Goal: Information Seeking & Learning: Learn about a topic

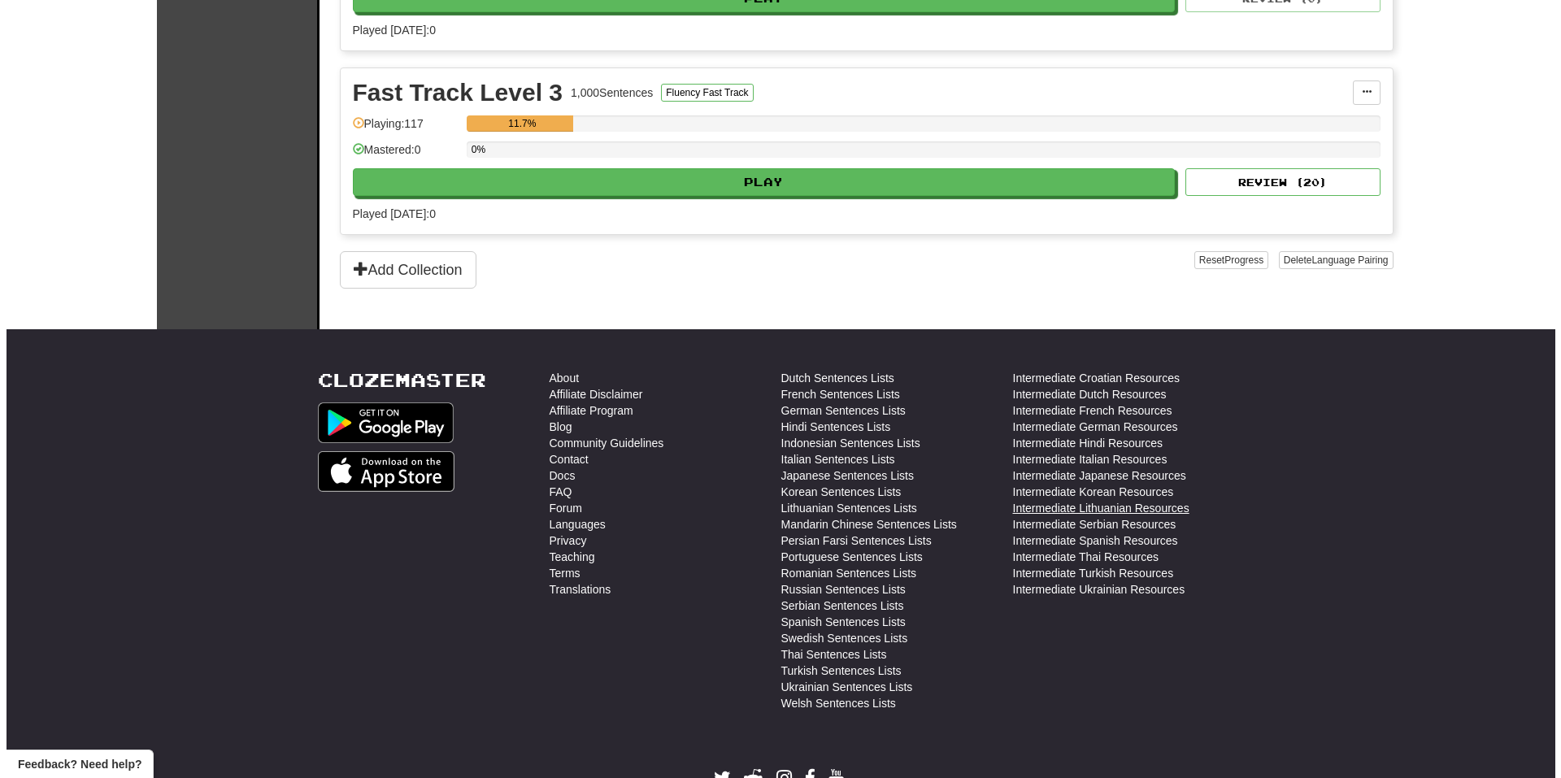
scroll to position [815, 0]
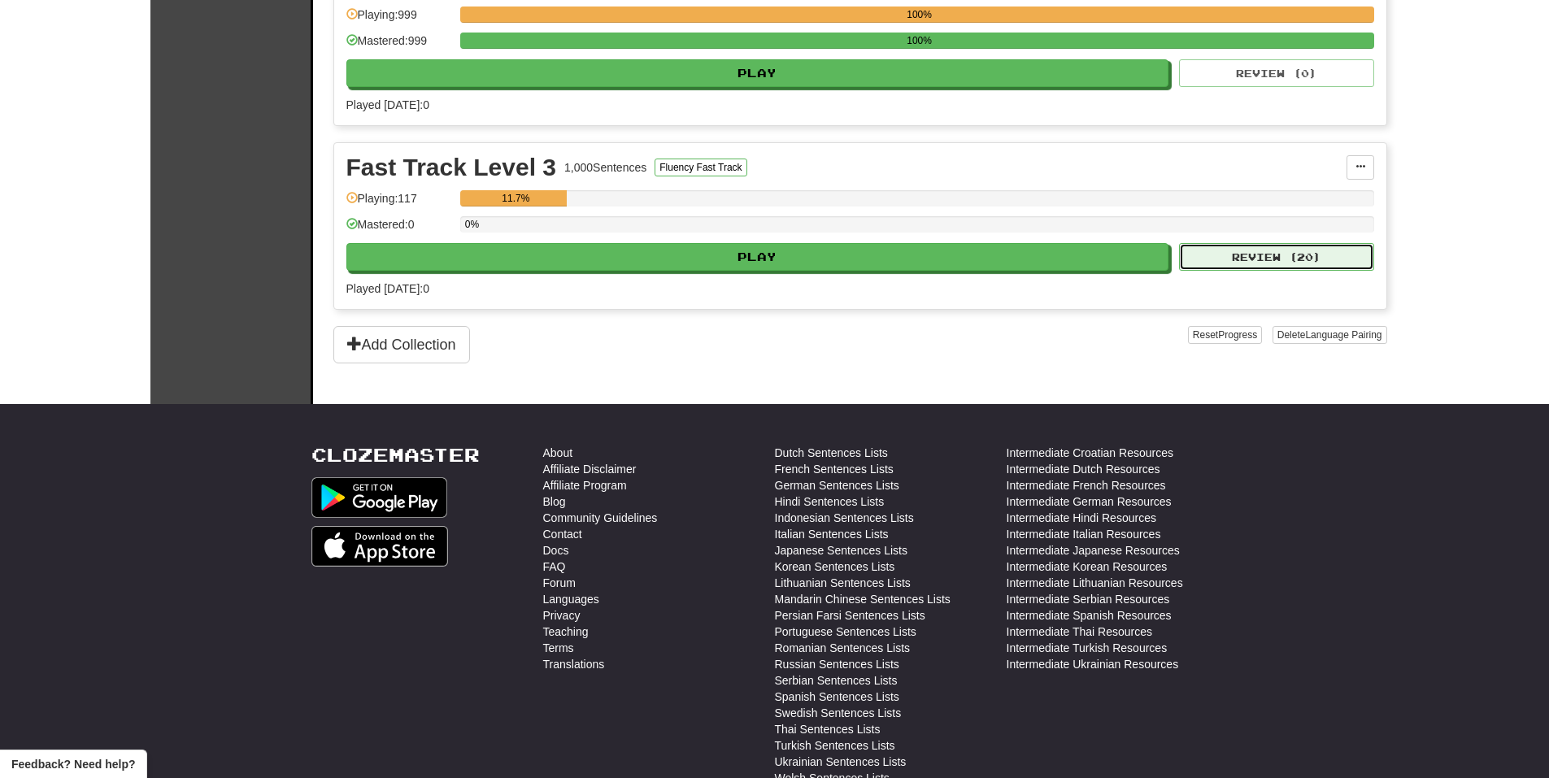
click at [1250, 263] on button "Review ( 20 )" at bounding box center [1276, 257] width 195 height 28
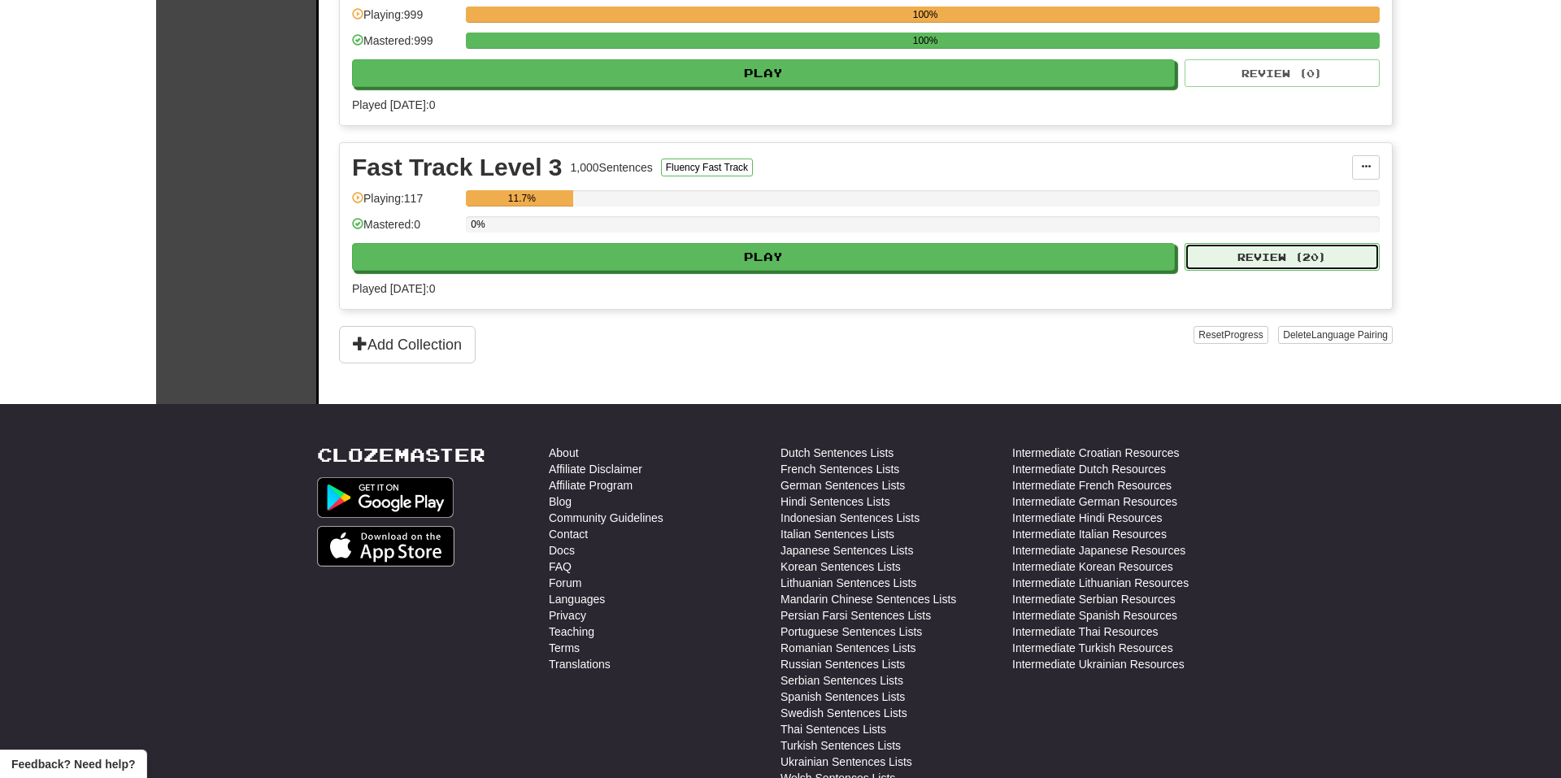
select select "**"
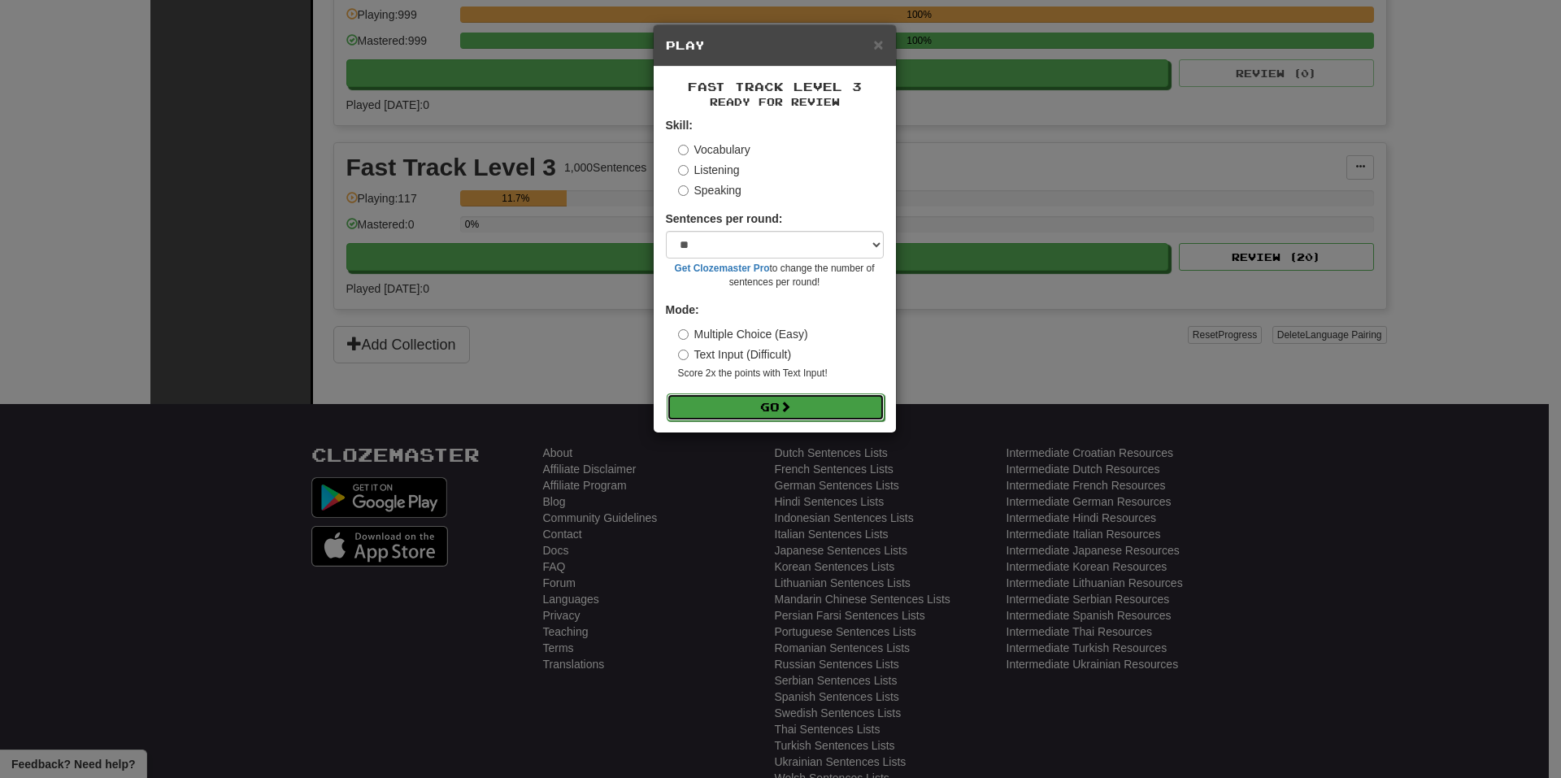
click at [787, 395] on button "Go" at bounding box center [776, 408] width 218 height 28
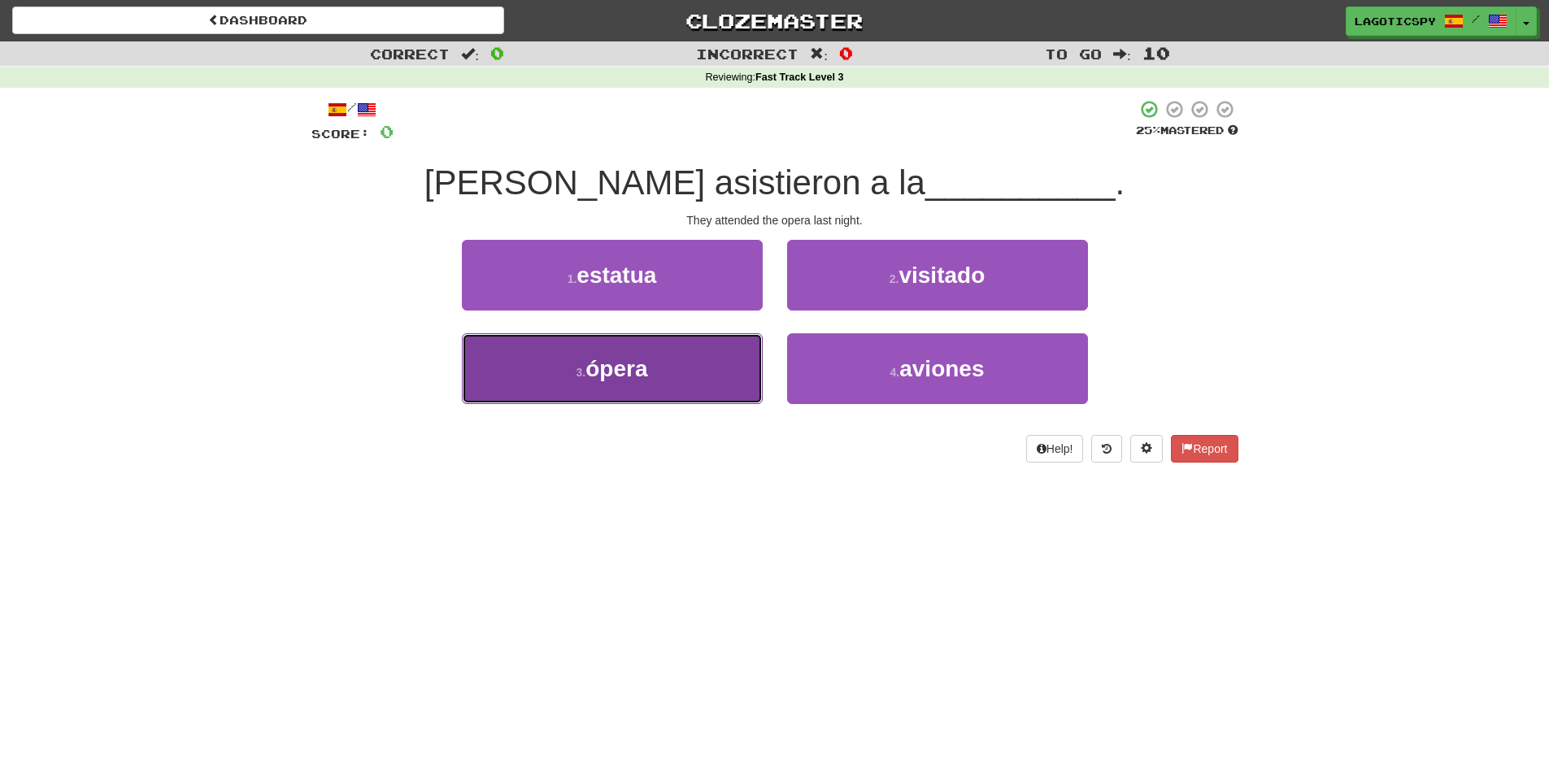
click at [745, 381] on button "3 . ópera" at bounding box center [612, 368] width 301 height 71
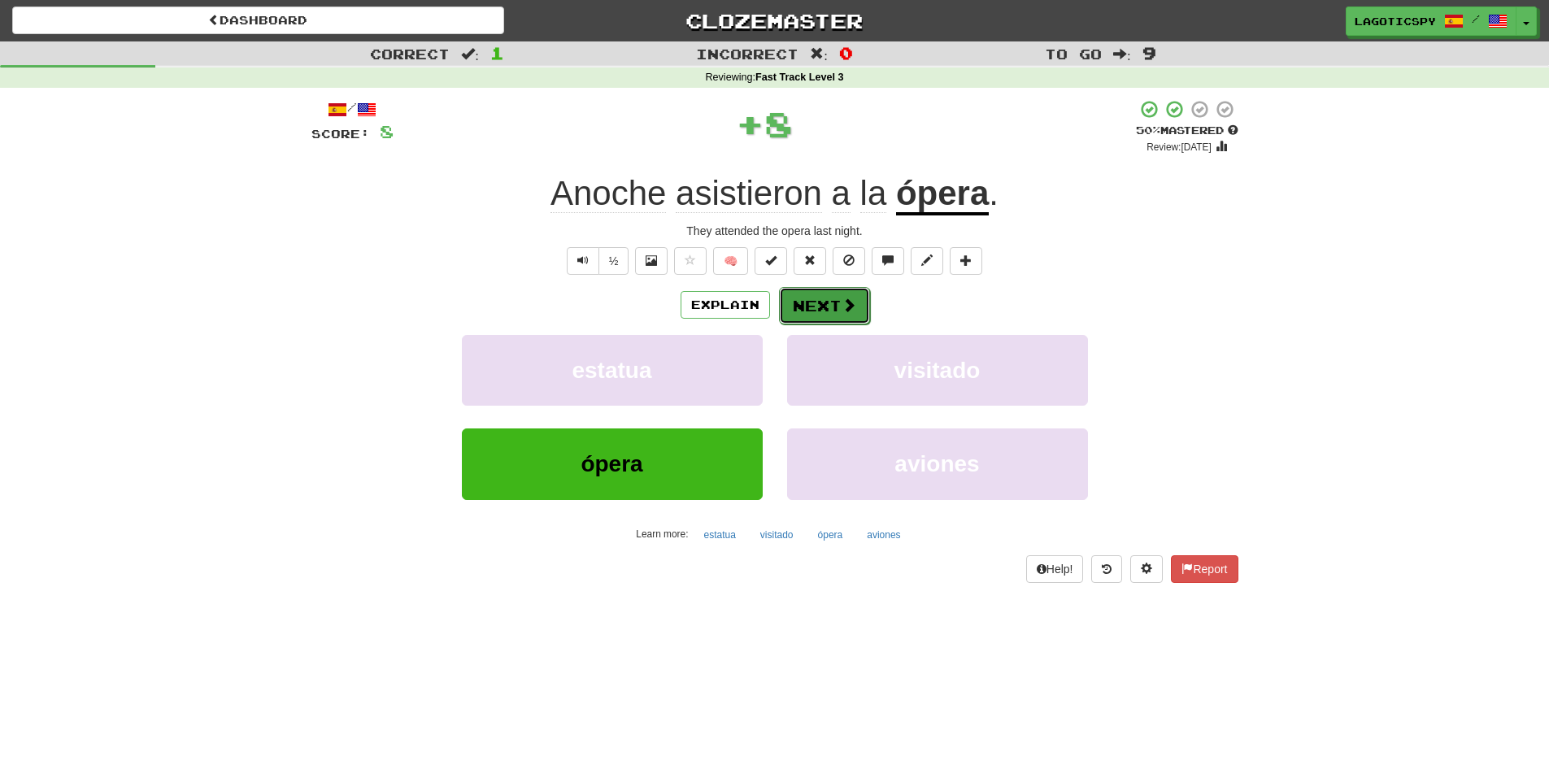
click at [863, 321] on button "Next" at bounding box center [824, 305] width 91 height 37
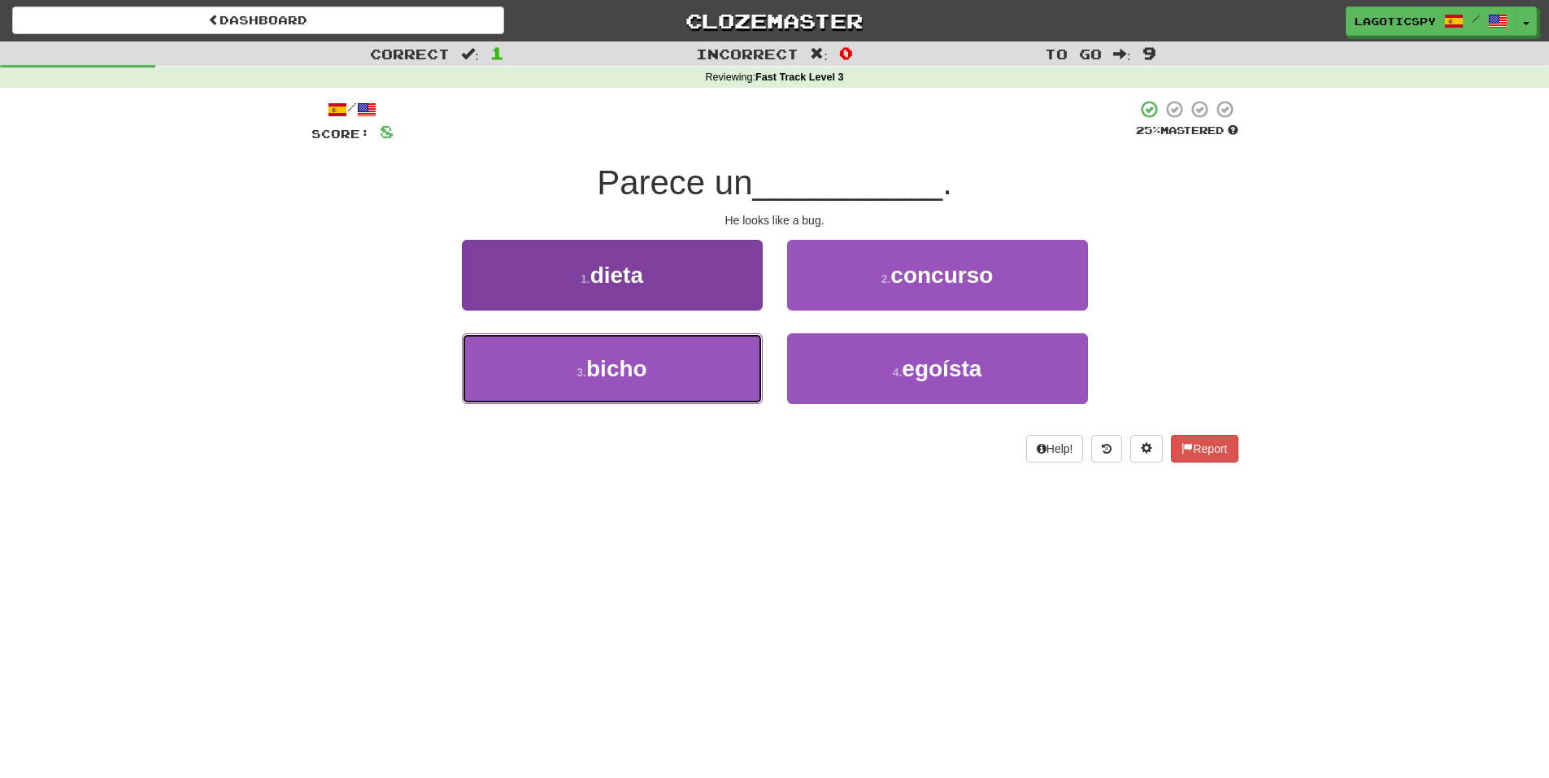
click at [587, 392] on button "3 . bicho" at bounding box center [612, 368] width 301 height 71
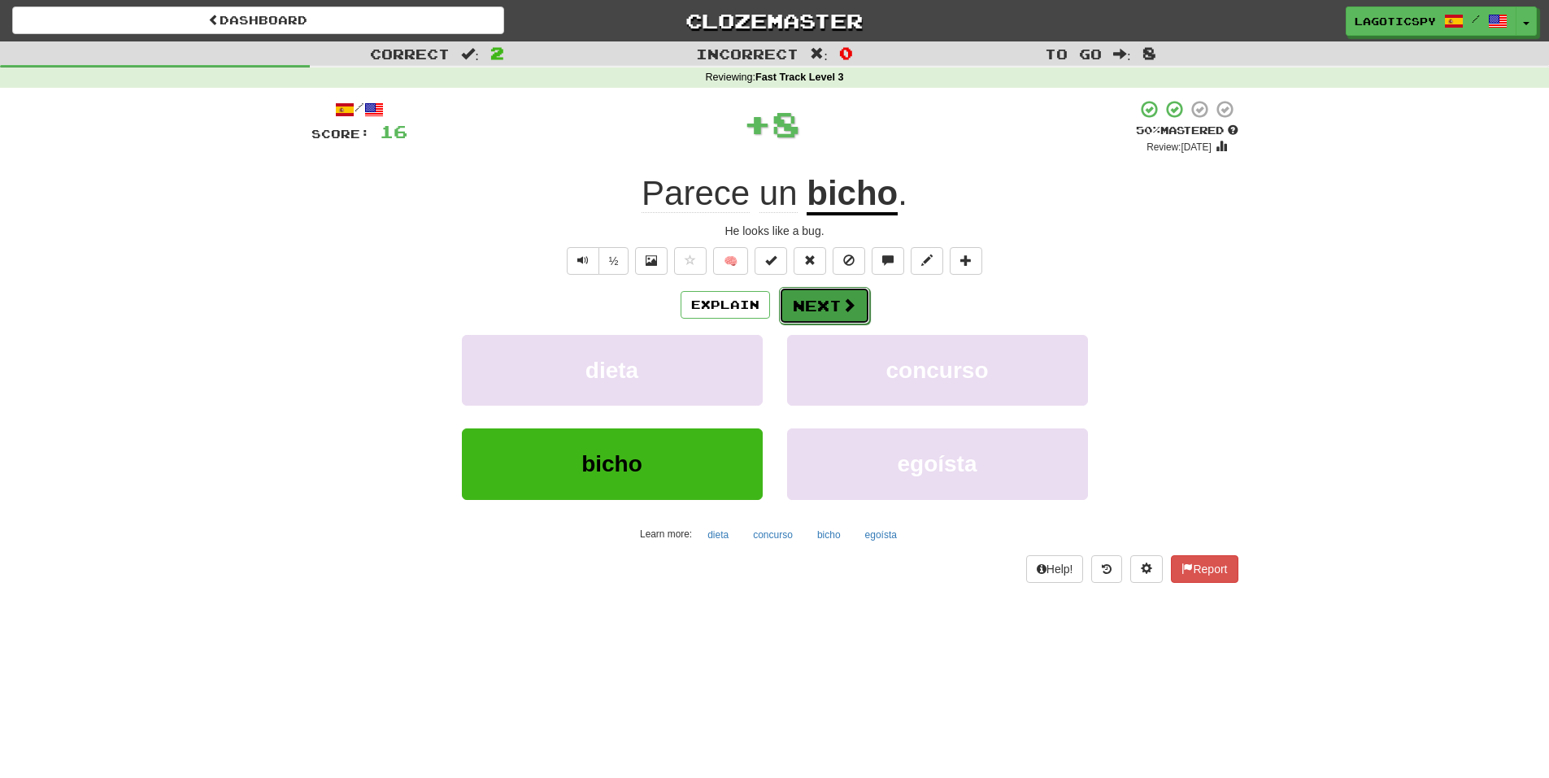
click at [843, 310] on span at bounding box center [849, 305] width 15 height 15
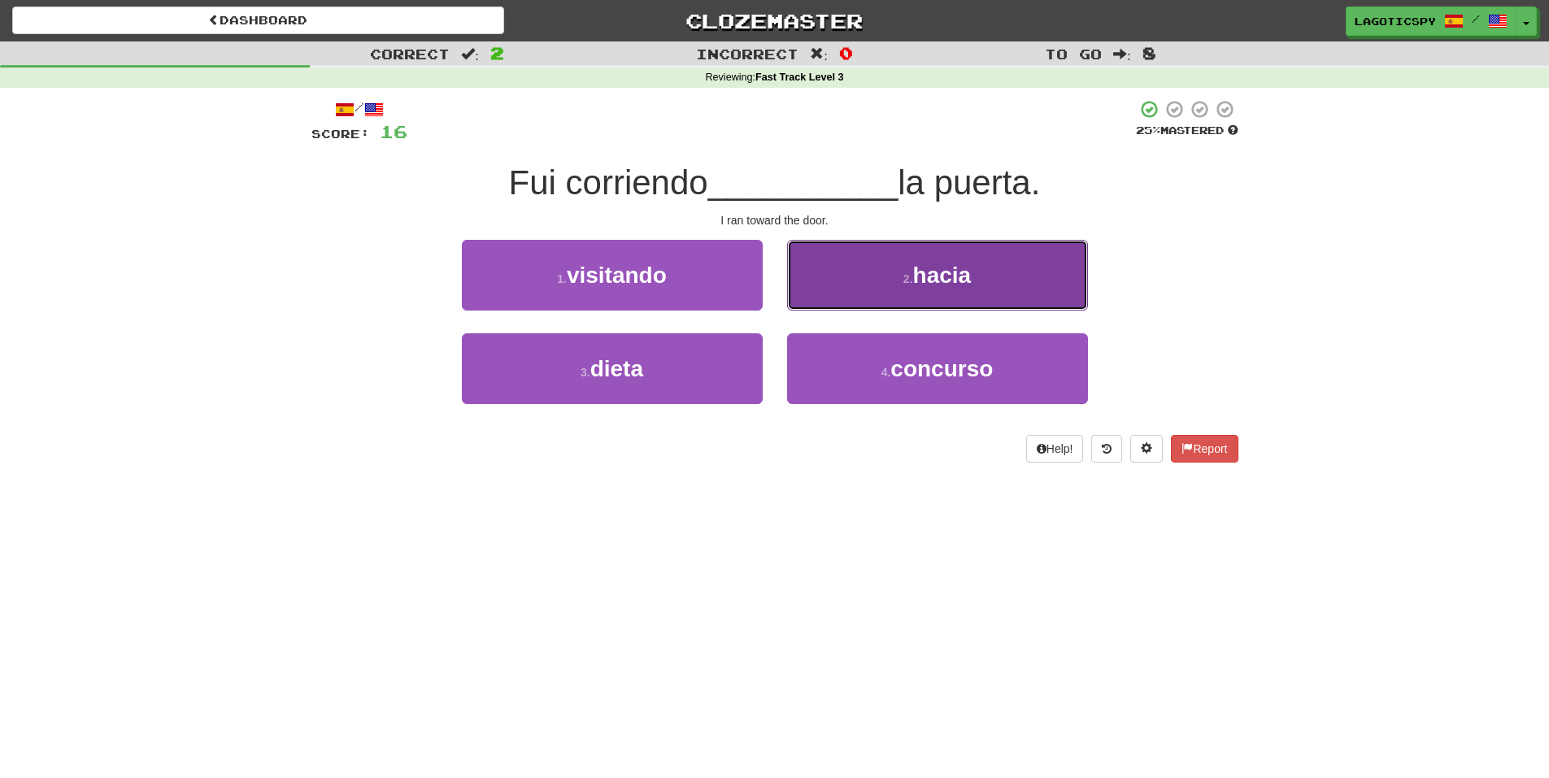
click at [859, 295] on button "2 . hacia" at bounding box center [937, 275] width 301 height 71
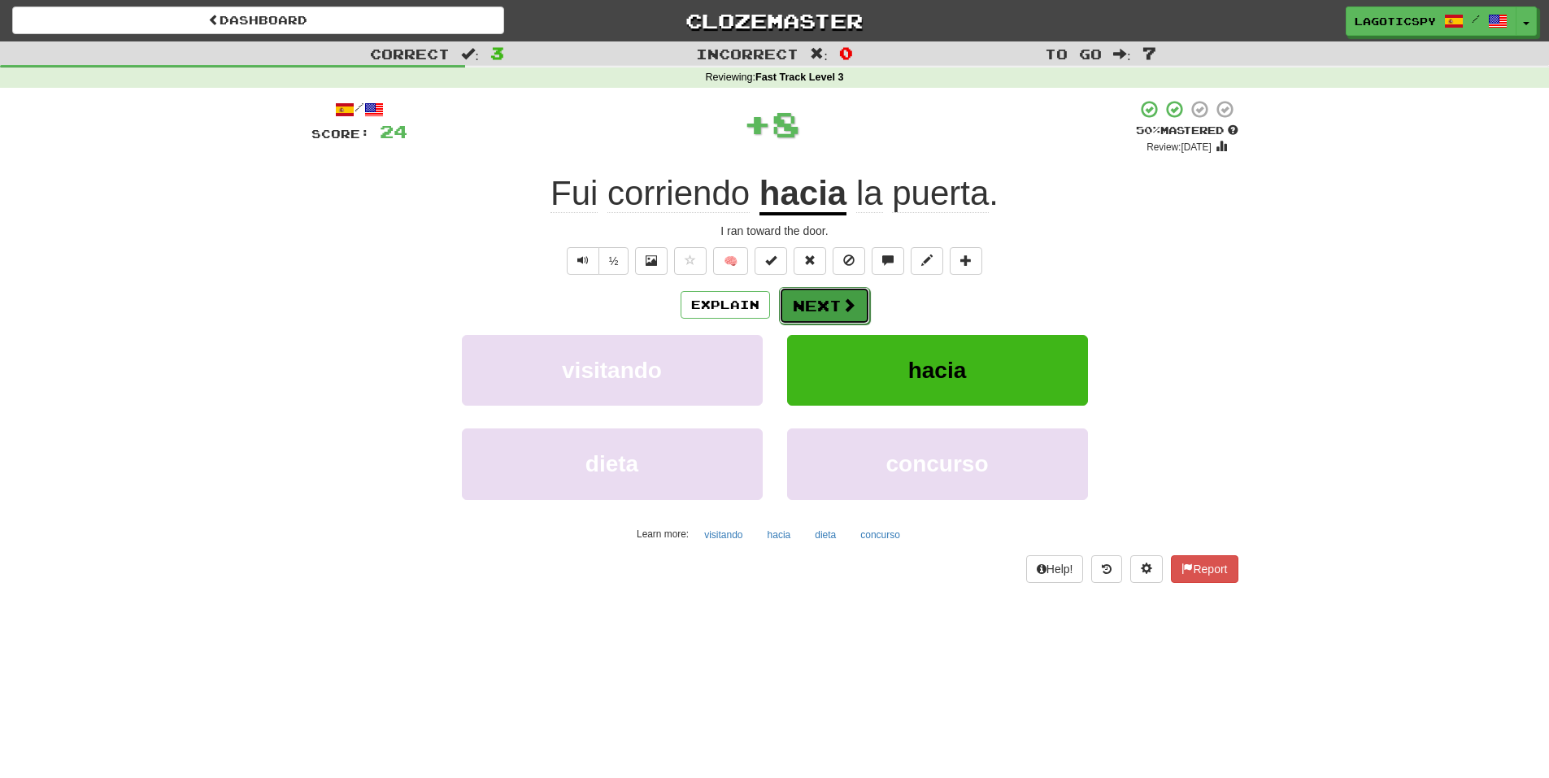
click at [823, 317] on button "Next" at bounding box center [824, 305] width 91 height 37
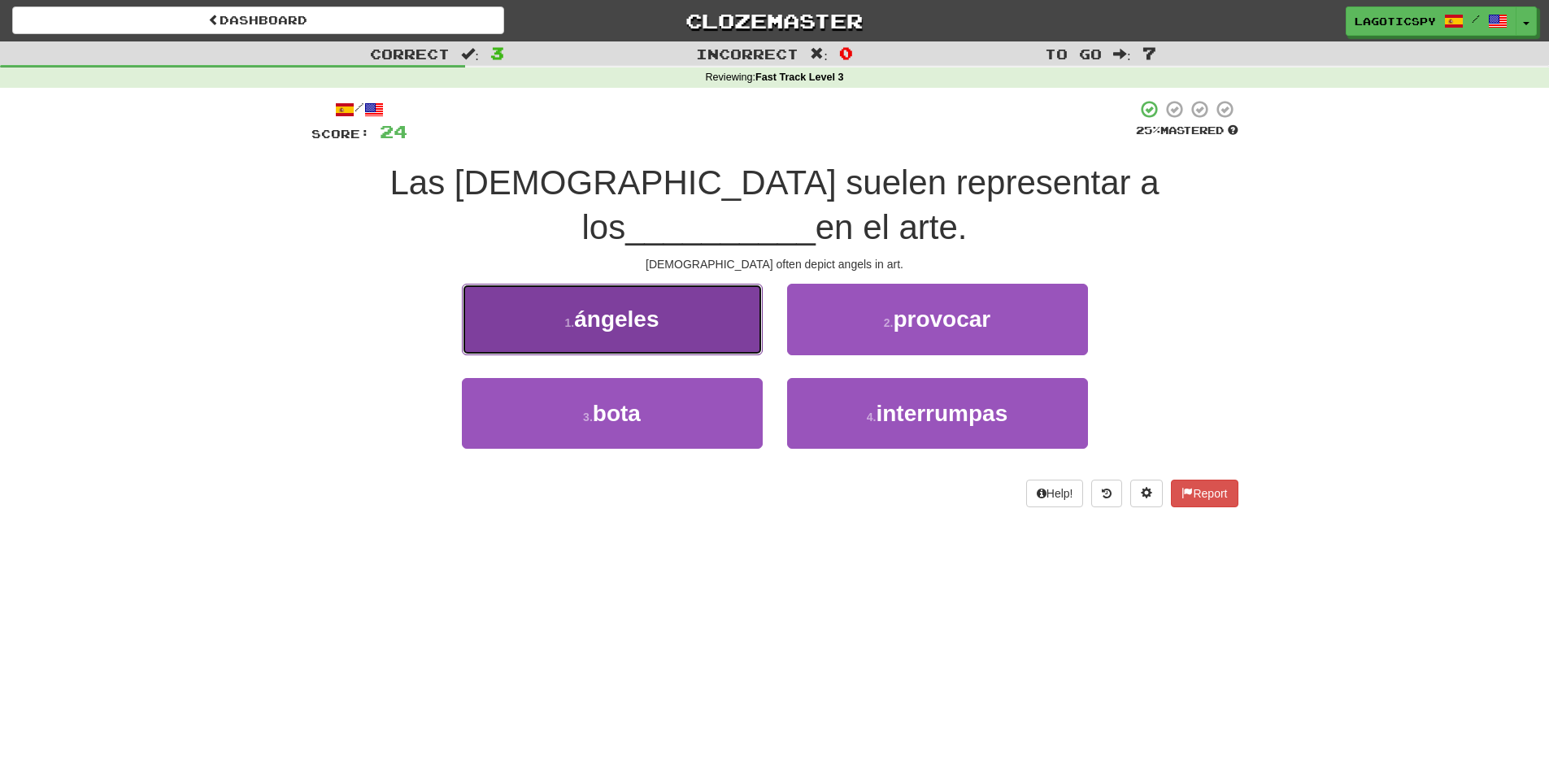
click at [629, 294] on button "1 . ángeles" at bounding box center [612, 319] width 301 height 71
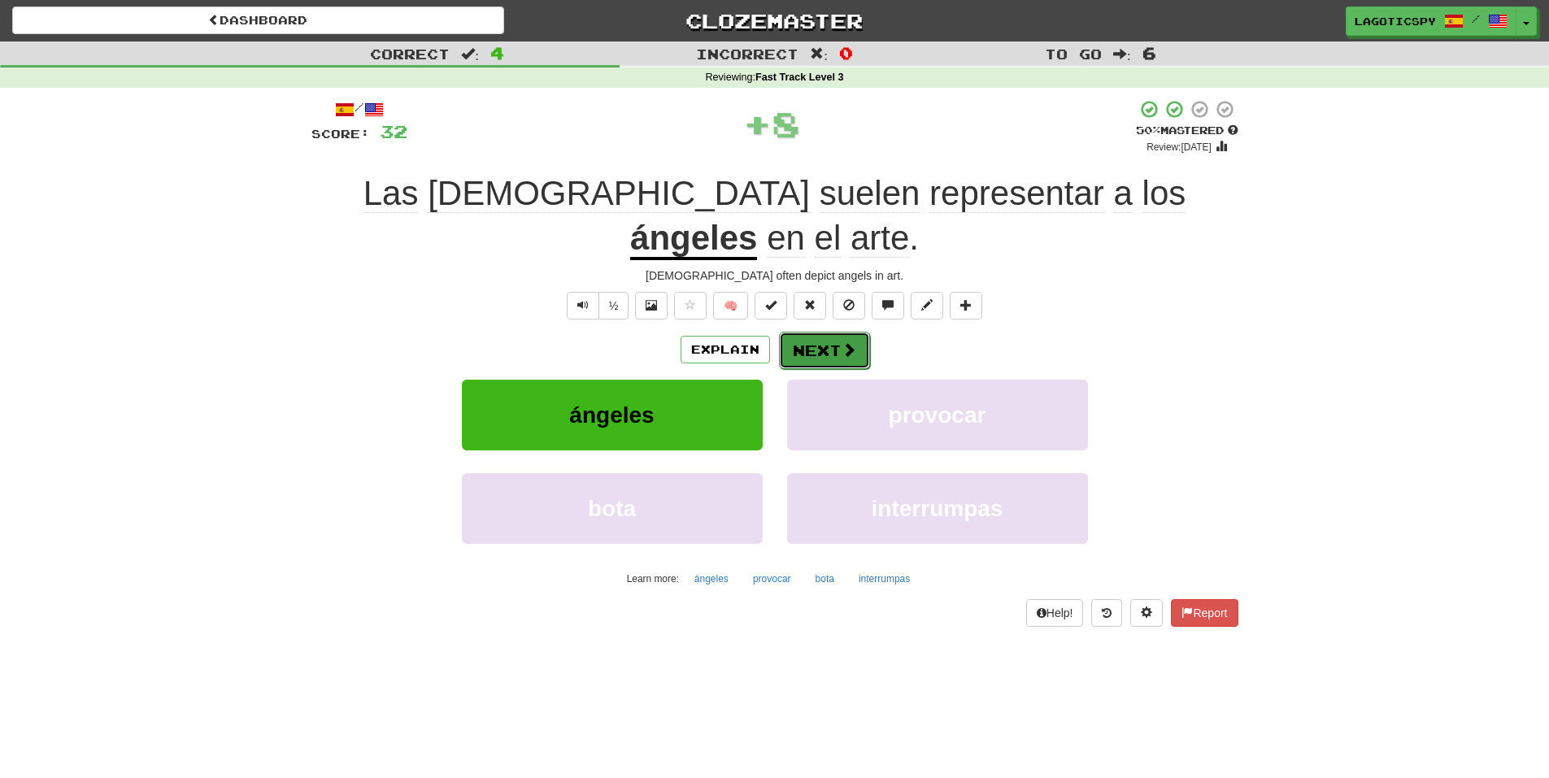
click at [852, 342] on span at bounding box center [849, 349] width 15 height 15
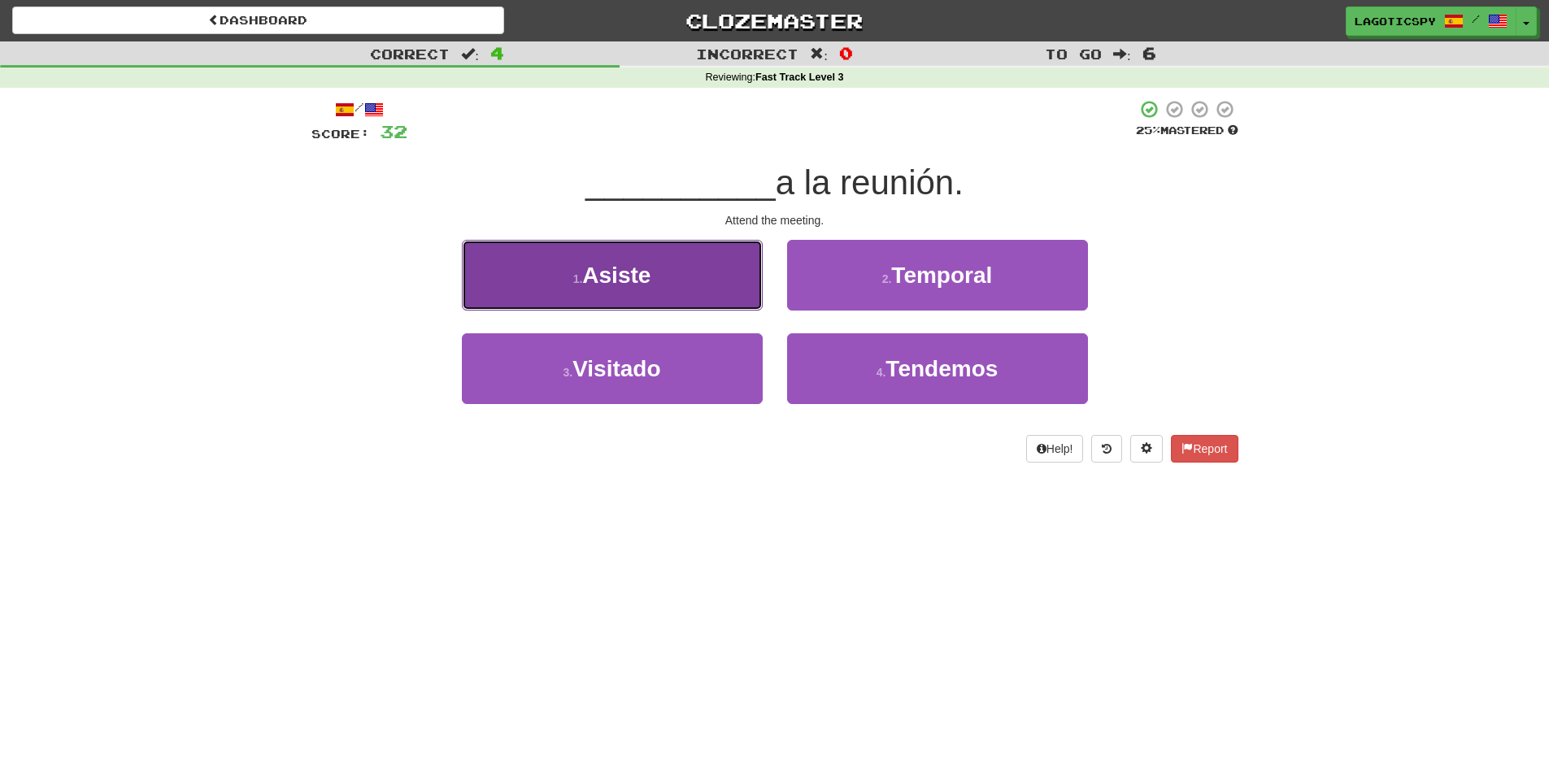
click at [713, 284] on button "1 . Asiste" at bounding box center [612, 275] width 301 height 71
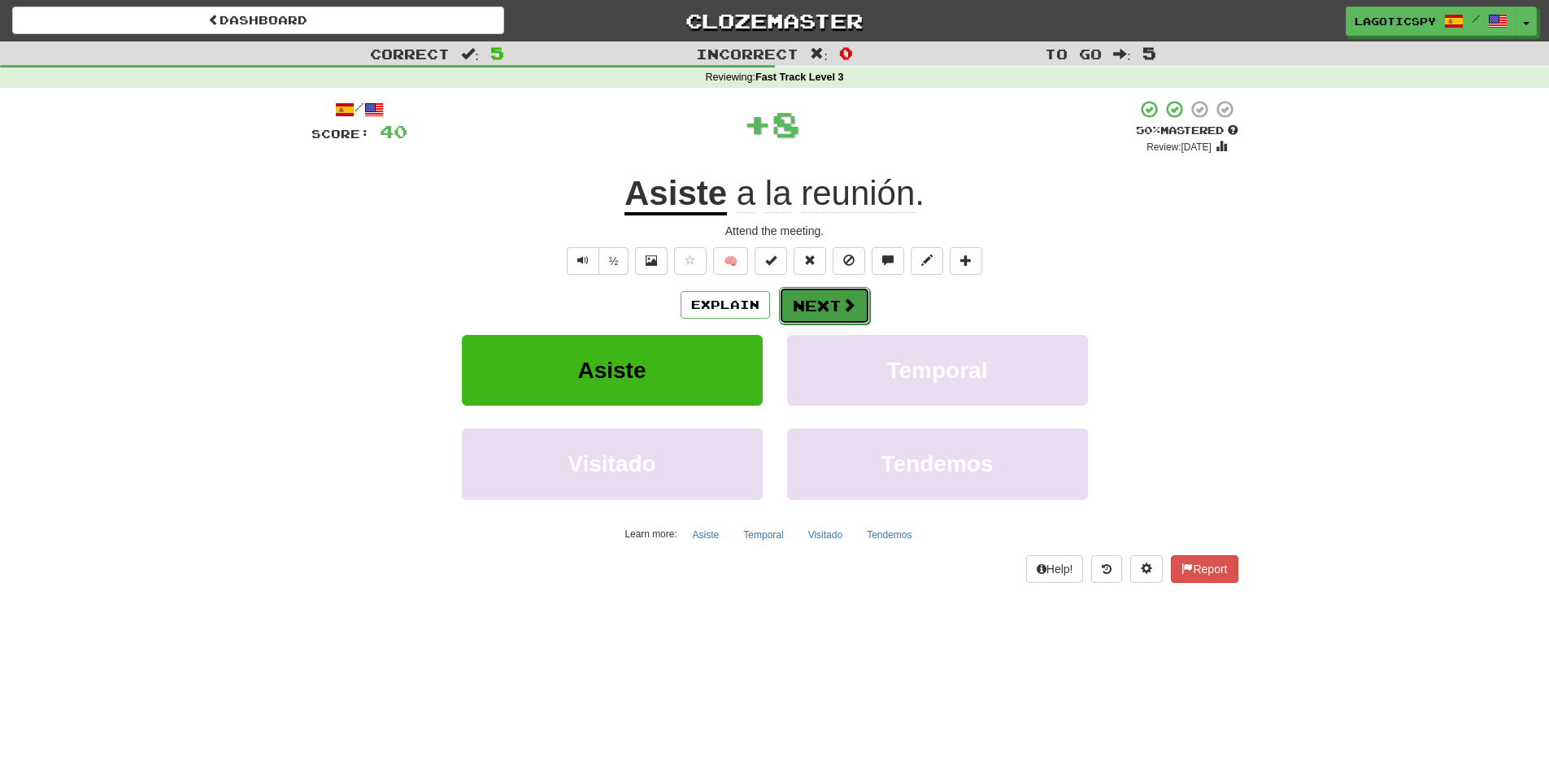
click at [846, 309] on span at bounding box center [849, 305] width 15 height 15
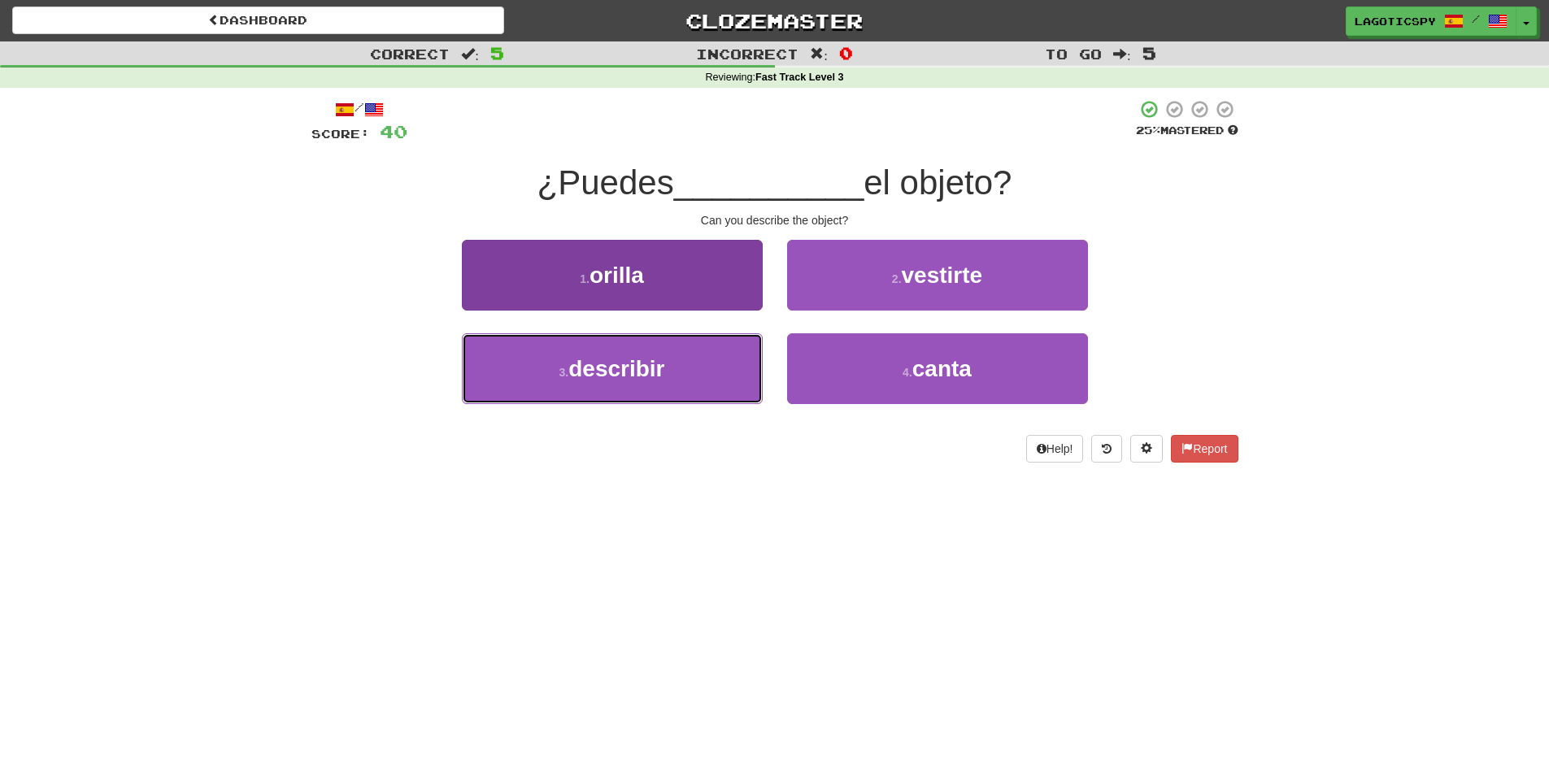
click at [740, 368] on button "3 . describir" at bounding box center [612, 368] width 301 height 71
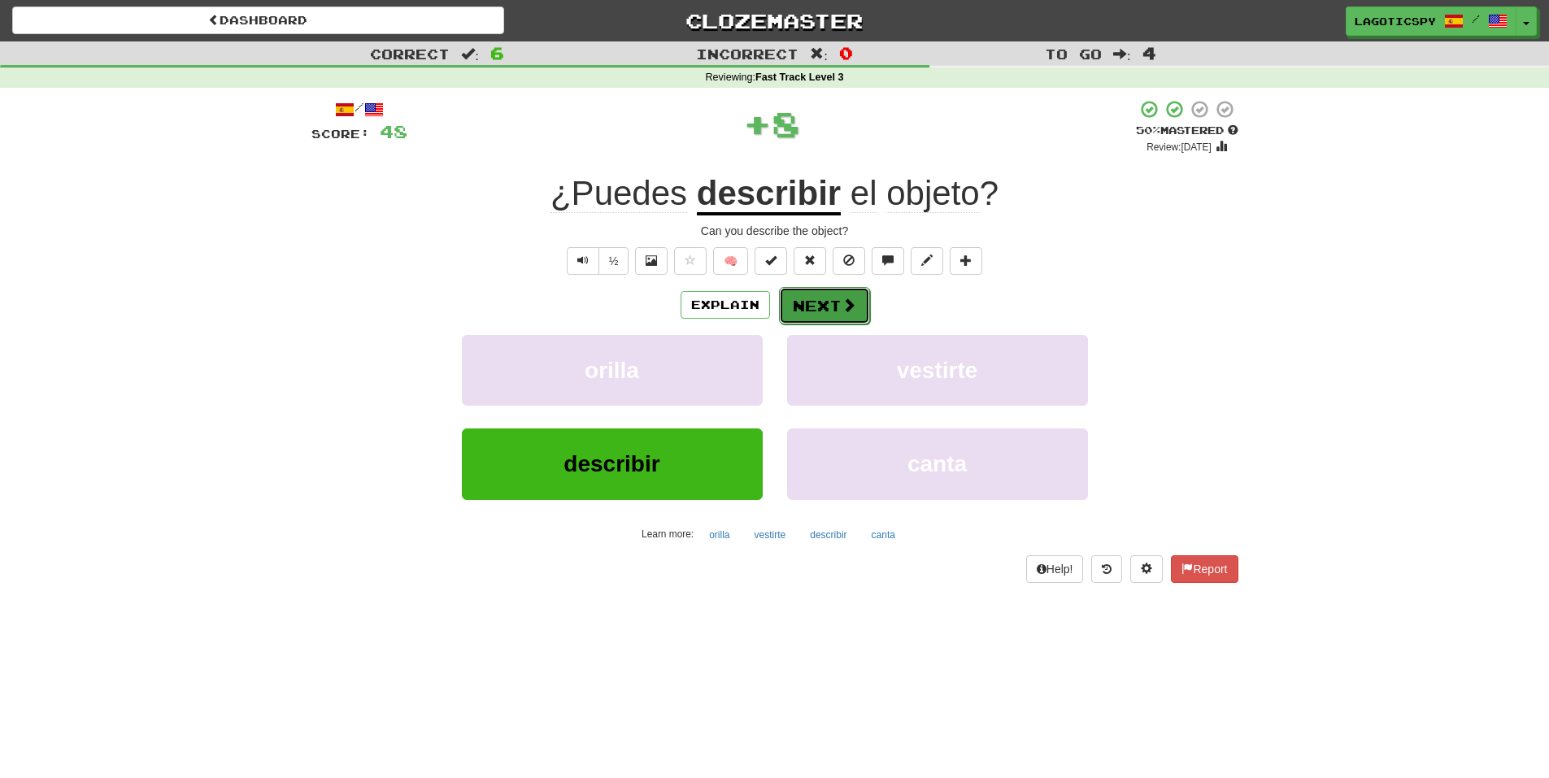
click at [830, 298] on button "Next" at bounding box center [824, 305] width 91 height 37
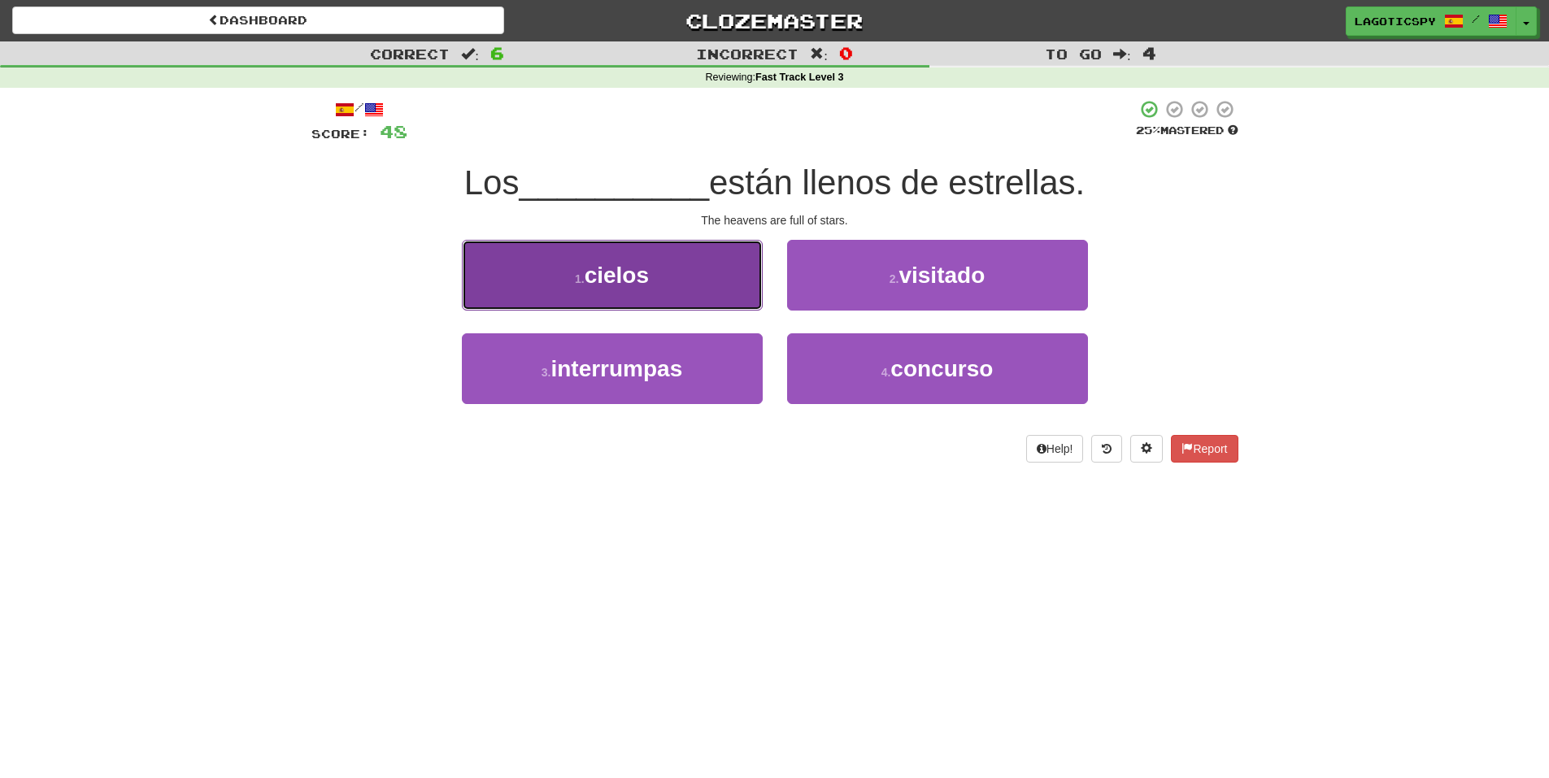
click at [529, 294] on button "1 . cielos" at bounding box center [612, 275] width 301 height 71
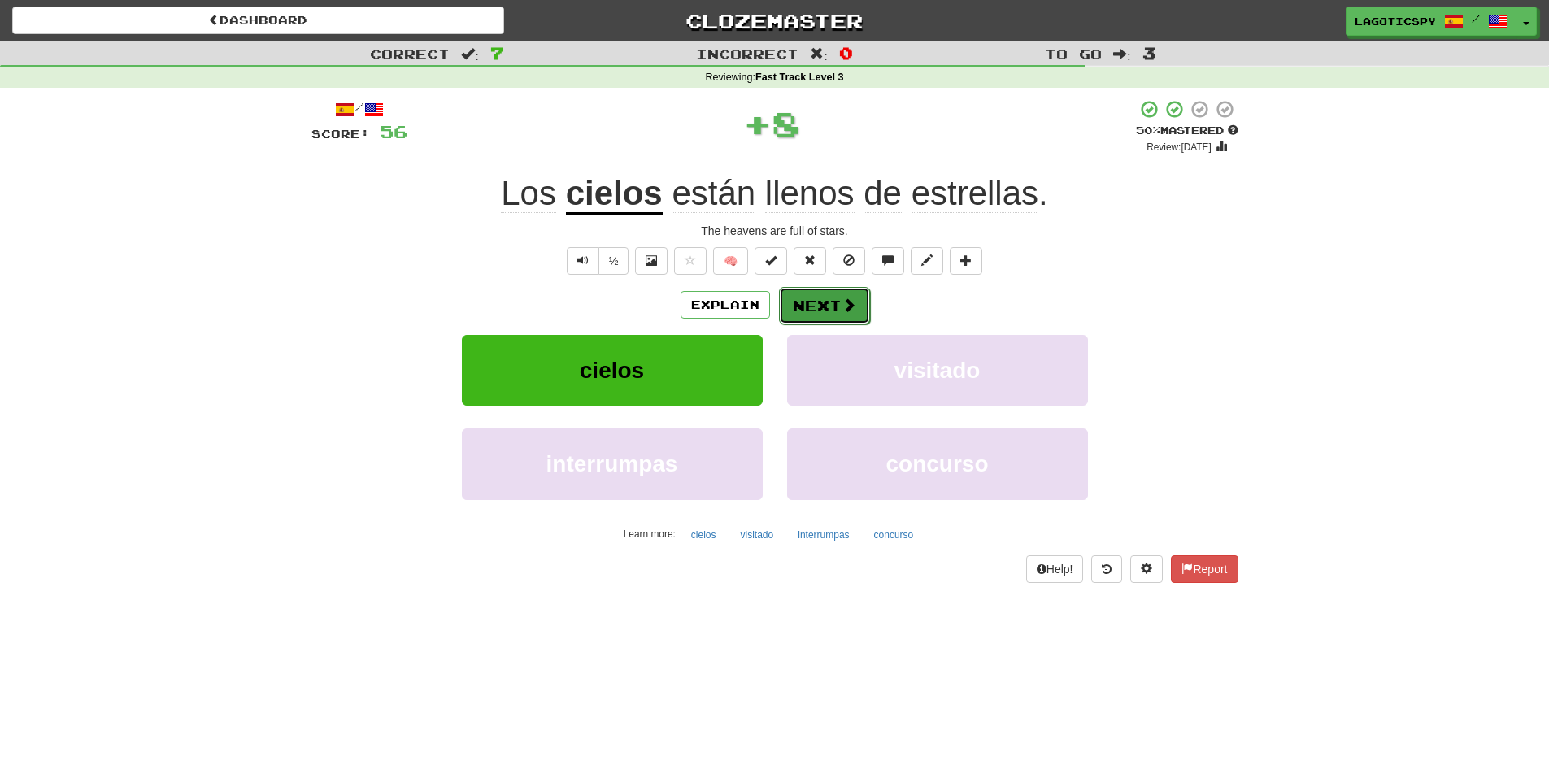
click at [828, 309] on button "Next" at bounding box center [824, 305] width 91 height 37
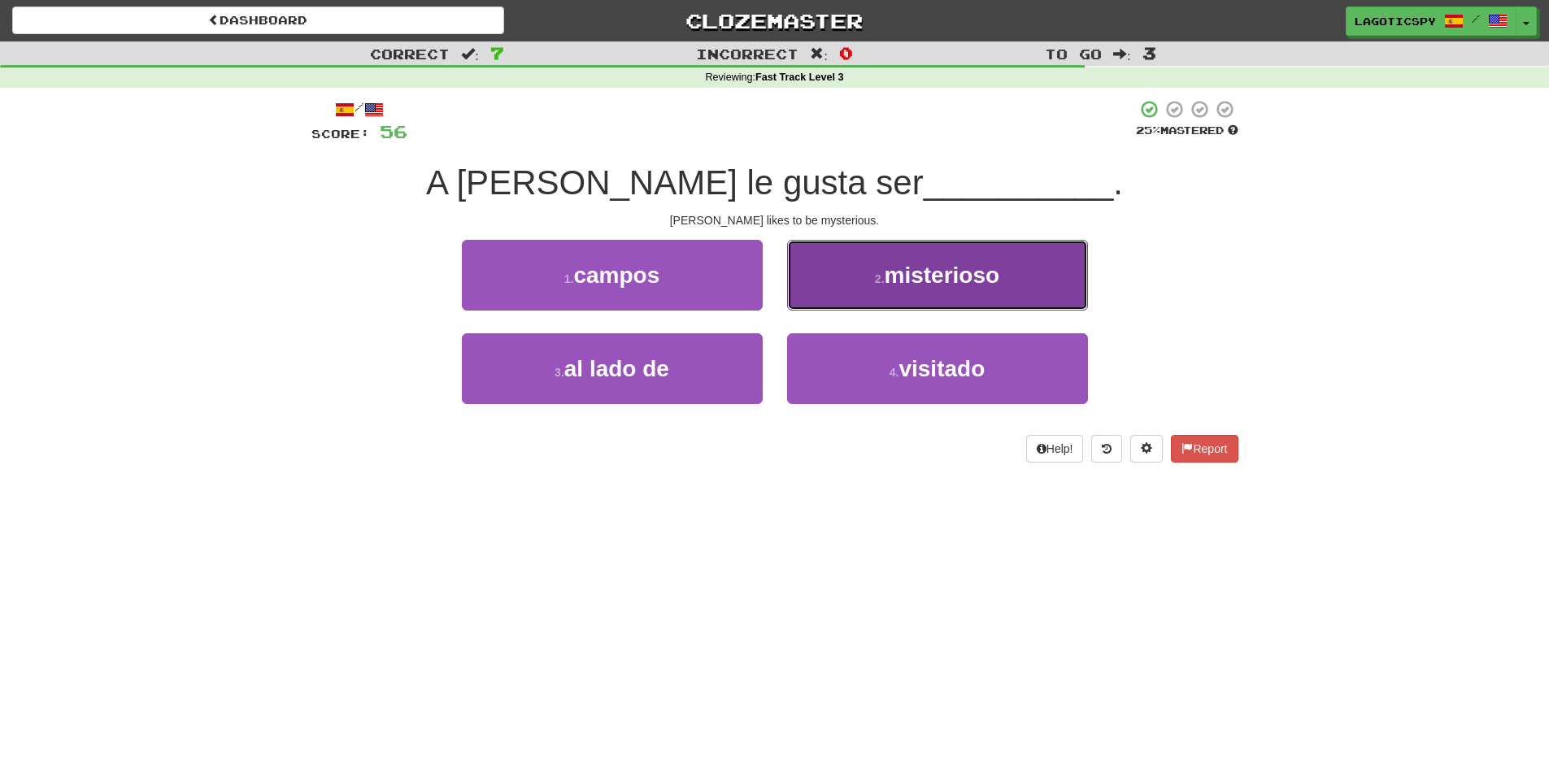
click at [832, 308] on button "2 . misterioso" at bounding box center [937, 275] width 301 height 71
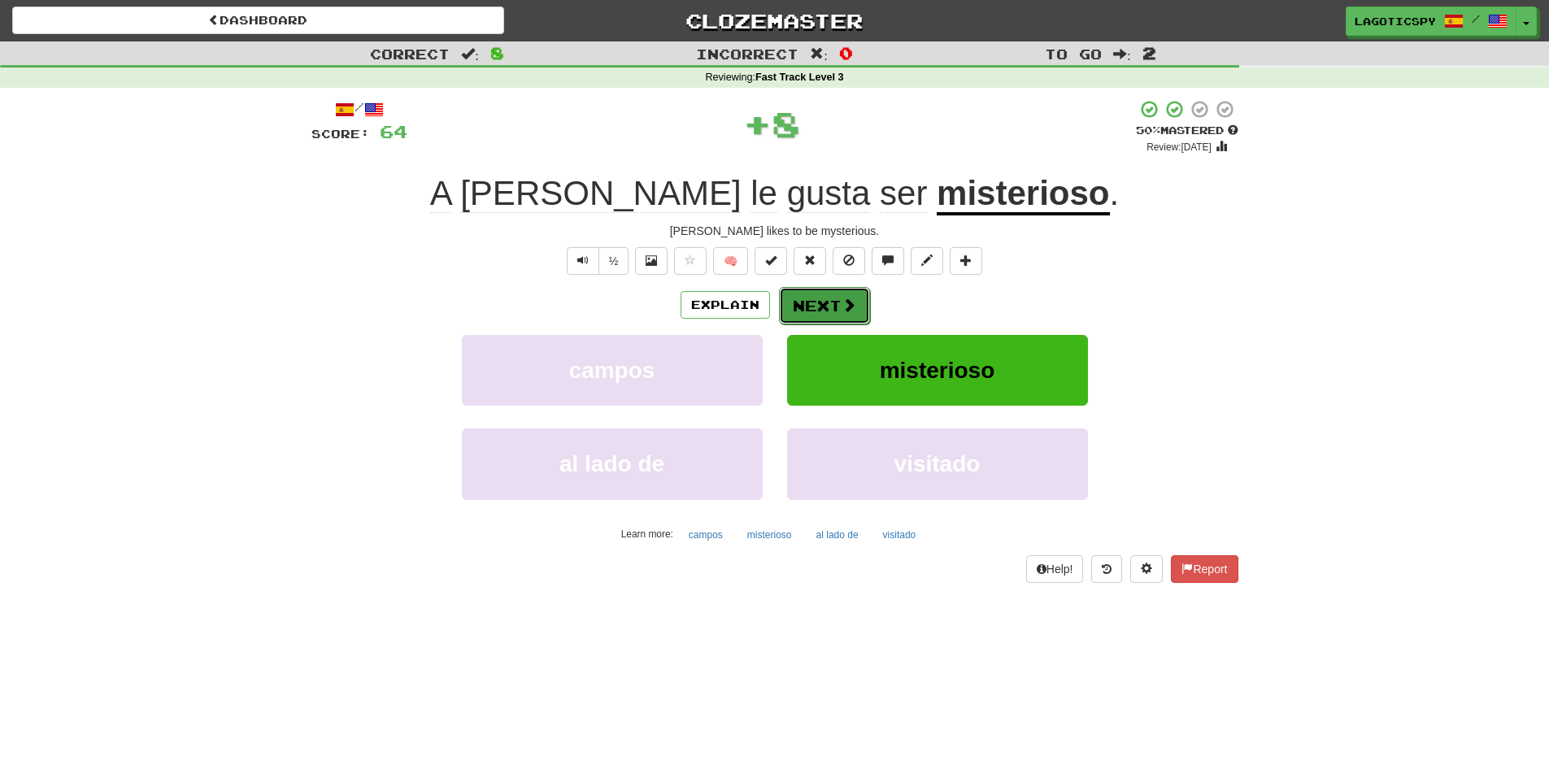
click at [834, 309] on button "Next" at bounding box center [824, 305] width 91 height 37
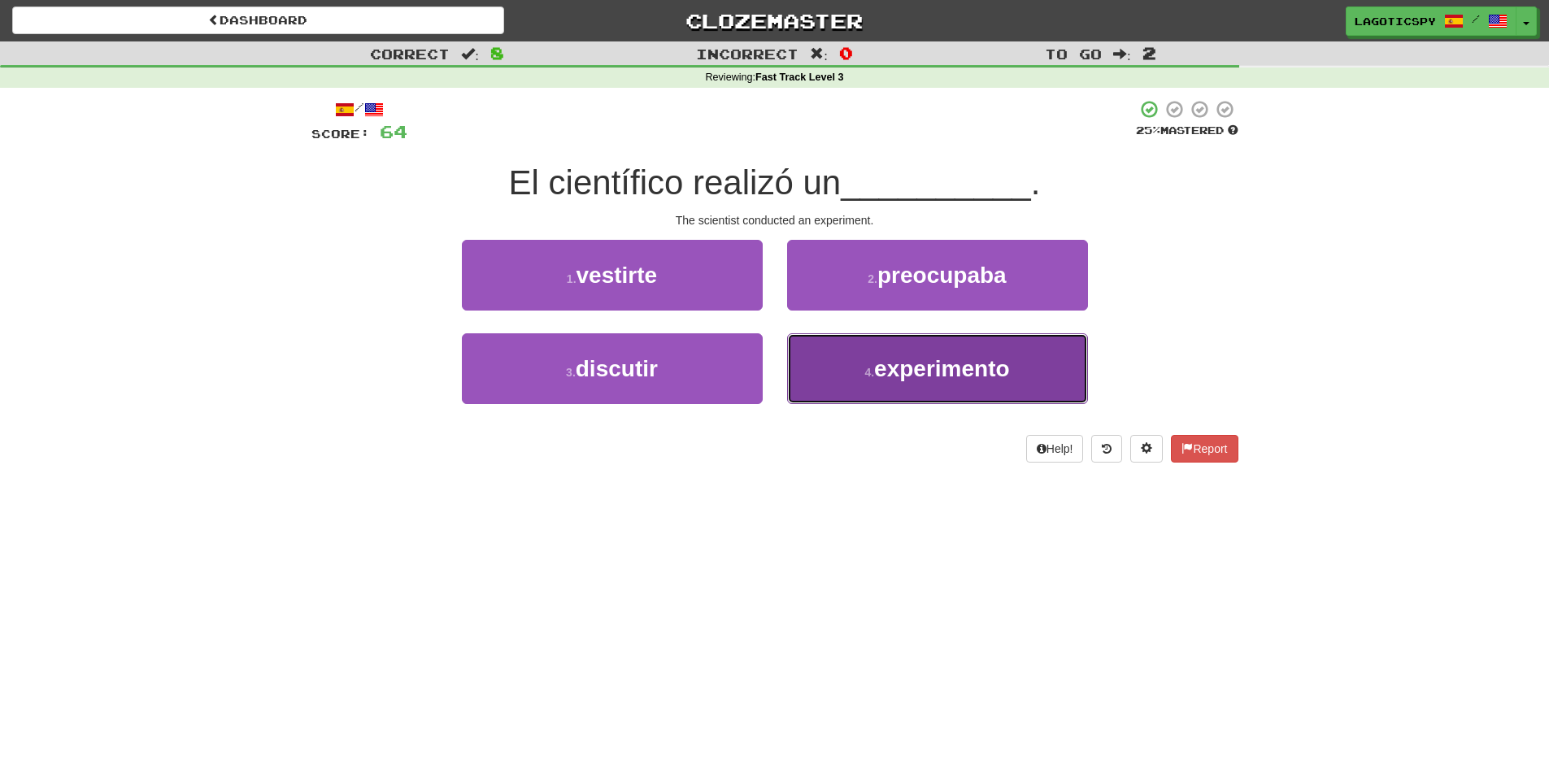
click at [870, 361] on button "4 . experimento" at bounding box center [937, 368] width 301 height 71
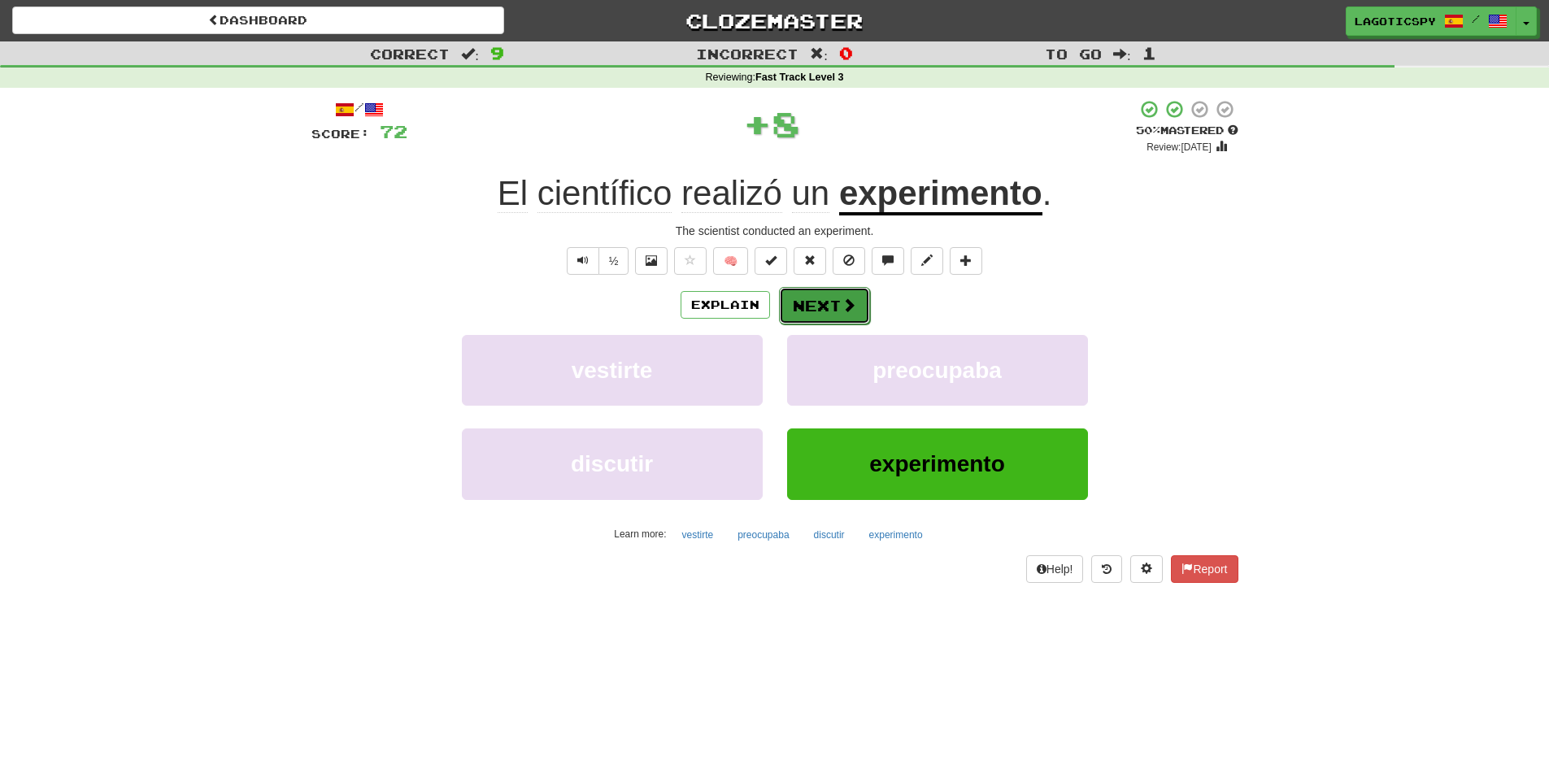
click at [838, 299] on button "Next" at bounding box center [824, 305] width 91 height 37
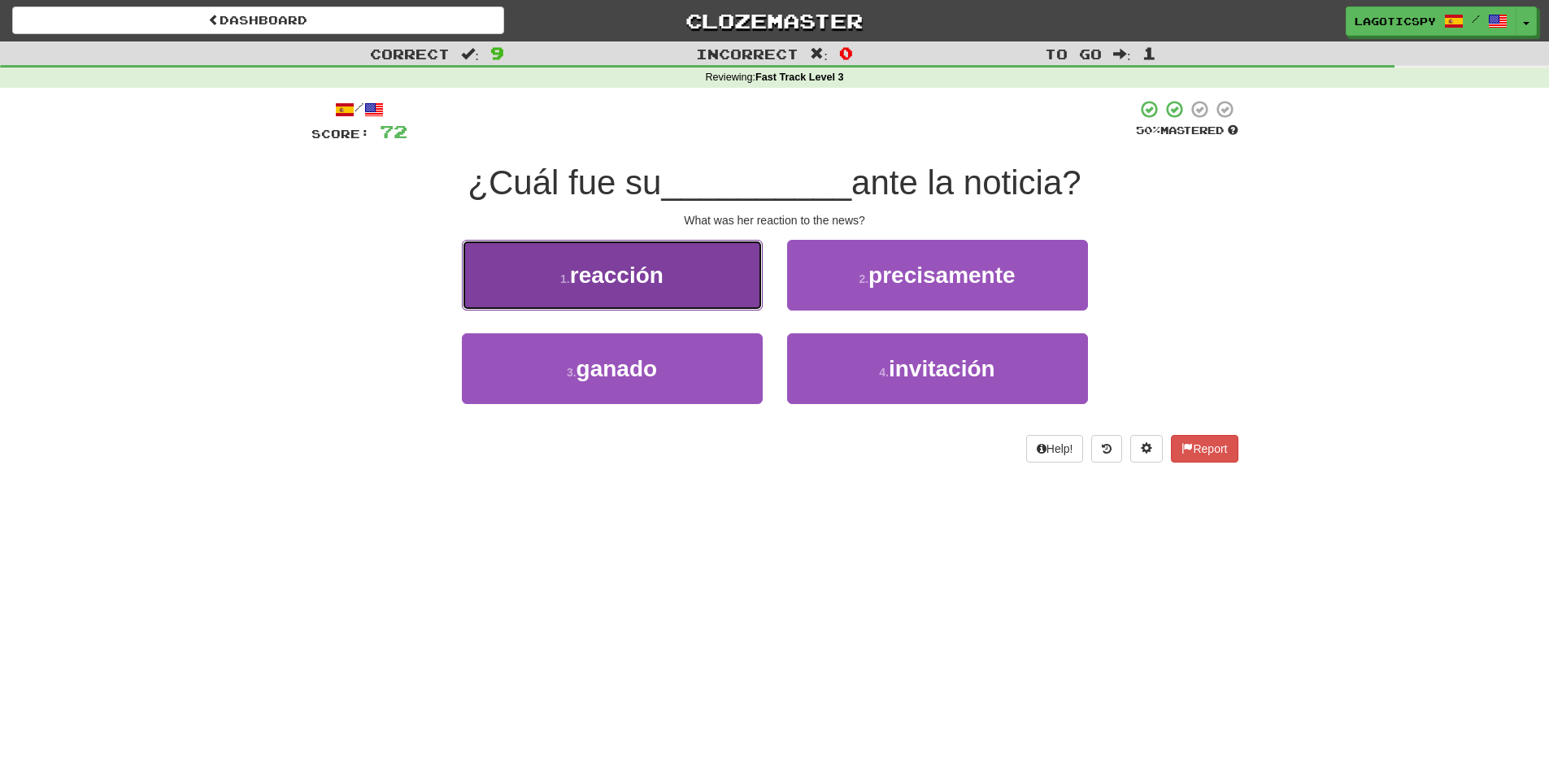
click at [659, 272] on span "reacción" at bounding box center [617, 275] width 94 height 25
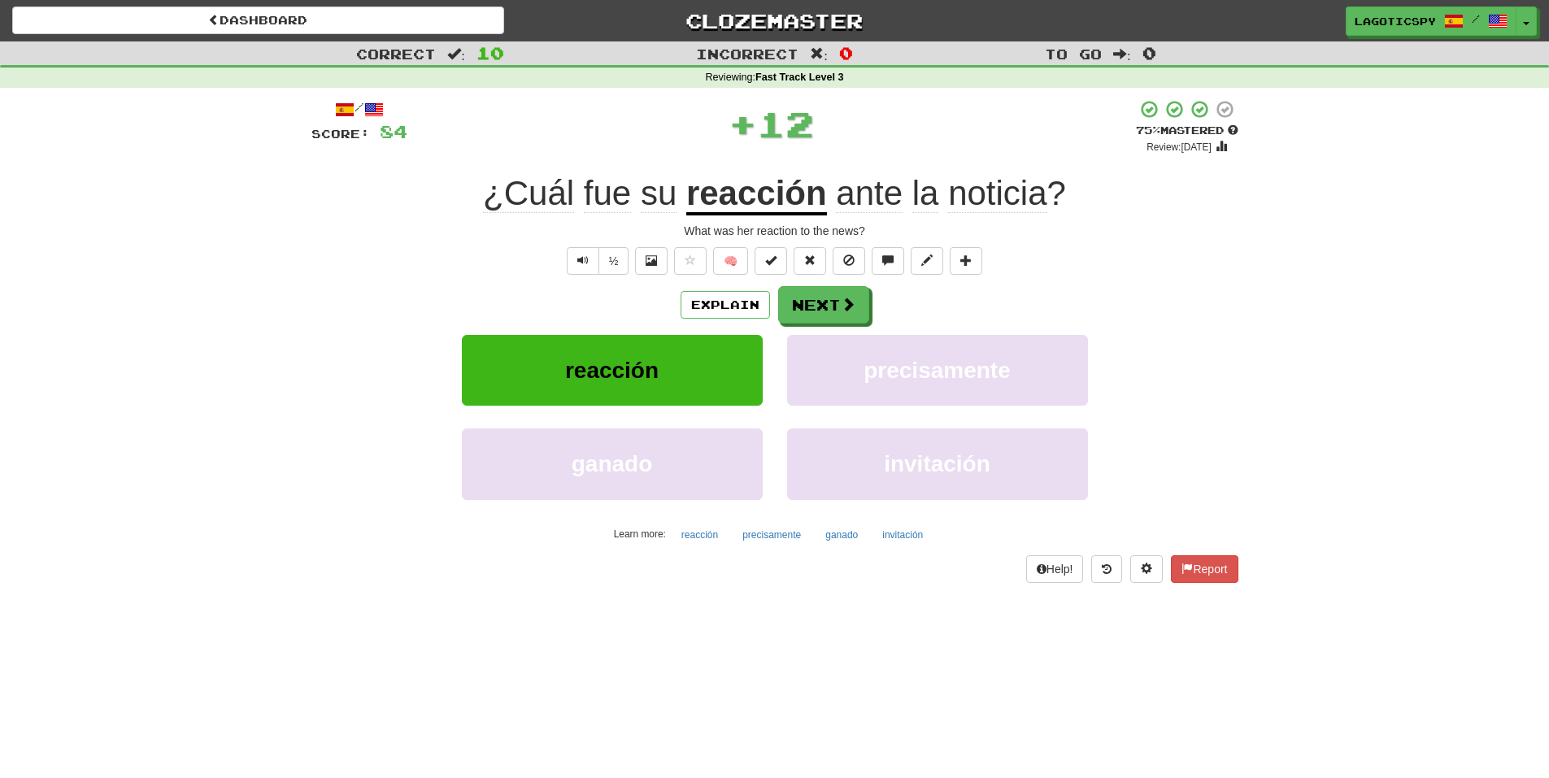
click at [818, 328] on div "Explain Next reacción precisamente ganado invitación Learn more: reacción preci…" at bounding box center [774, 416] width 927 height 261
click at [830, 307] on button "Next" at bounding box center [824, 305] width 91 height 37
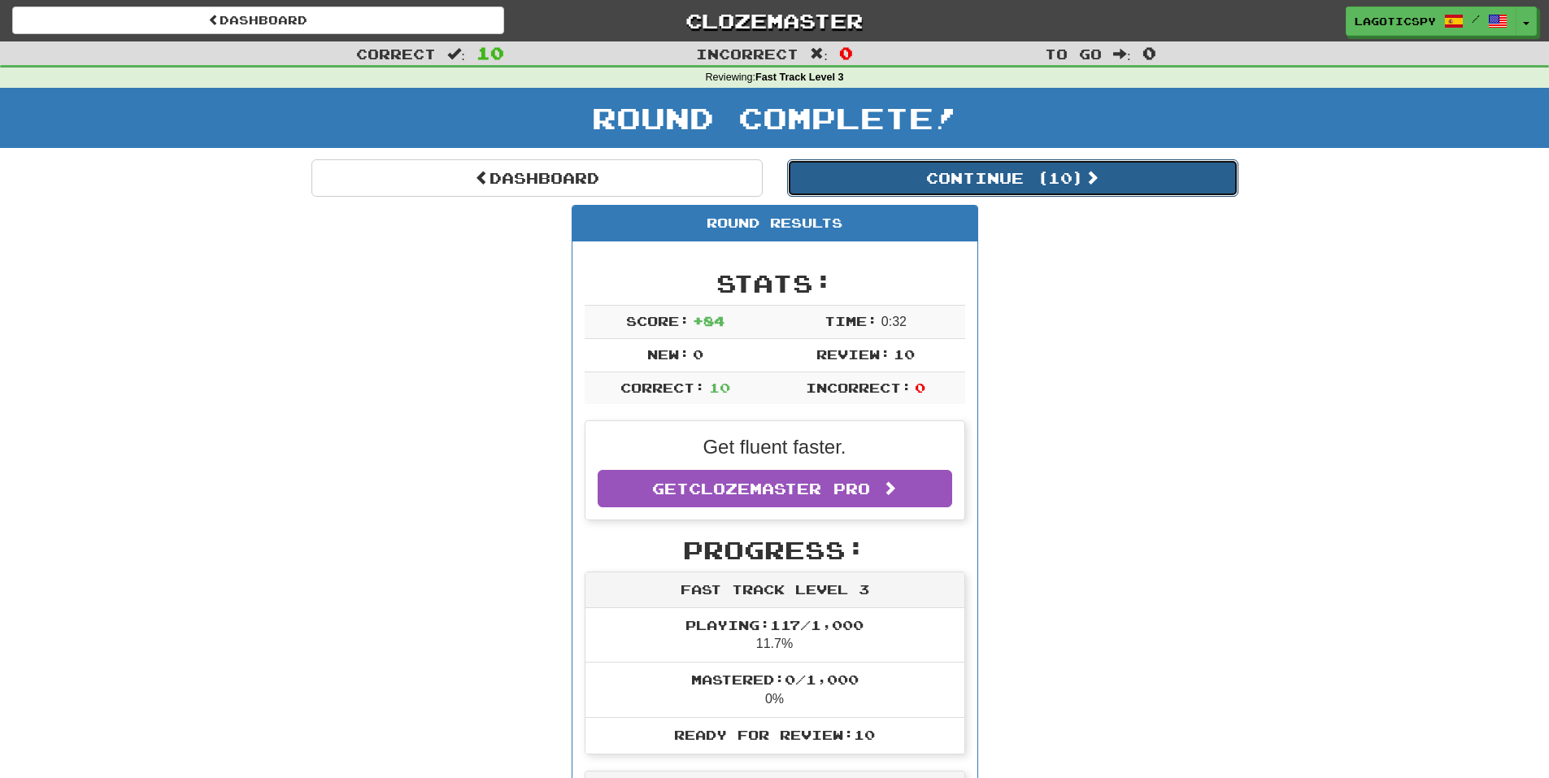
click at [1037, 187] on button "Continue ( 10 )" at bounding box center [1012, 177] width 451 height 37
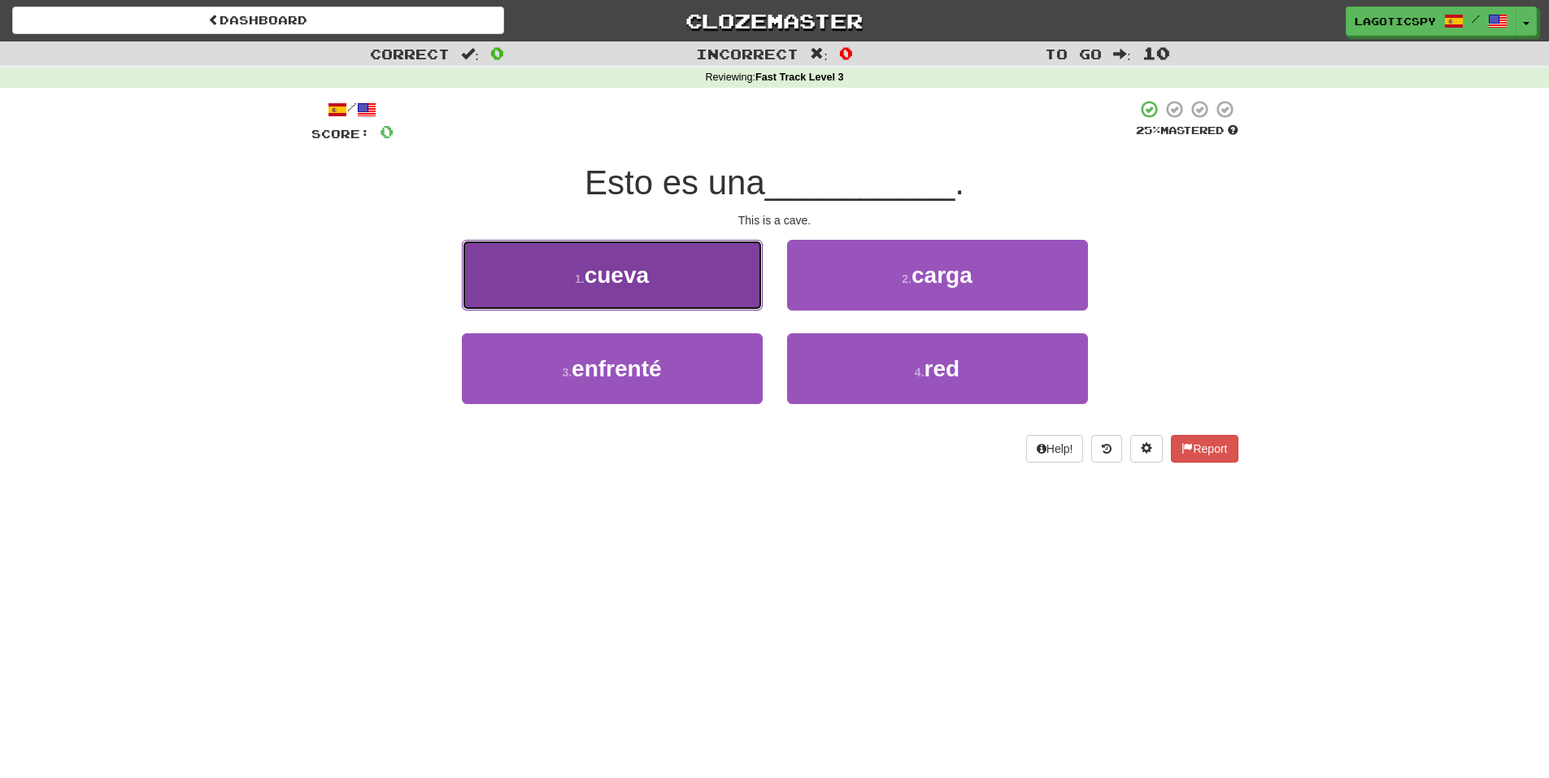
click at [746, 285] on button "1 . cueva" at bounding box center [612, 275] width 301 height 71
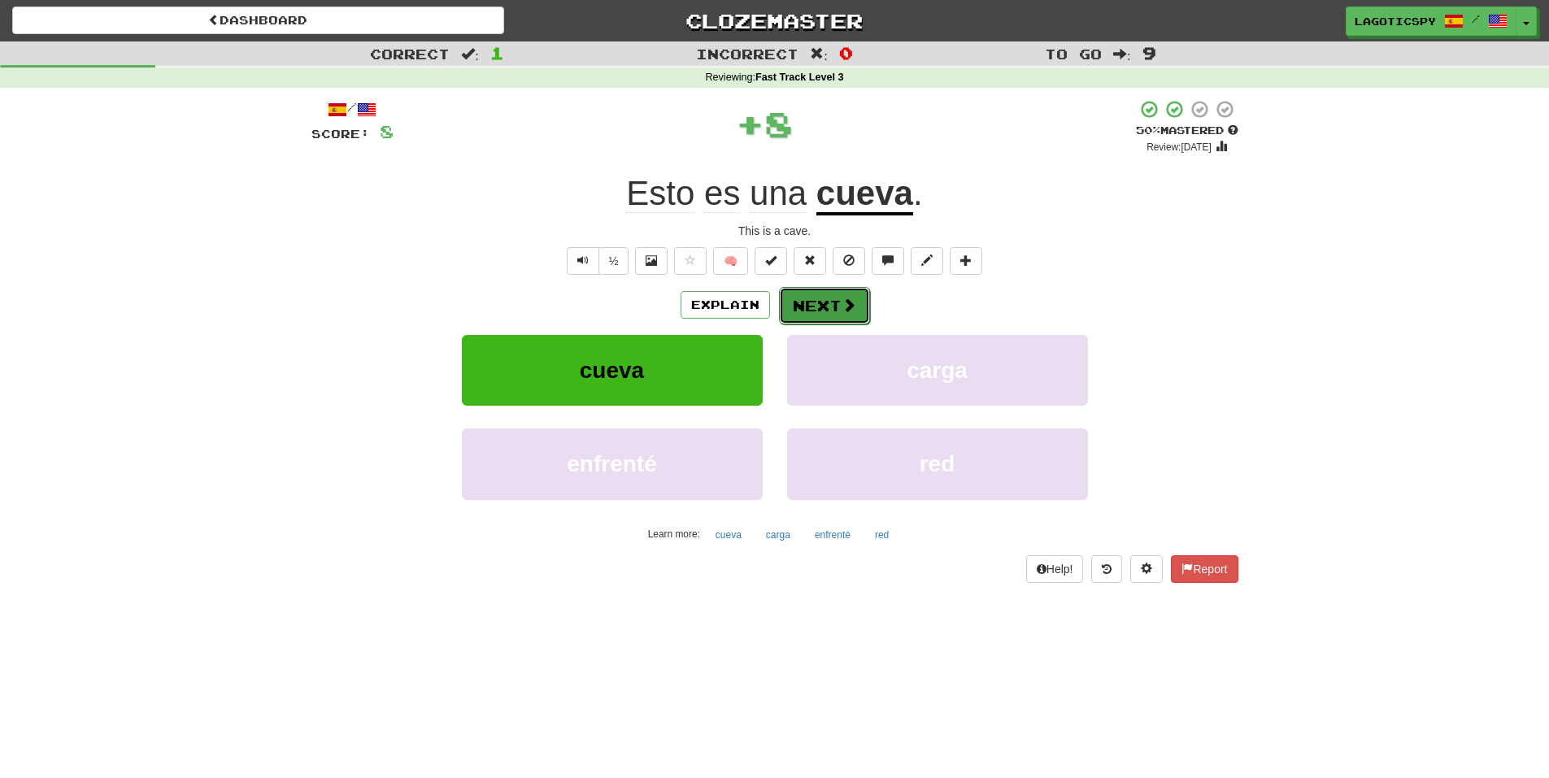
click at [850, 301] on span at bounding box center [849, 305] width 15 height 15
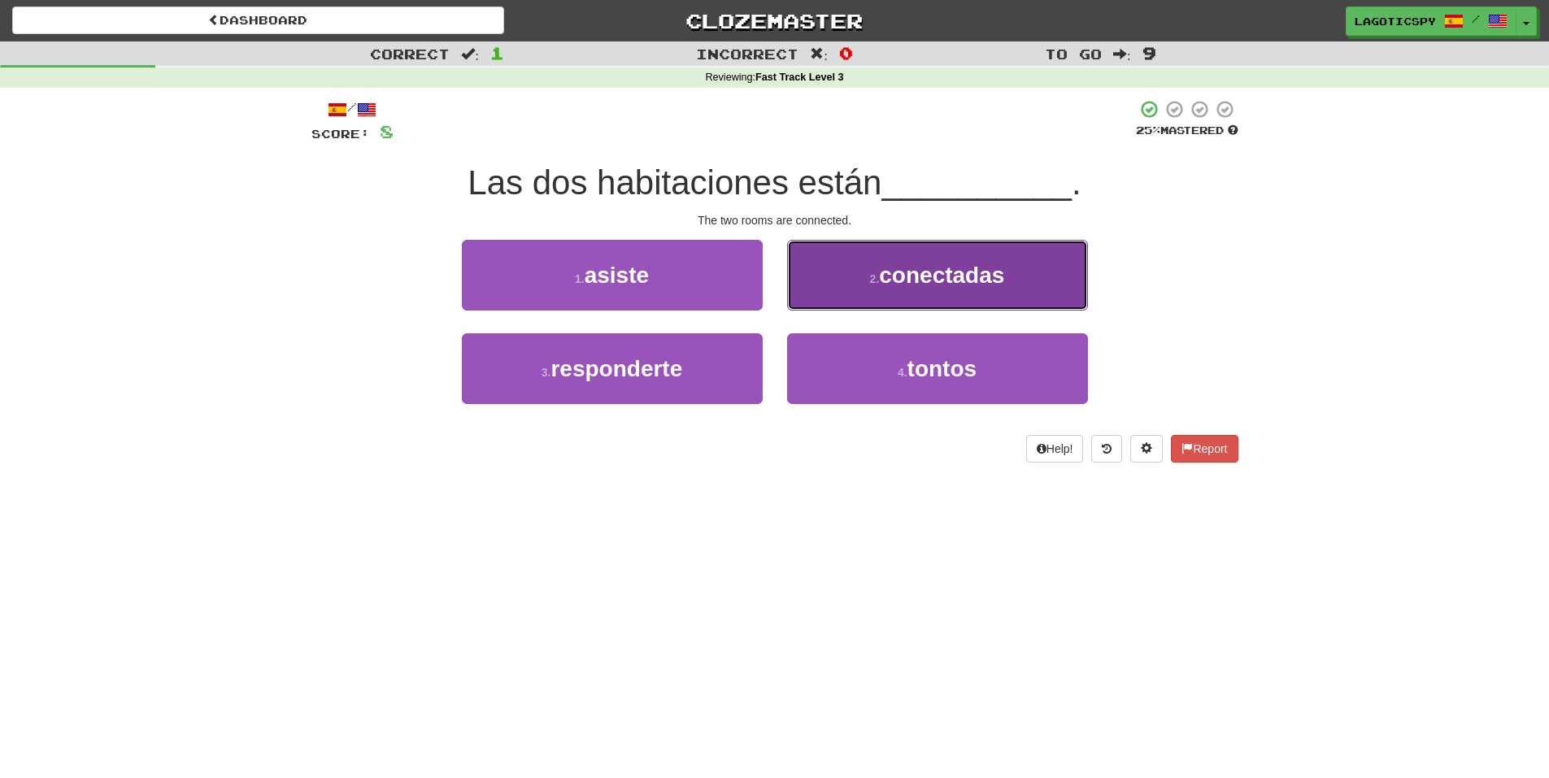
click at [858, 302] on button "2 . conectadas" at bounding box center [937, 275] width 301 height 71
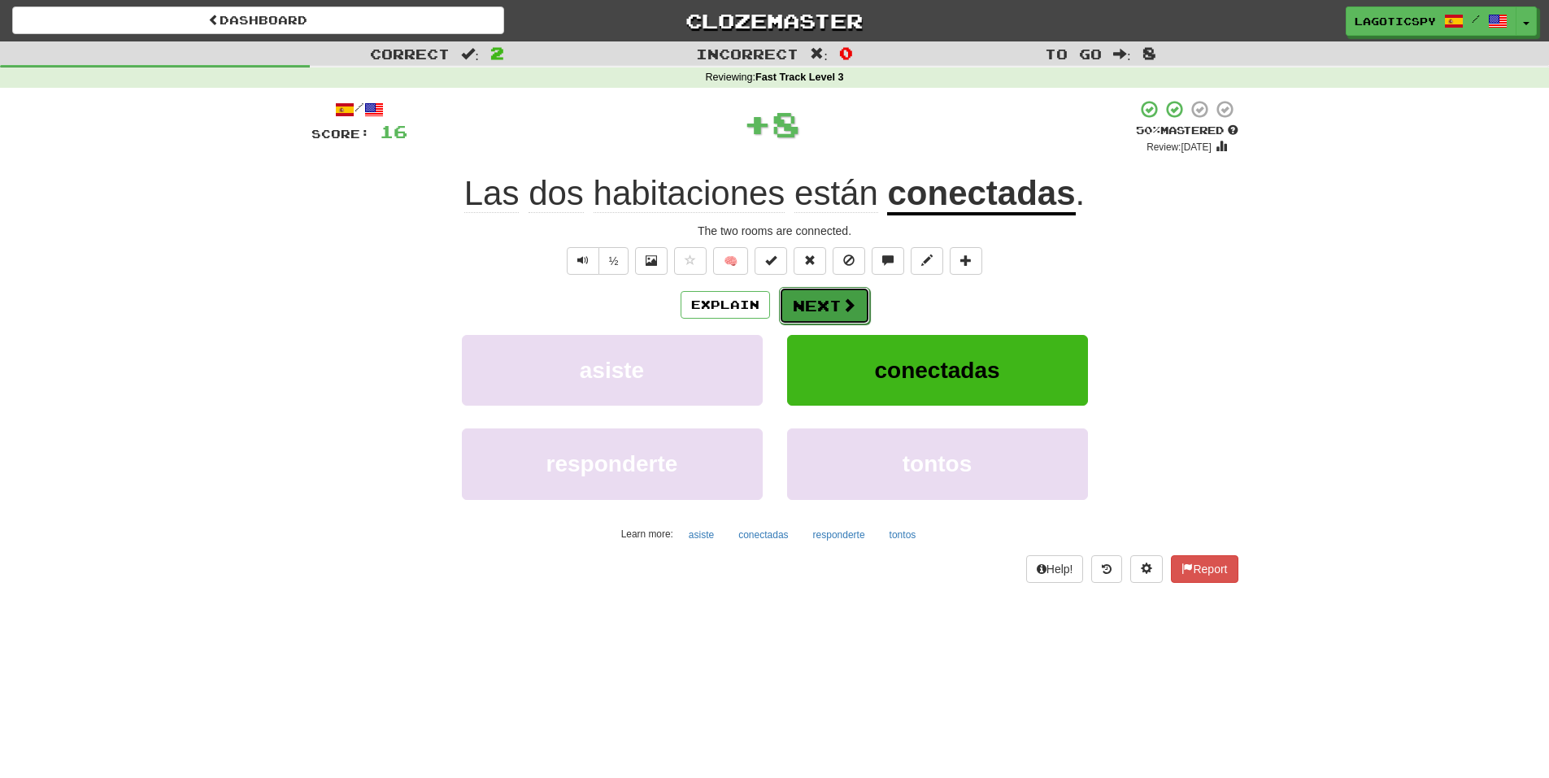
click at [855, 301] on button "Next" at bounding box center [824, 305] width 91 height 37
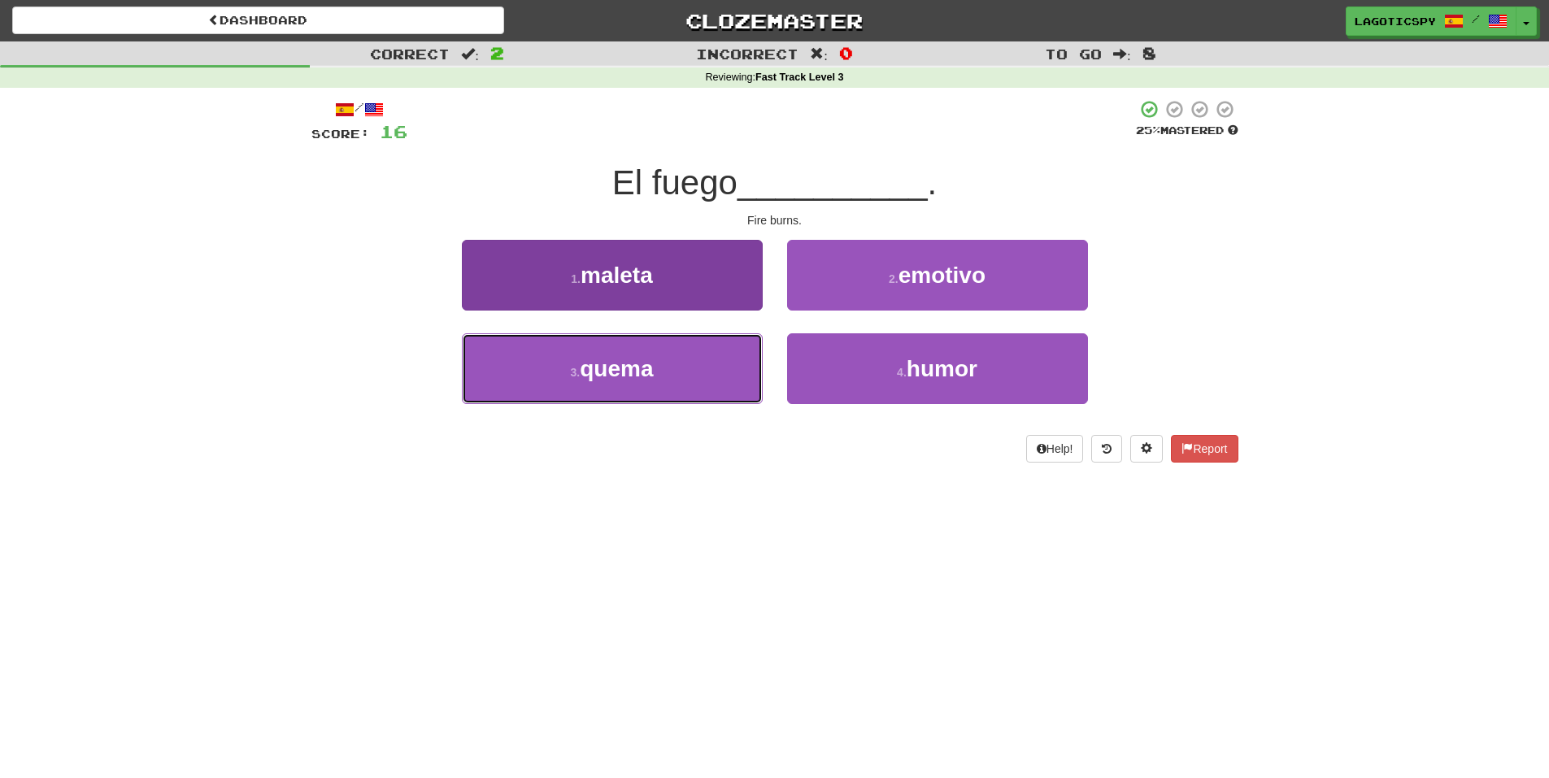
drag, startPoint x: 745, startPoint y: 350, endPoint x: 742, endPoint y: 334, distance: 15.6
click at [743, 335] on button "3 . quema" at bounding box center [612, 368] width 301 height 71
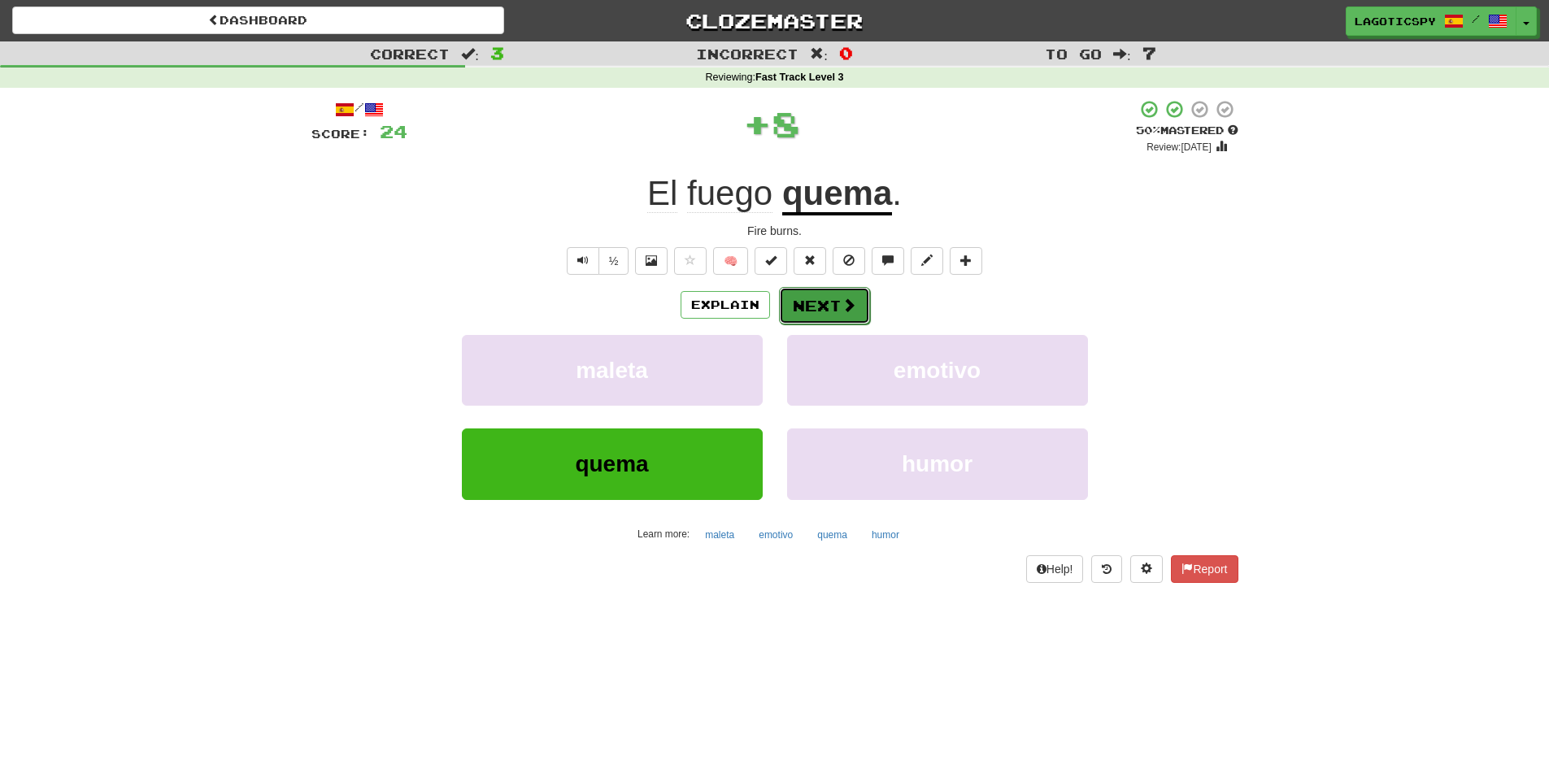
click at [848, 298] on span at bounding box center [849, 305] width 15 height 15
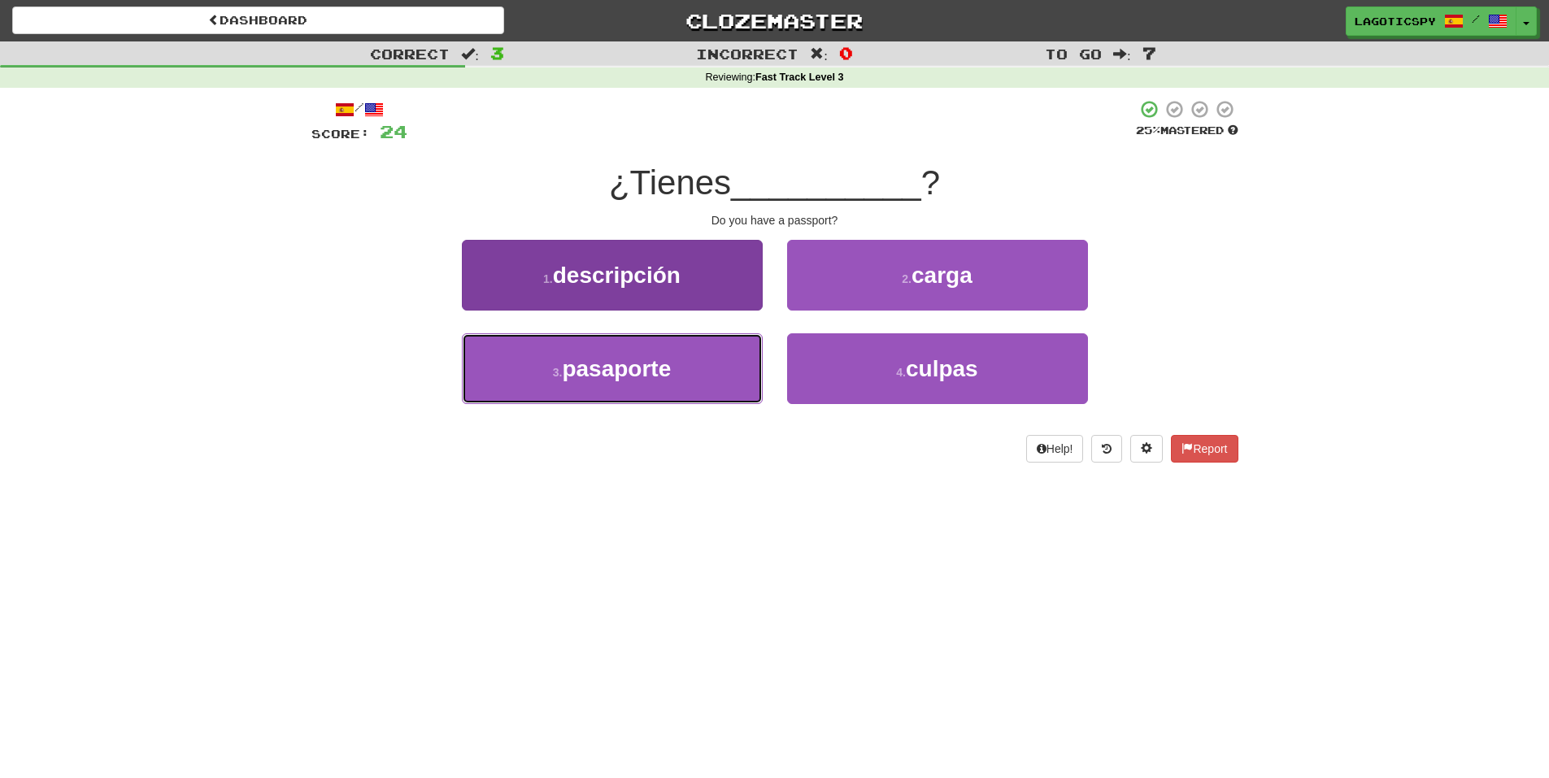
click at [671, 343] on button "3 . pasaporte" at bounding box center [612, 368] width 301 height 71
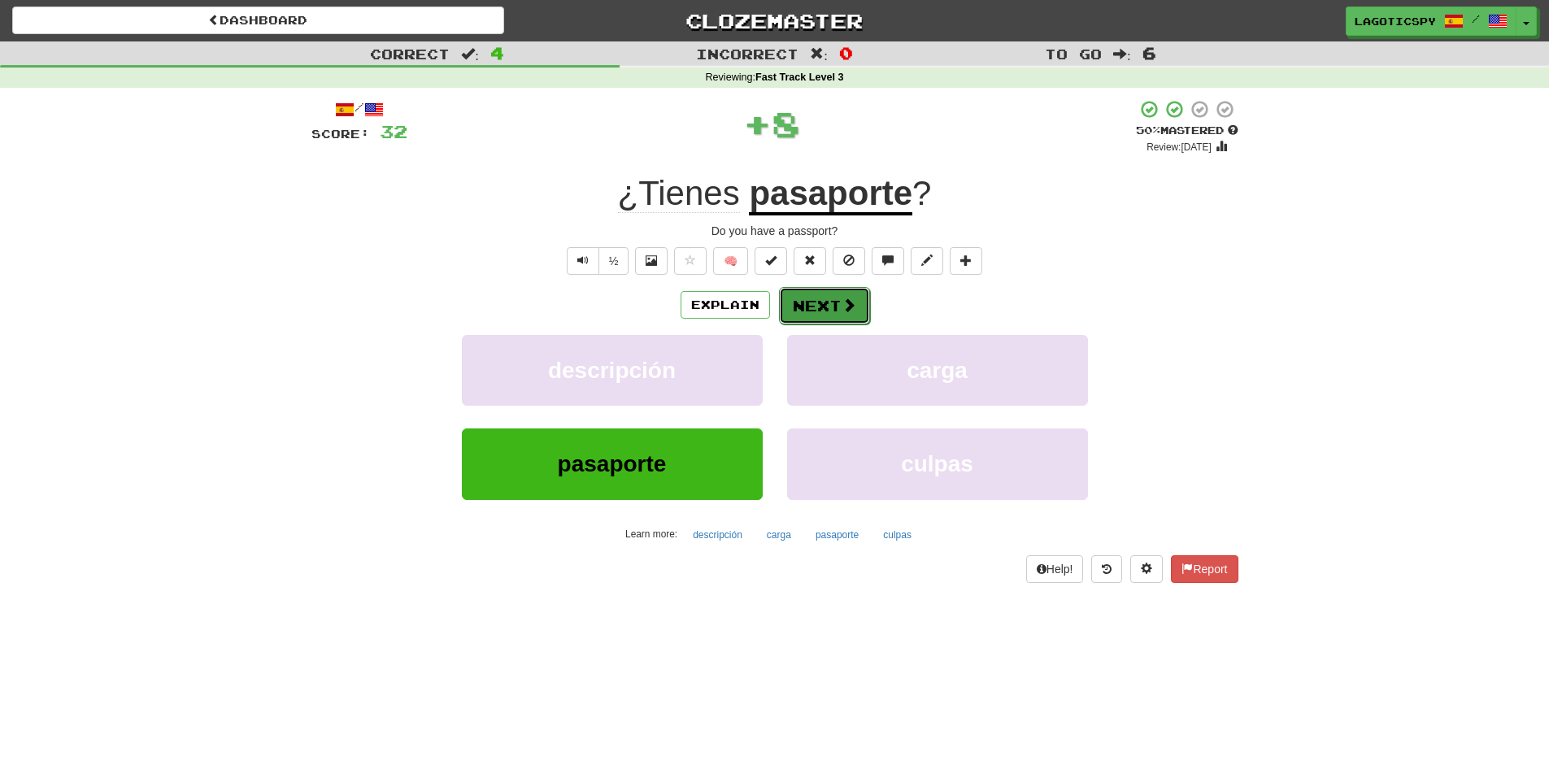
click at [842, 306] on span at bounding box center [849, 305] width 15 height 15
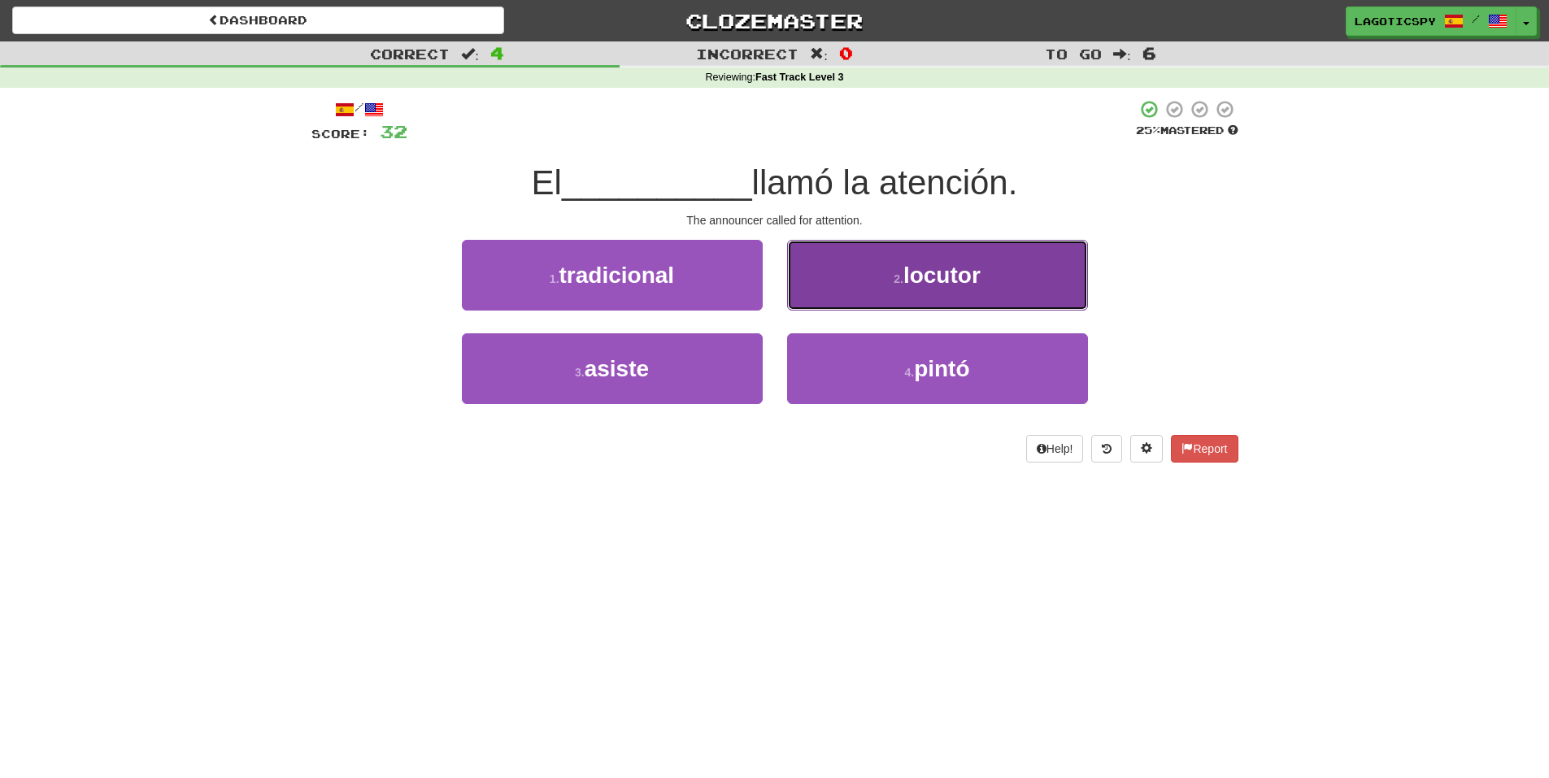
click at [948, 257] on button "2 . locutor" at bounding box center [937, 275] width 301 height 71
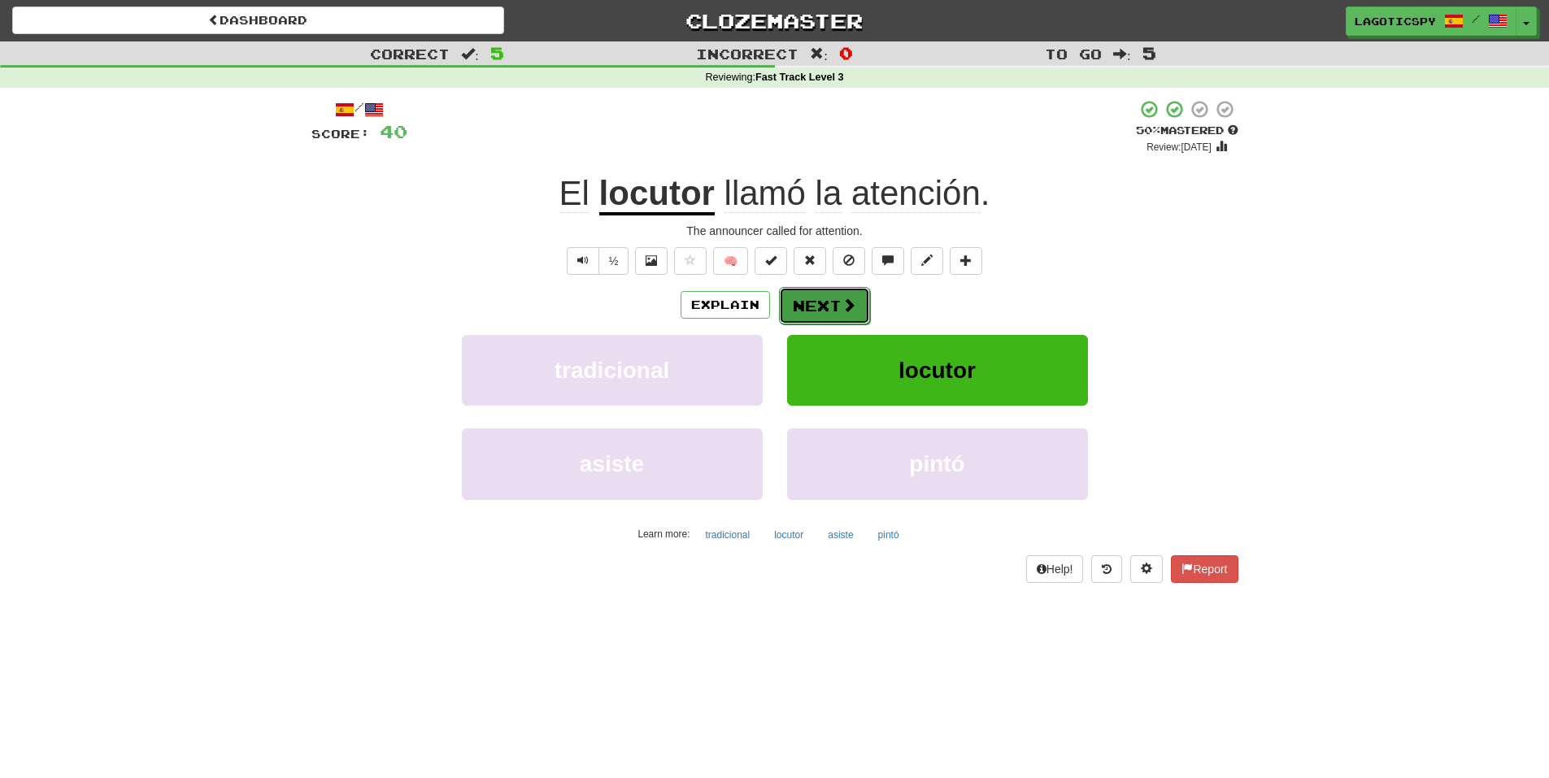
click at [820, 310] on button "Next" at bounding box center [824, 305] width 91 height 37
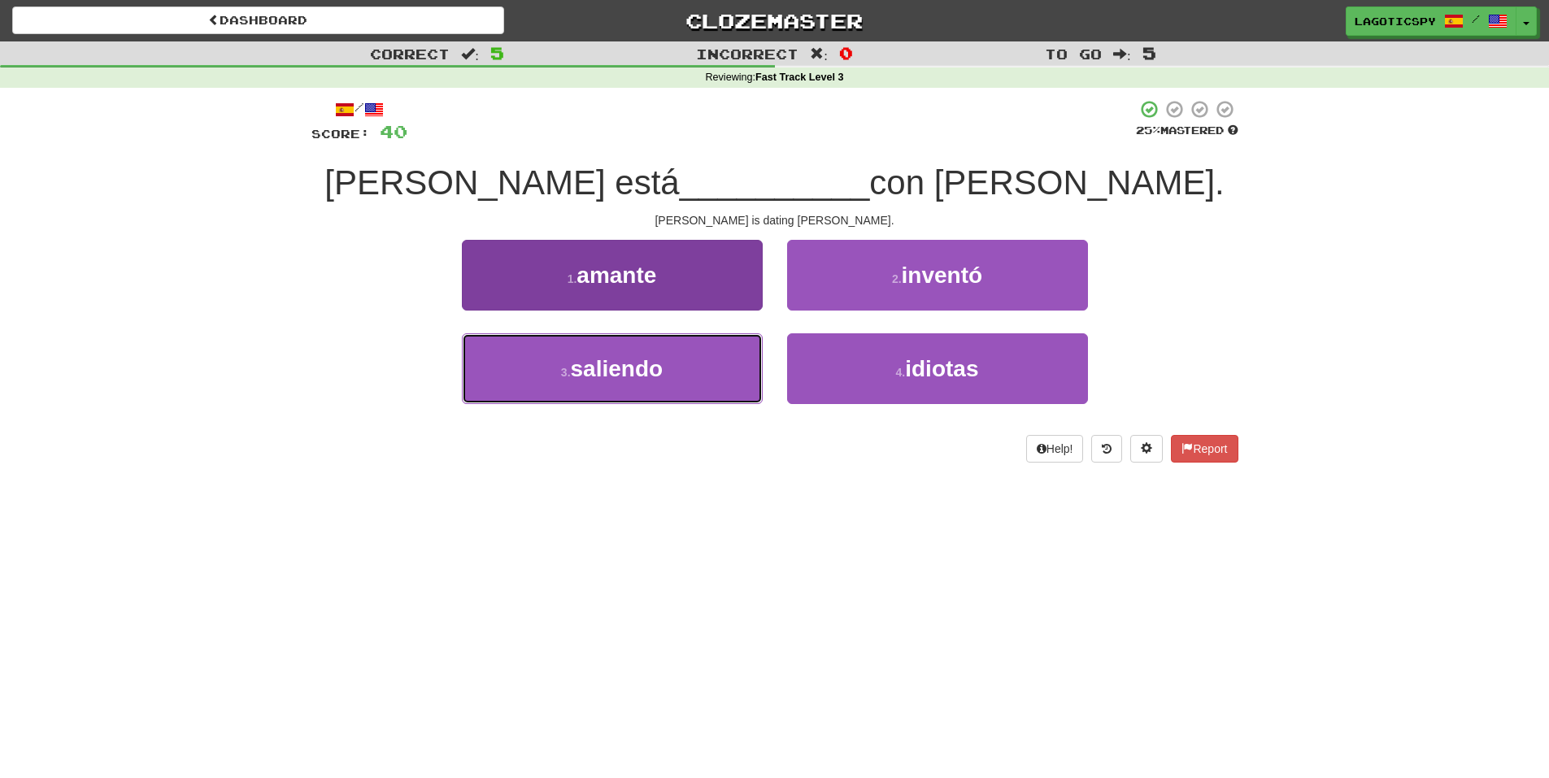
click at [647, 382] on button "3 . saliendo" at bounding box center [612, 368] width 301 height 71
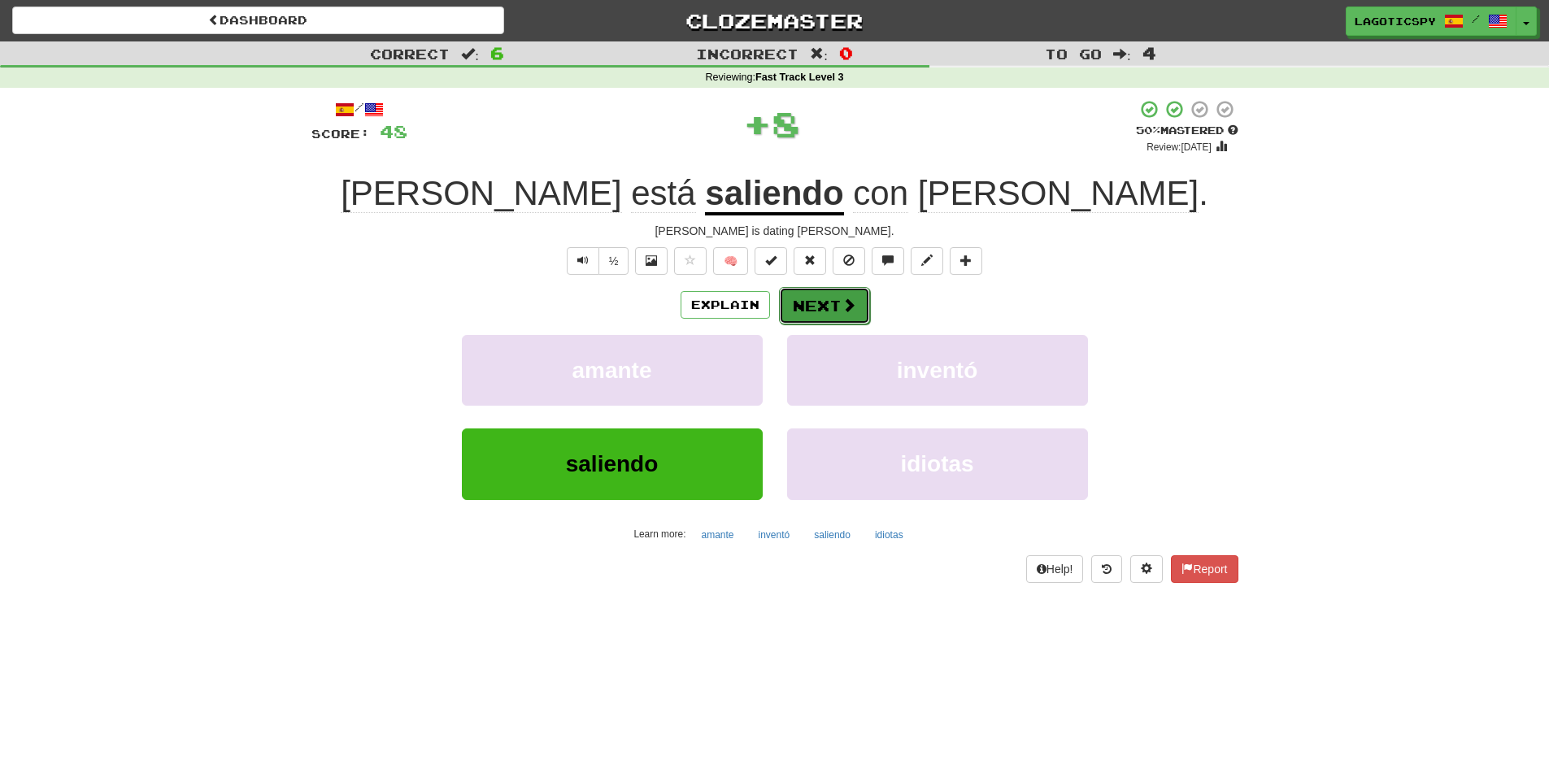
click at [820, 308] on button "Next" at bounding box center [824, 305] width 91 height 37
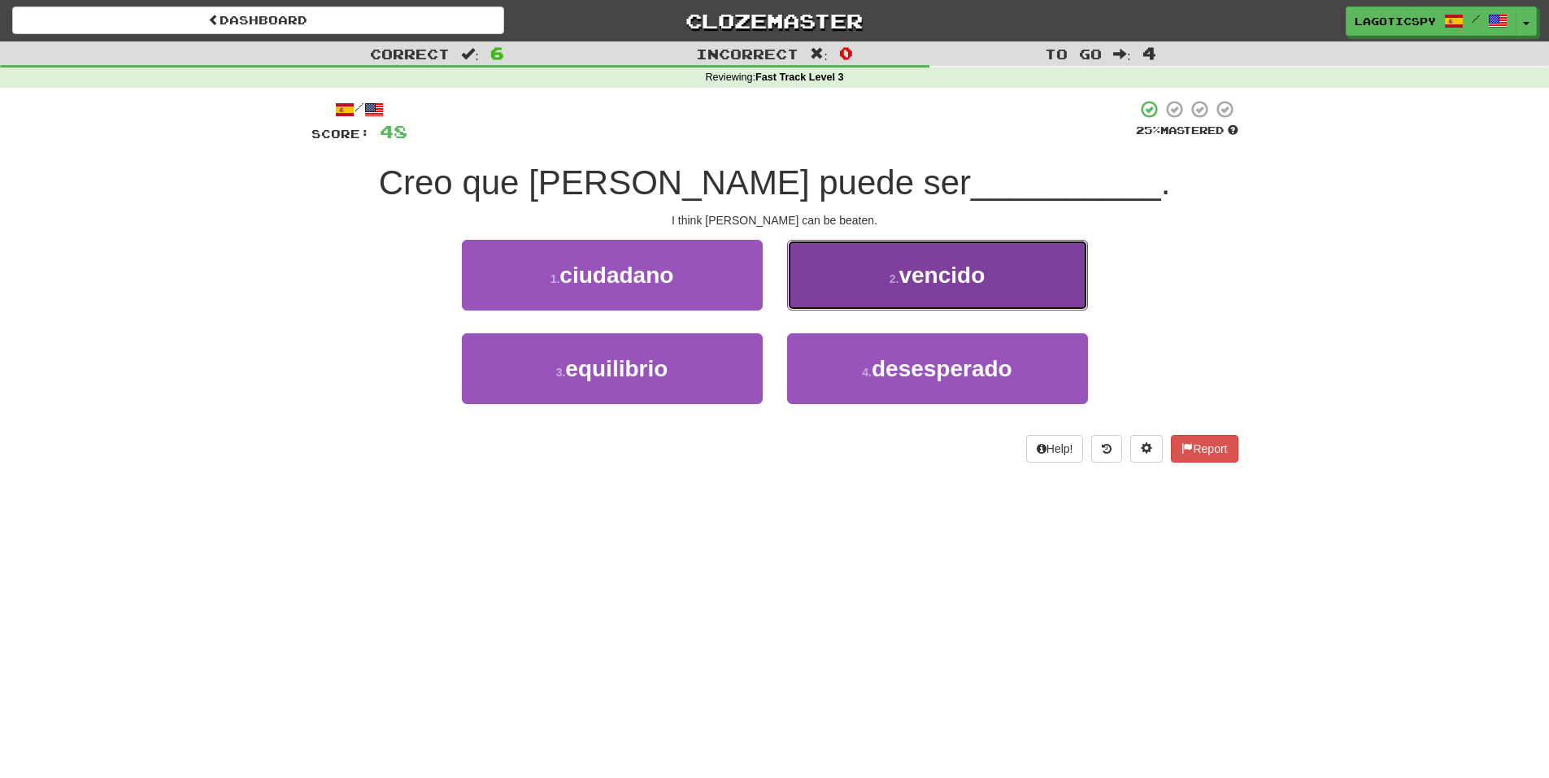
click at [995, 259] on button "2 . vencido" at bounding box center [937, 275] width 301 height 71
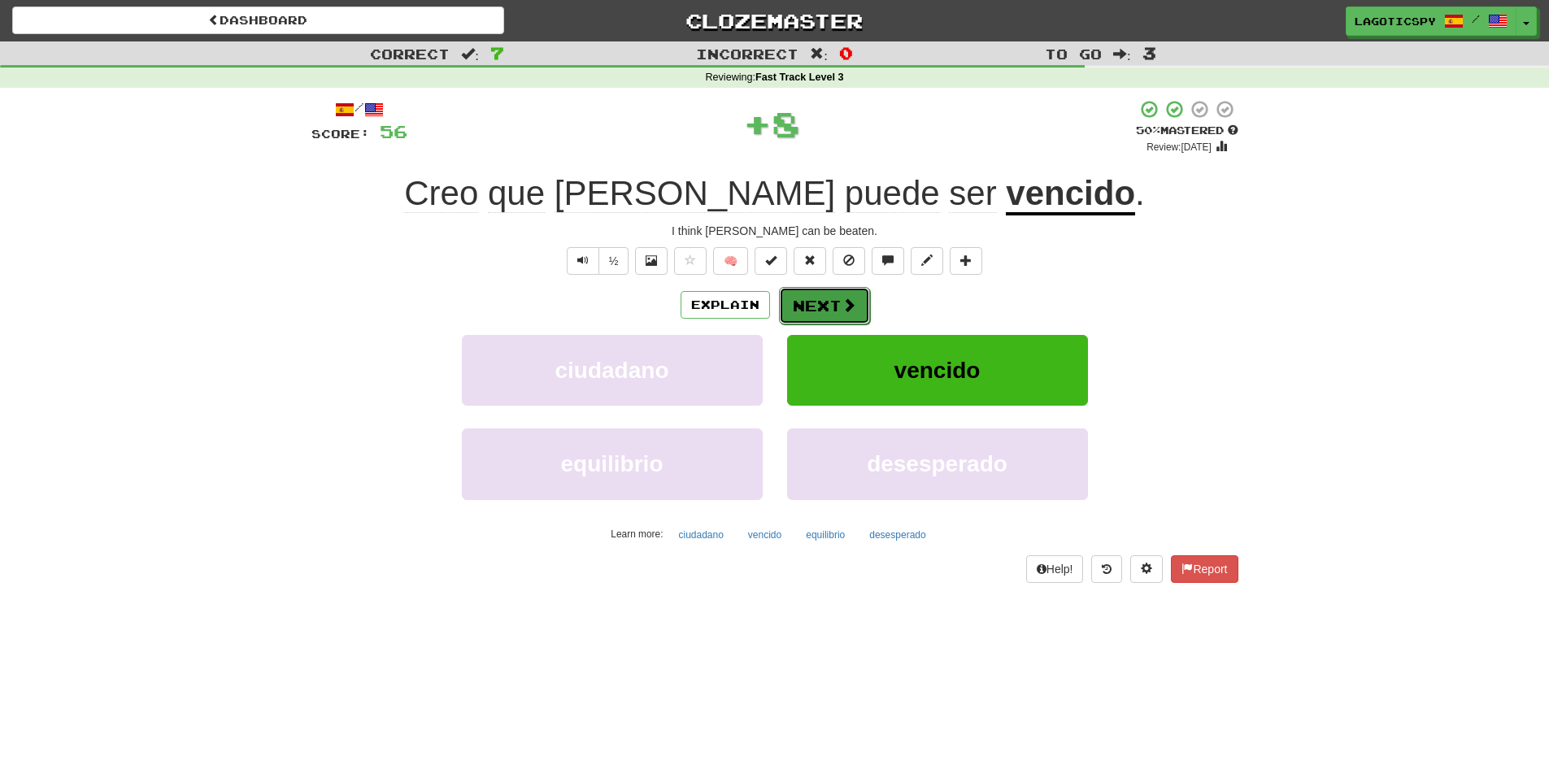
click at [864, 293] on button "Next" at bounding box center [824, 305] width 91 height 37
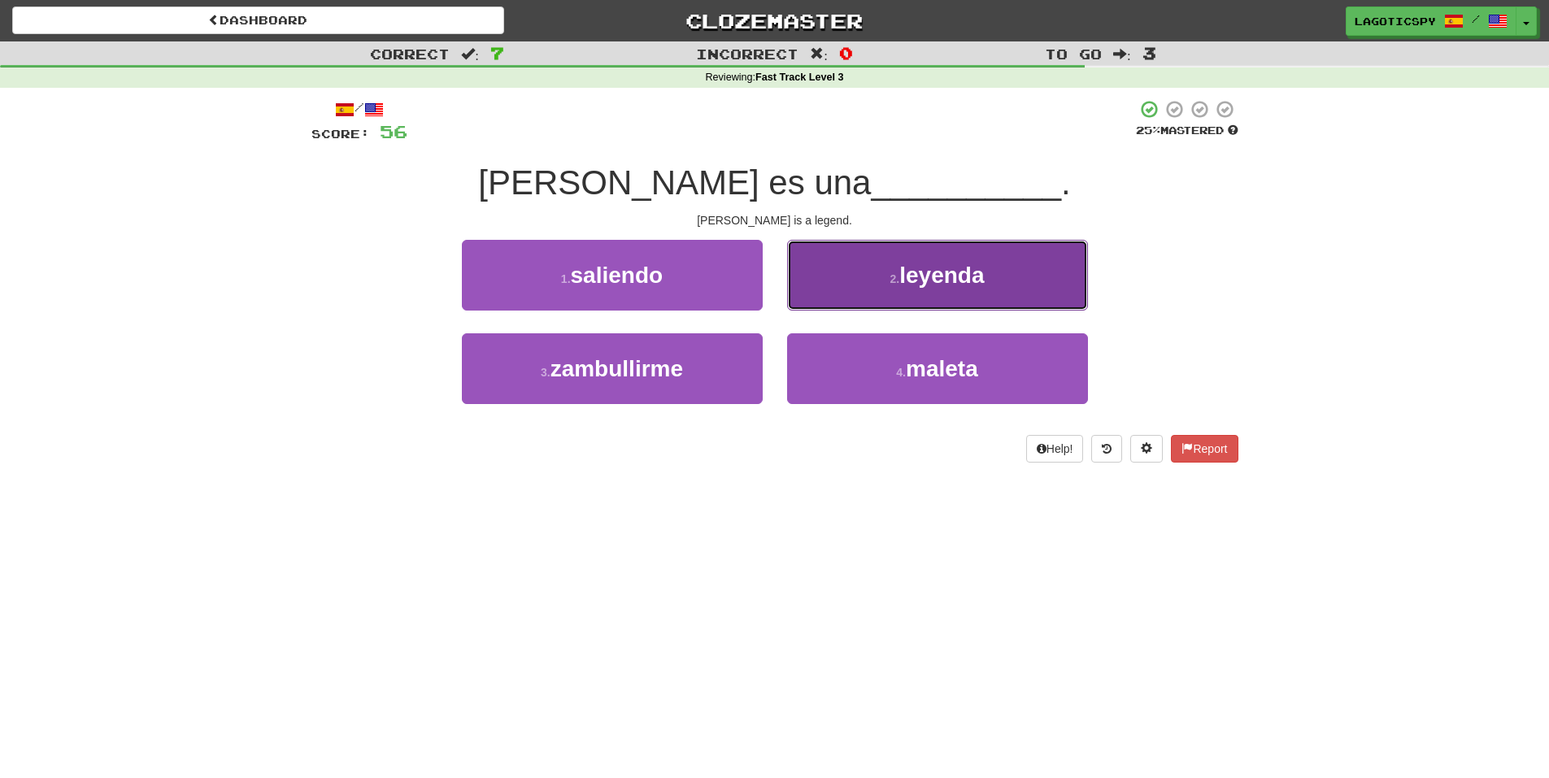
click at [885, 298] on button "2 . leyenda" at bounding box center [937, 275] width 301 height 71
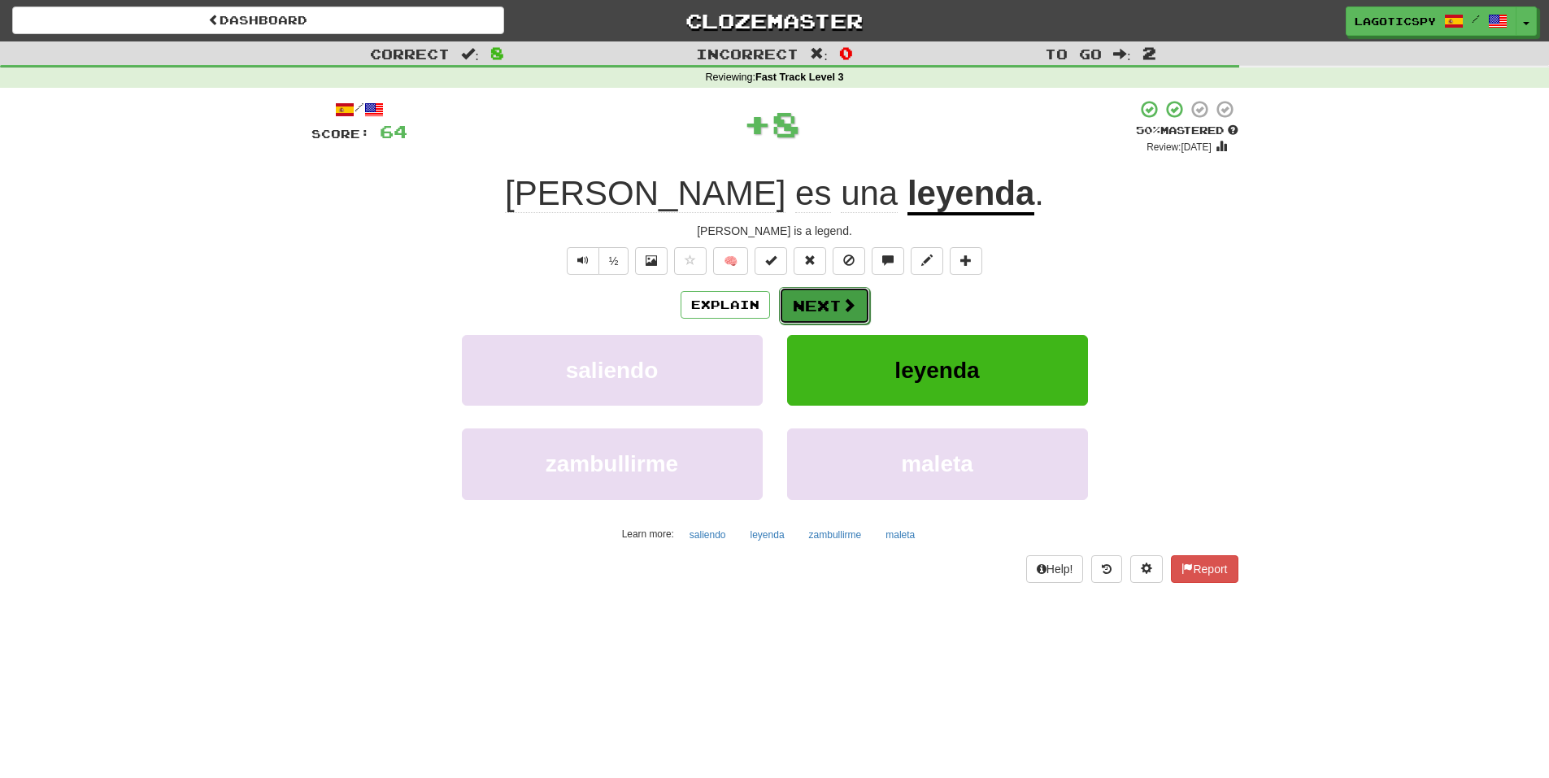
click at [849, 292] on button "Next" at bounding box center [824, 305] width 91 height 37
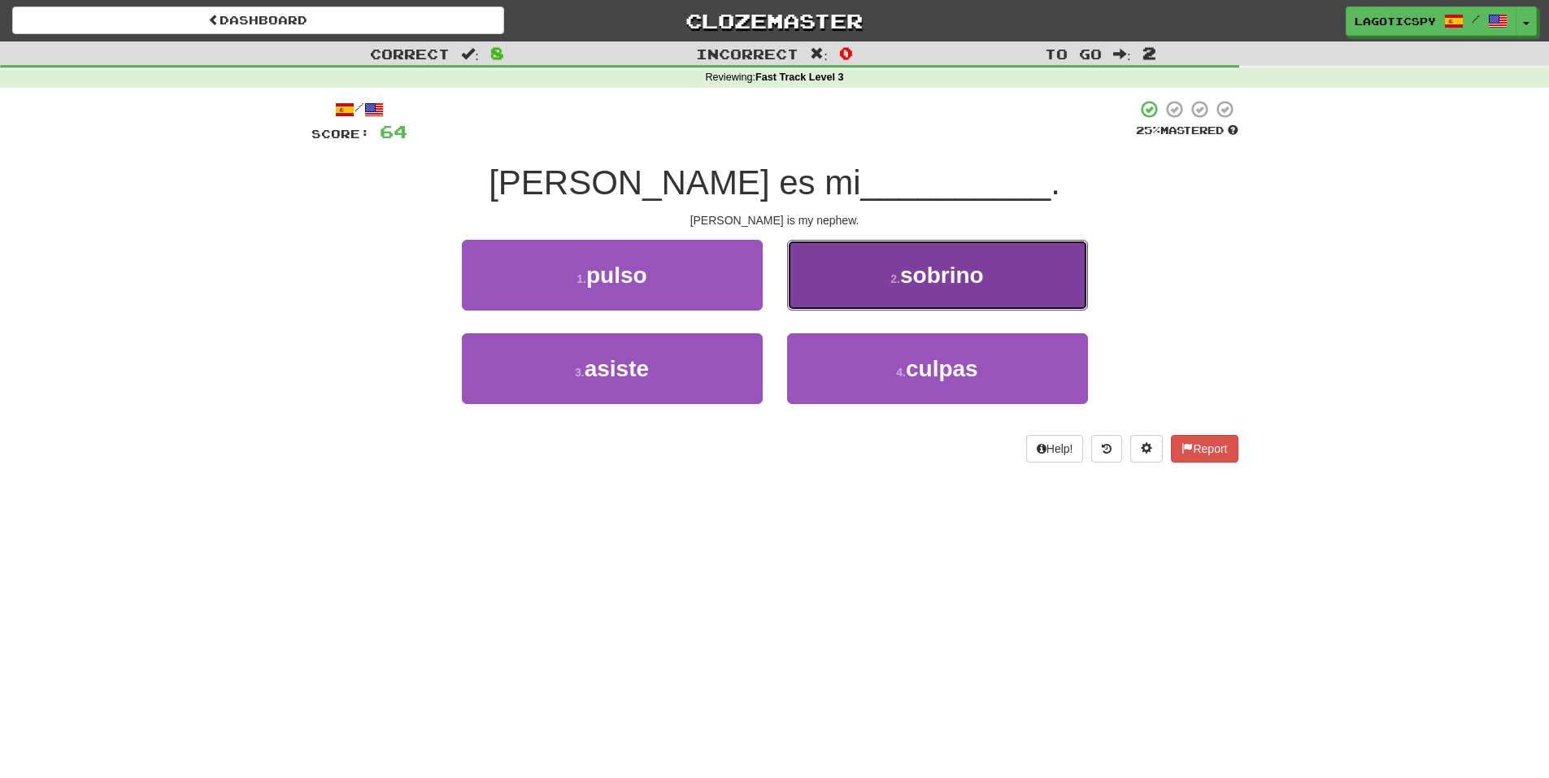
click at [932, 307] on button "2 . sobrino" at bounding box center [937, 275] width 301 height 71
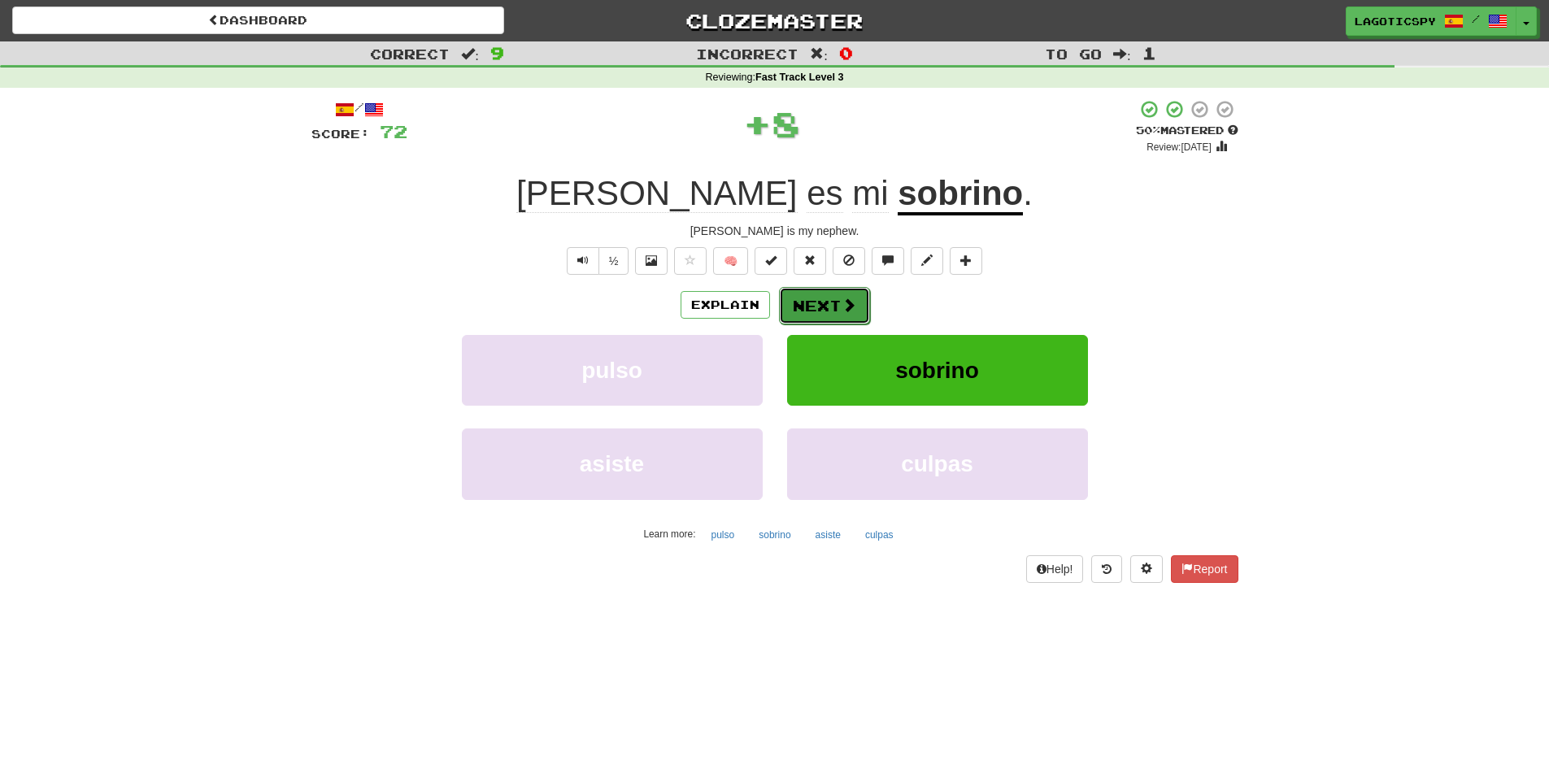
click at [844, 298] on span at bounding box center [849, 305] width 15 height 15
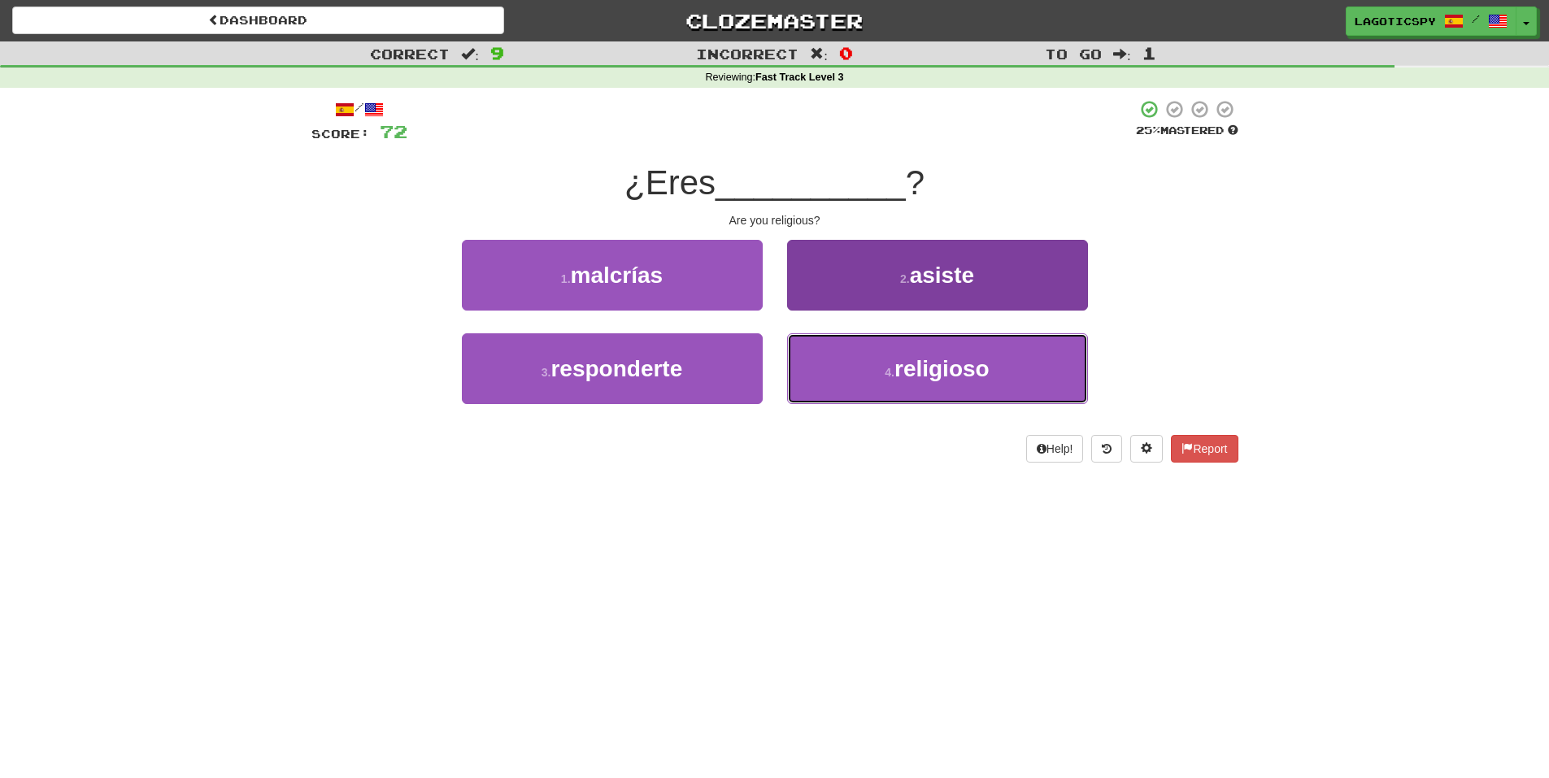
click at [884, 356] on button "4 . religioso" at bounding box center [937, 368] width 301 height 71
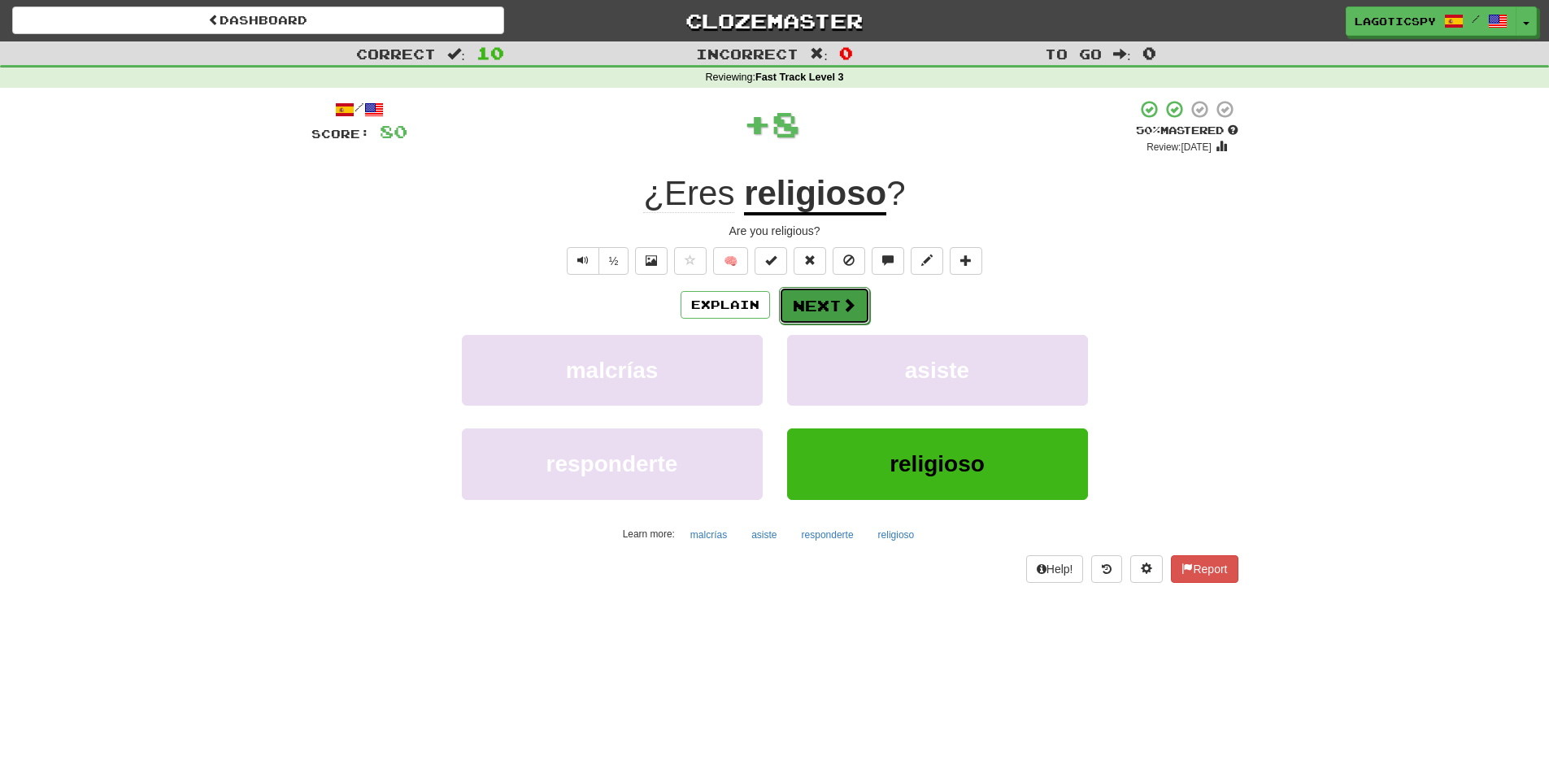
click at [847, 302] on span at bounding box center [849, 305] width 15 height 15
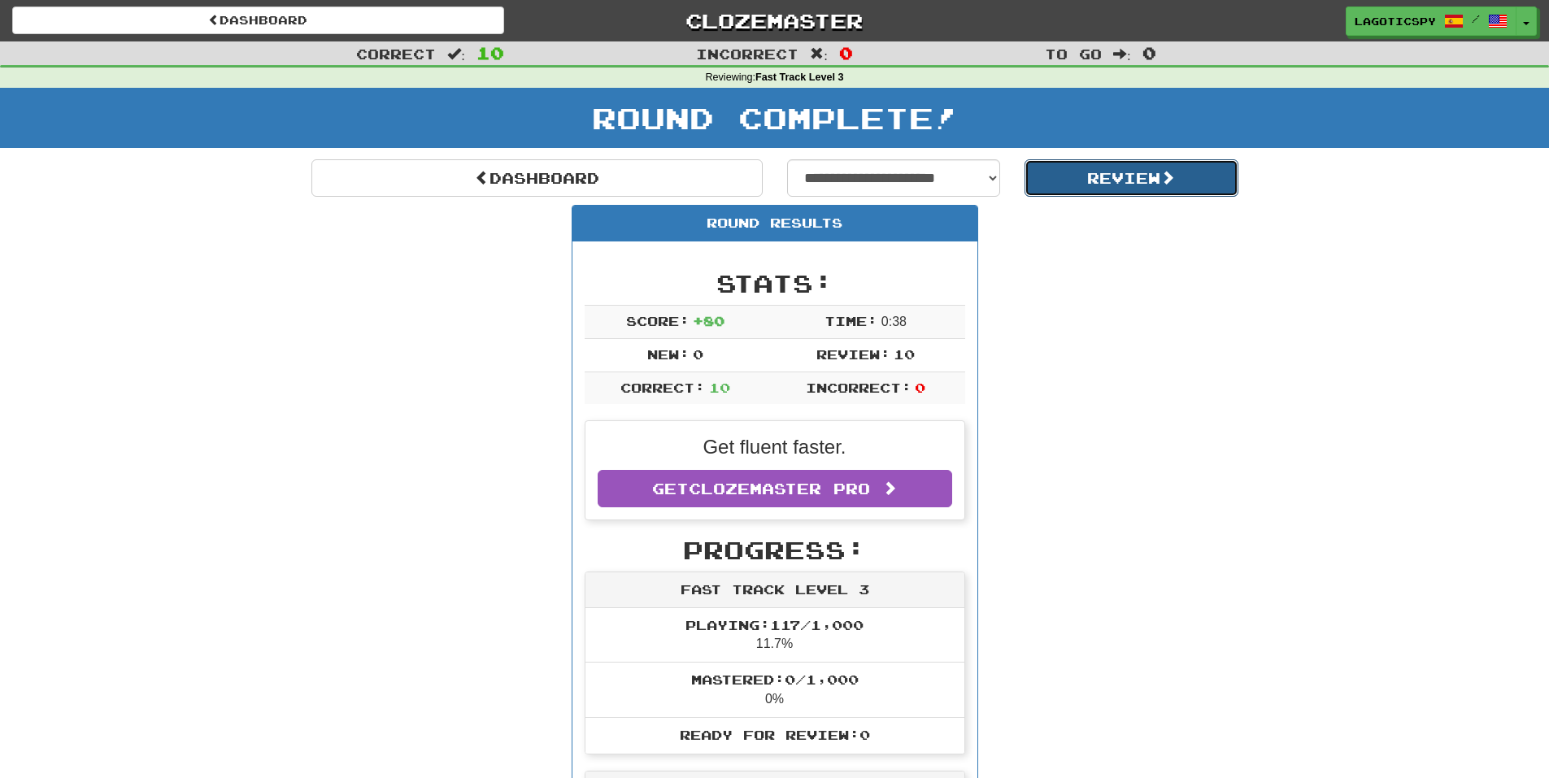
click at [1058, 179] on button "Review" at bounding box center [1131, 177] width 214 height 37
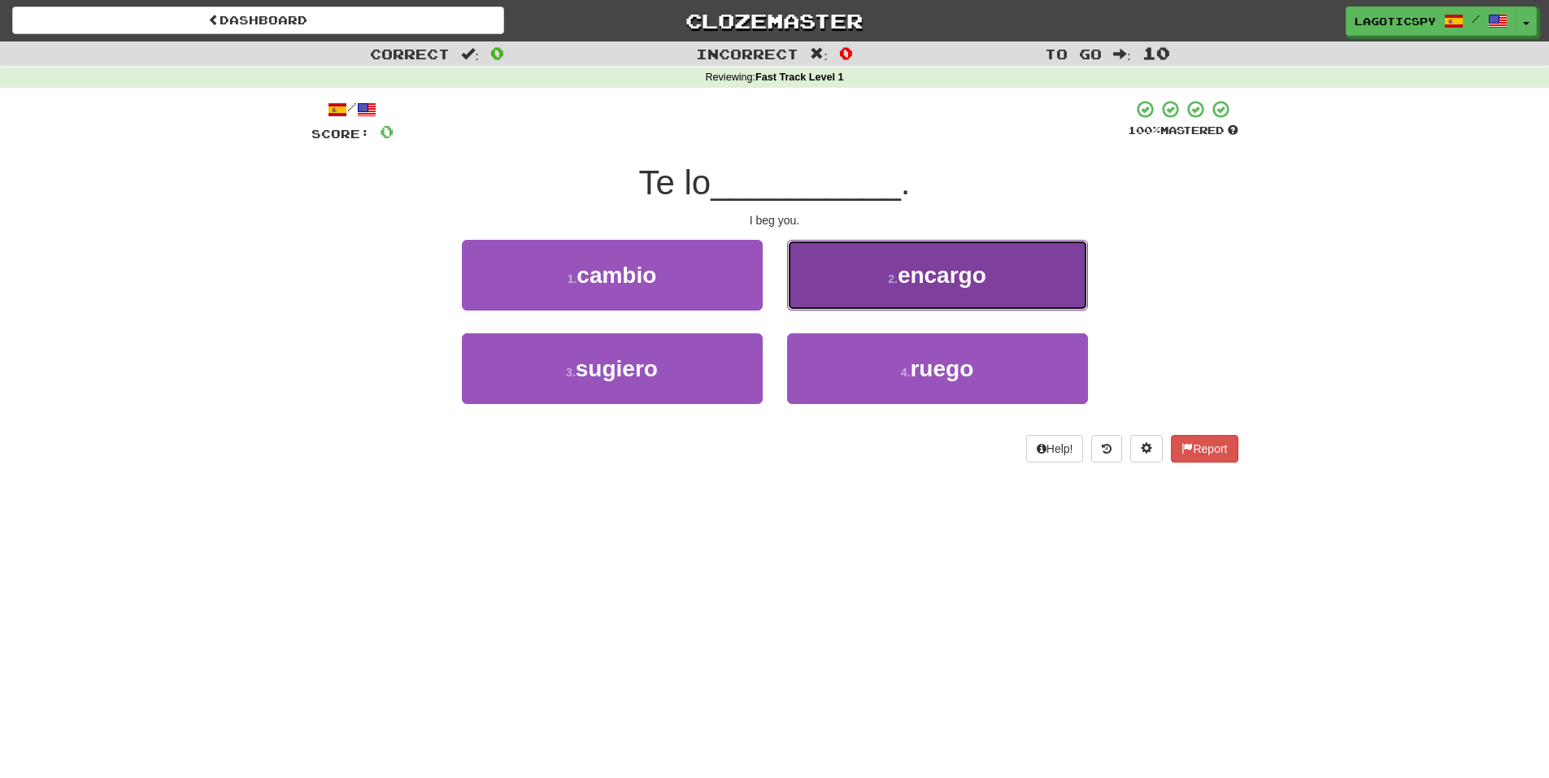
click at [941, 289] on button "2 . encargo" at bounding box center [937, 275] width 301 height 71
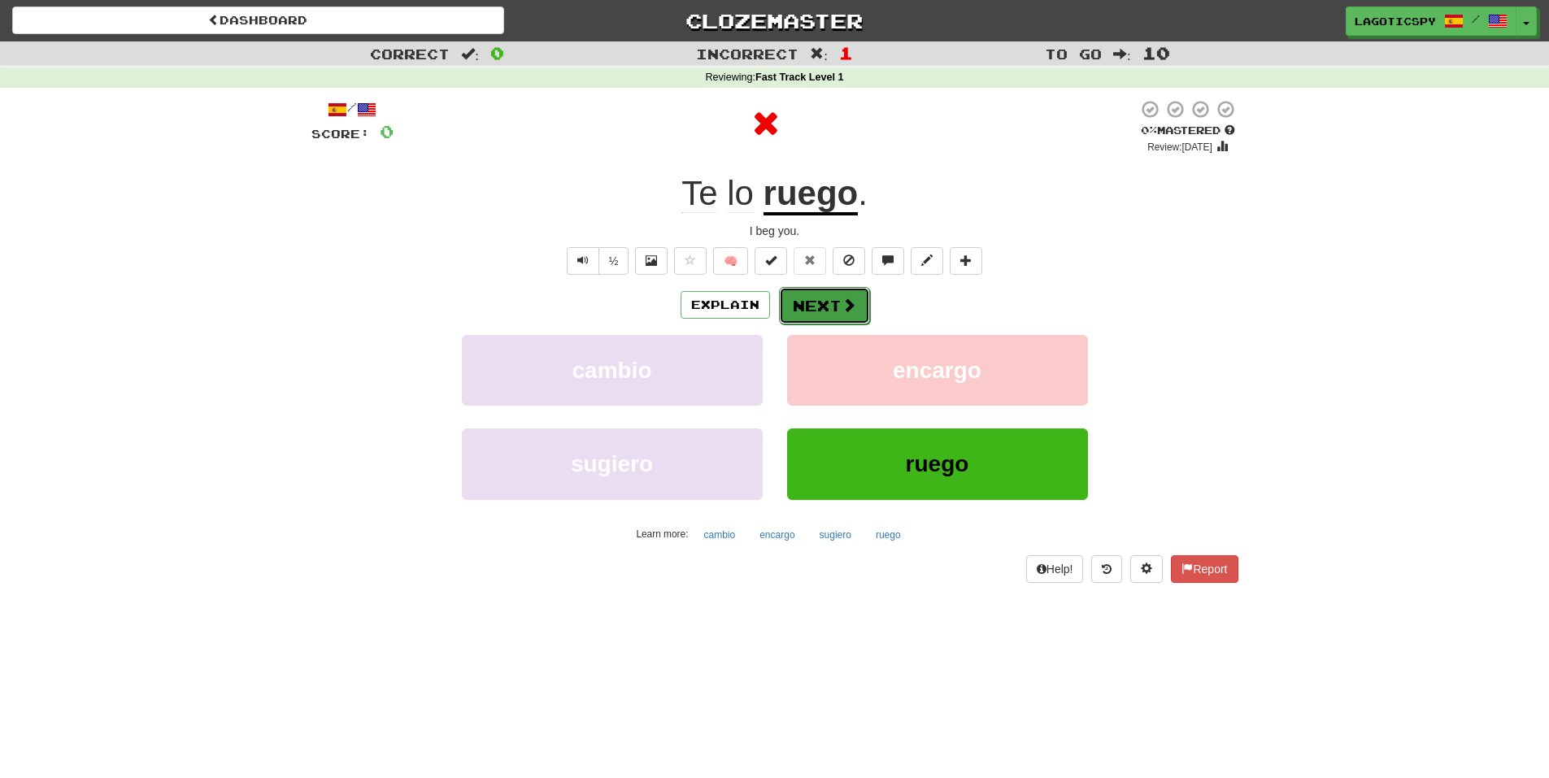
click at [837, 311] on button "Next" at bounding box center [824, 305] width 91 height 37
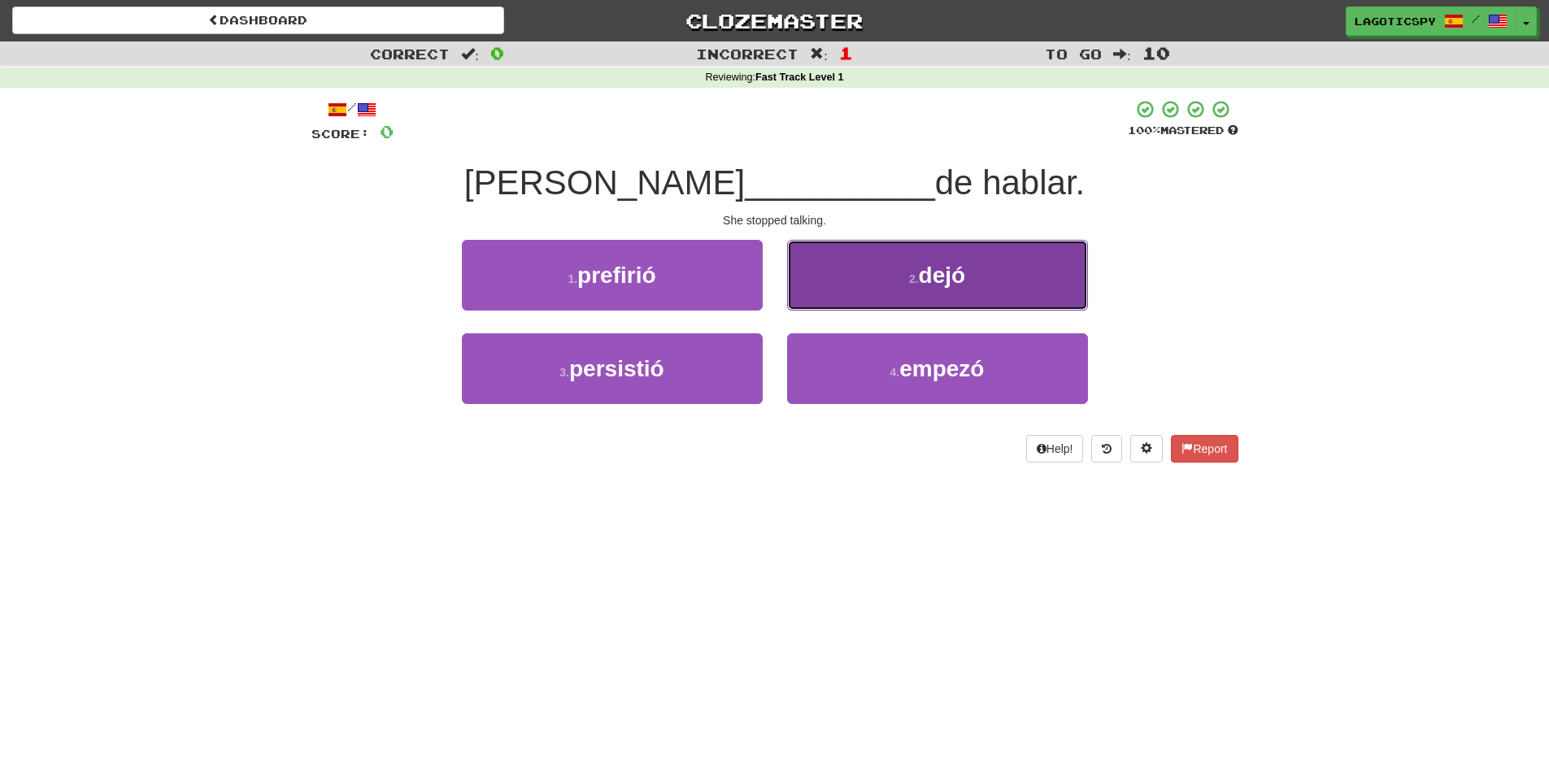
click at [882, 270] on button "2 . dejó" at bounding box center [937, 275] width 301 height 71
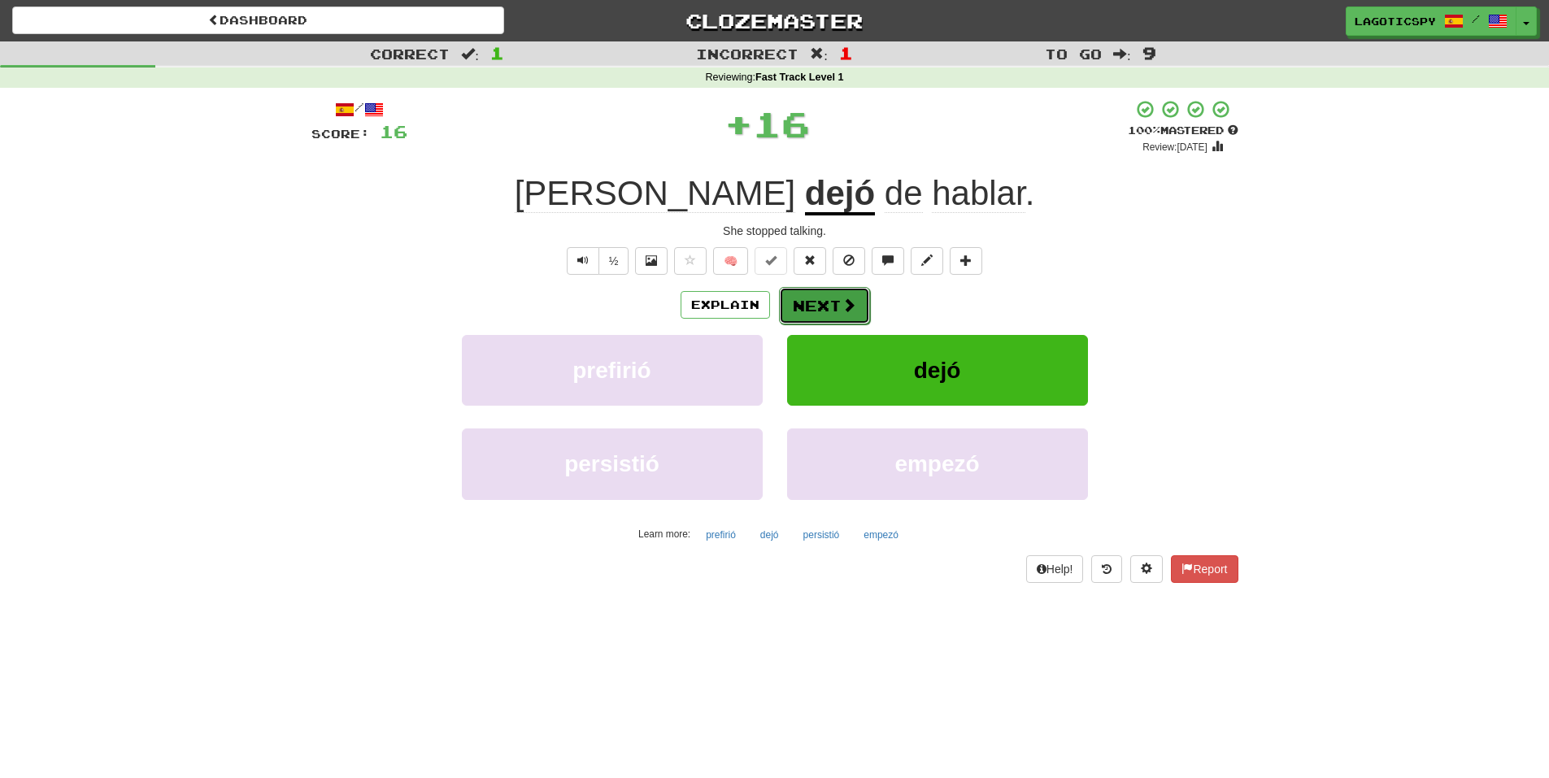
click at [837, 307] on button "Next" at bounding box center [824, 305] width 91 height 37
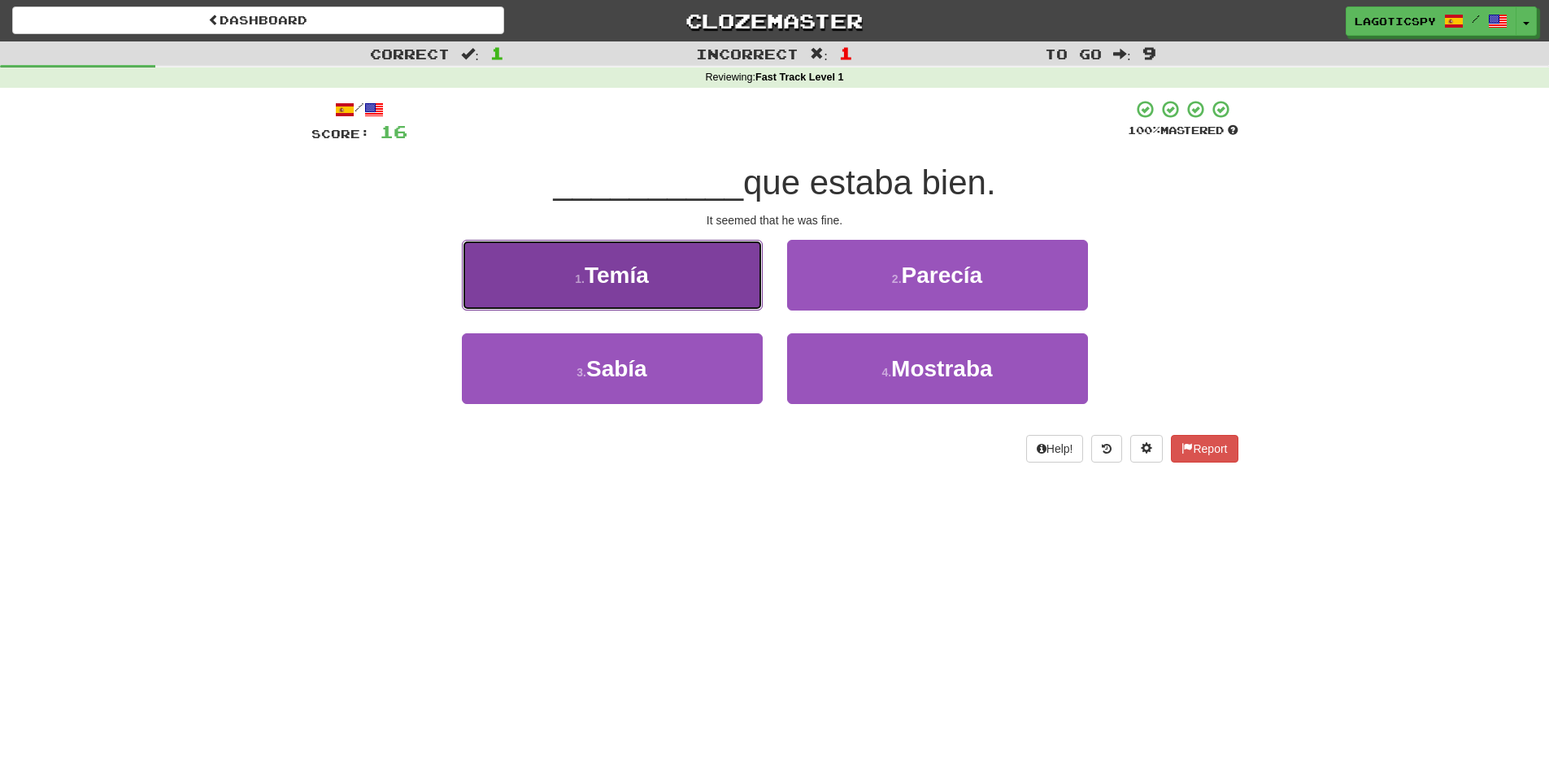
click at [681, 281] on button "1 . Temía" at bounding box center [612, 275] width 301 height 71
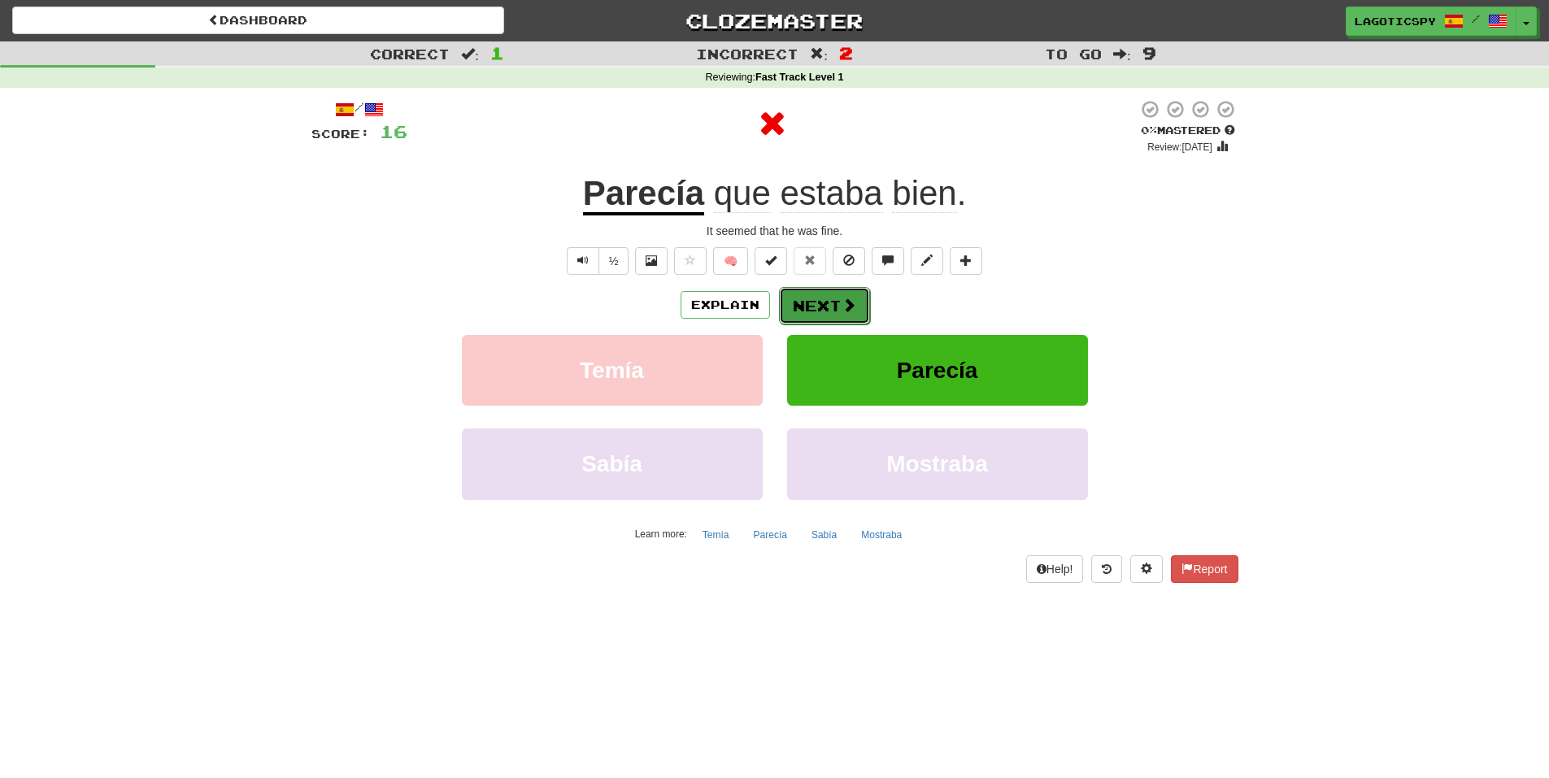
click at [816, 295] on button "Next" at bounding box center [824, 305] width 91 height 37
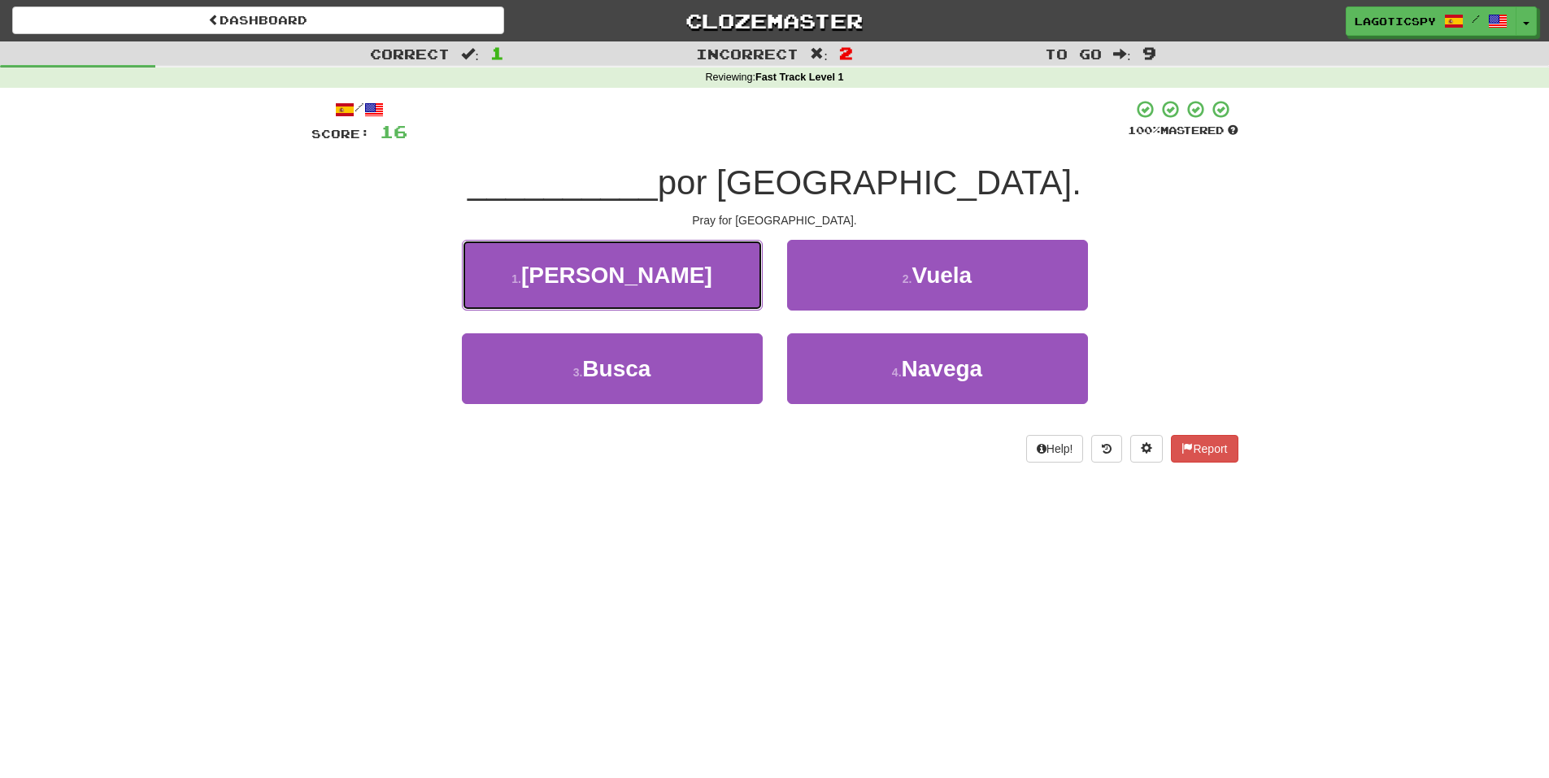
click at [521, 277] on small "1 ." at bounding box center [516, 278] width 10 height 13
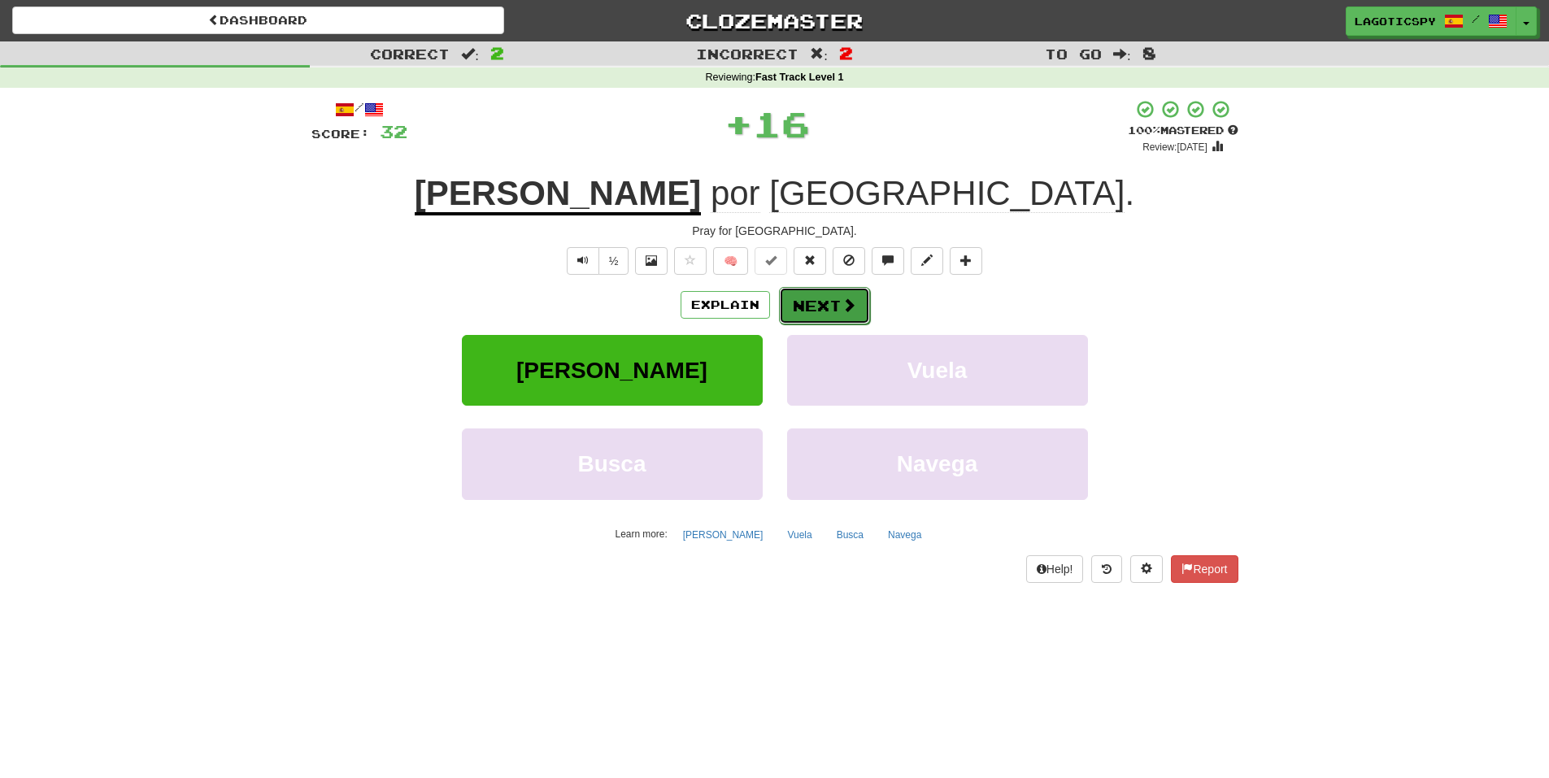
click at [845, 310] on span at bounding box center [849, 305] width 15 height 15
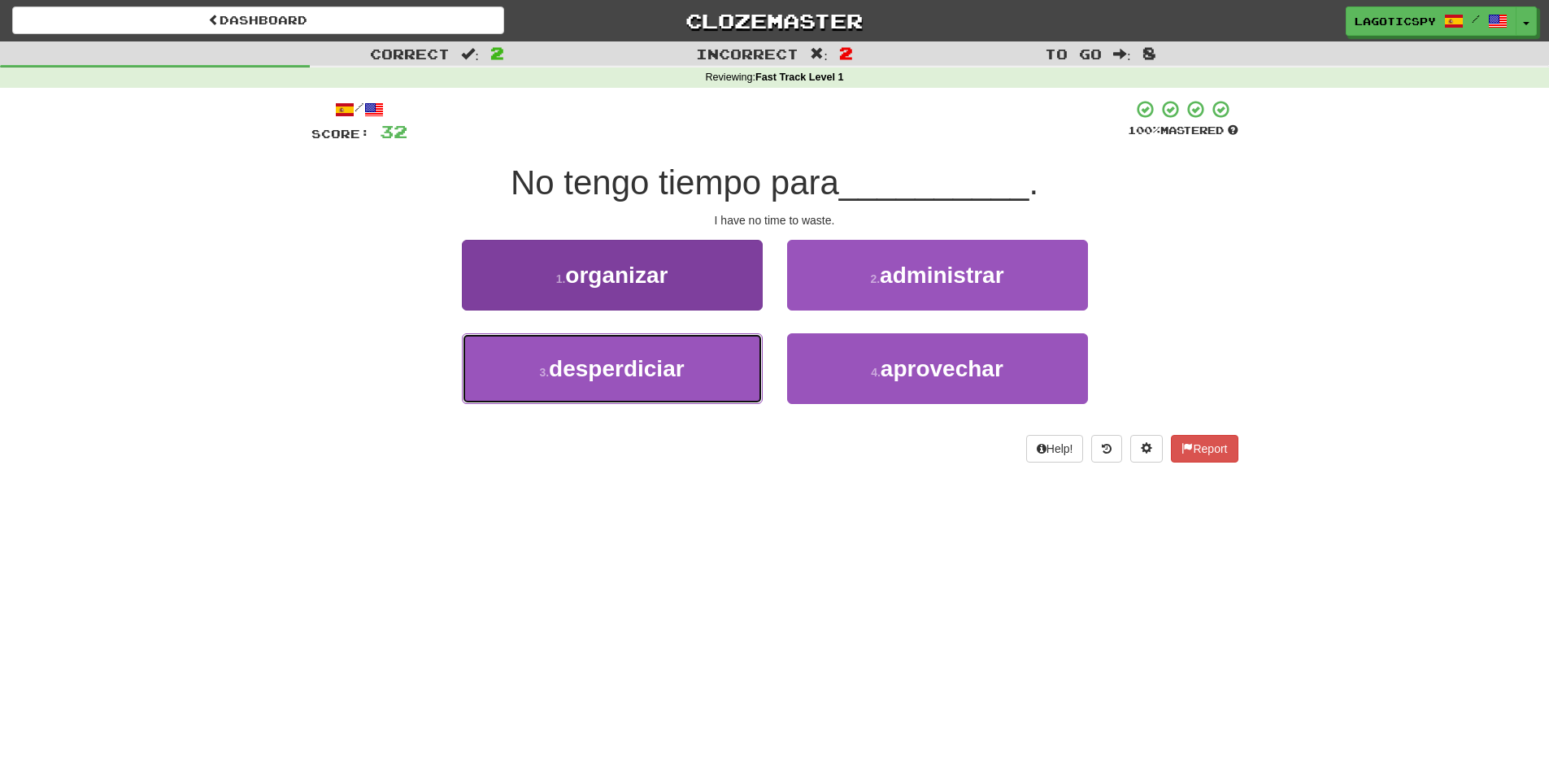
click at [720, 363] on button "3 . desperdiciar" at bounding box center [612, 368] width 301 height 71
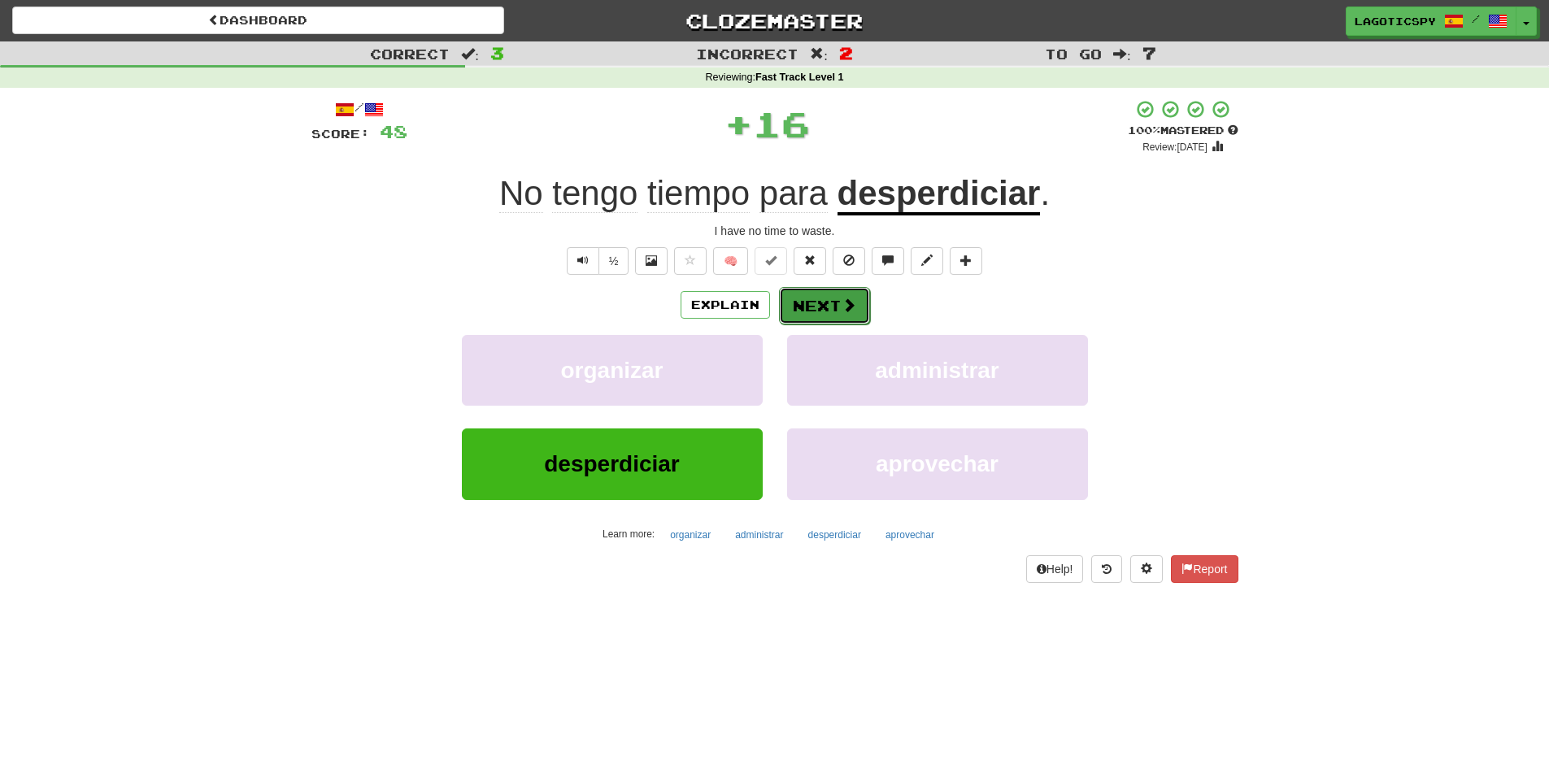
click at [820, 315] on button "Next" at bounding box center [824, 305] width 91 height 37
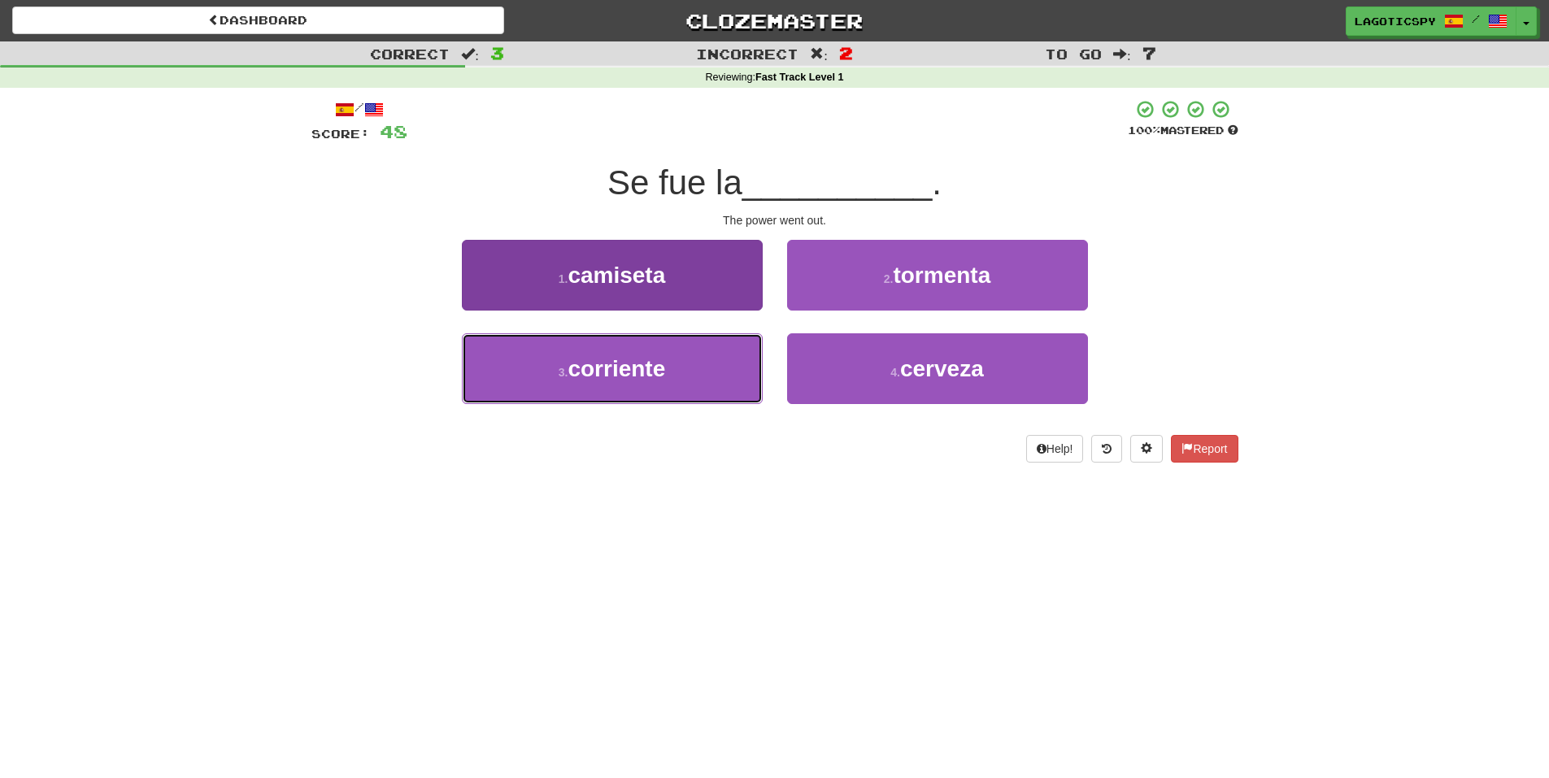
click at [674, 385] on button "3 . corriente" at bounding box center [612, 368] width 301 height 71
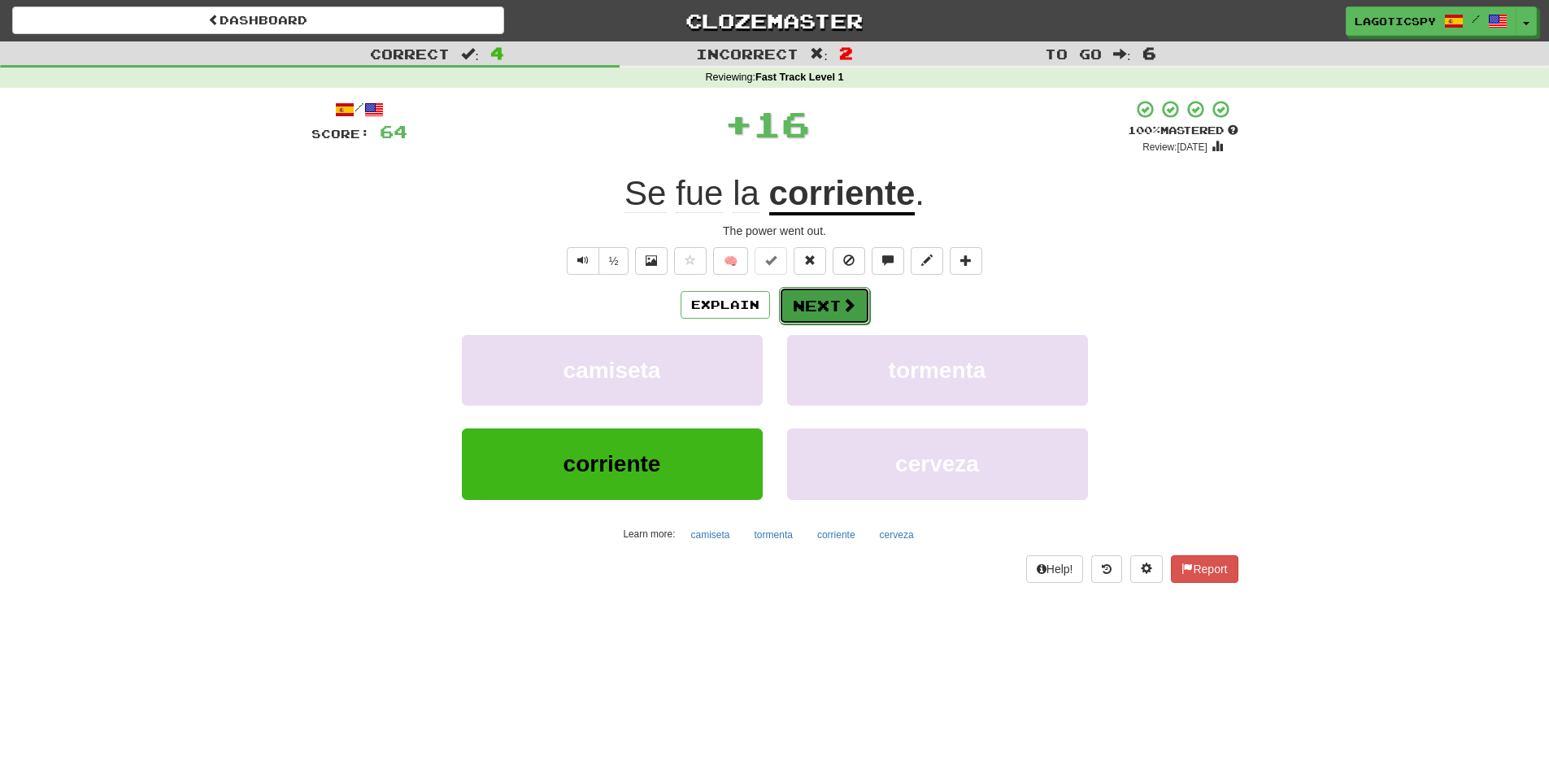
click at [845, 291] on button "Next" at bounding box center [824, 305] width 91 height 37
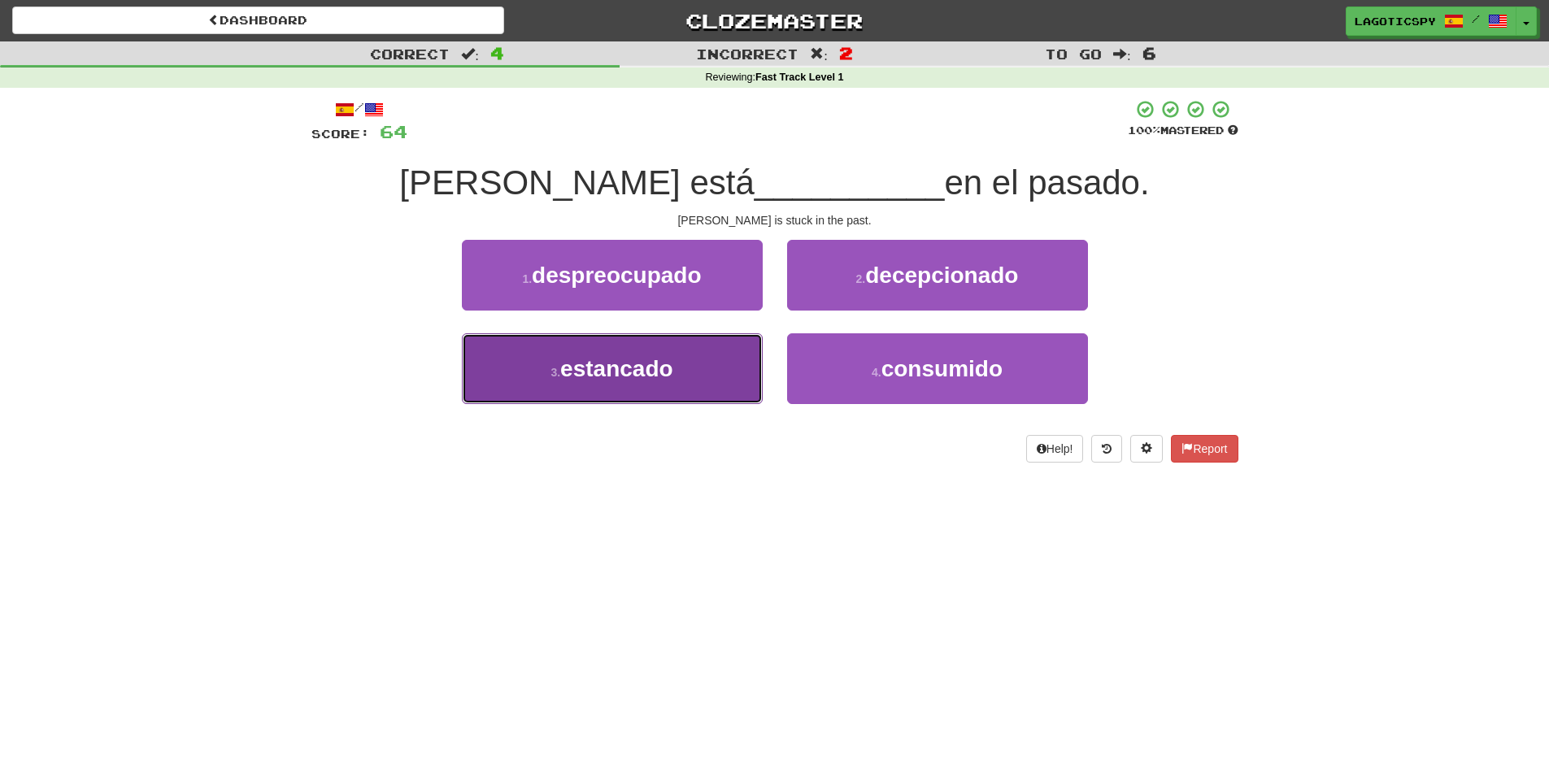
click at [750, 361] on button "3 . estancado" at bounding box center [612, 368] width 301 height 71
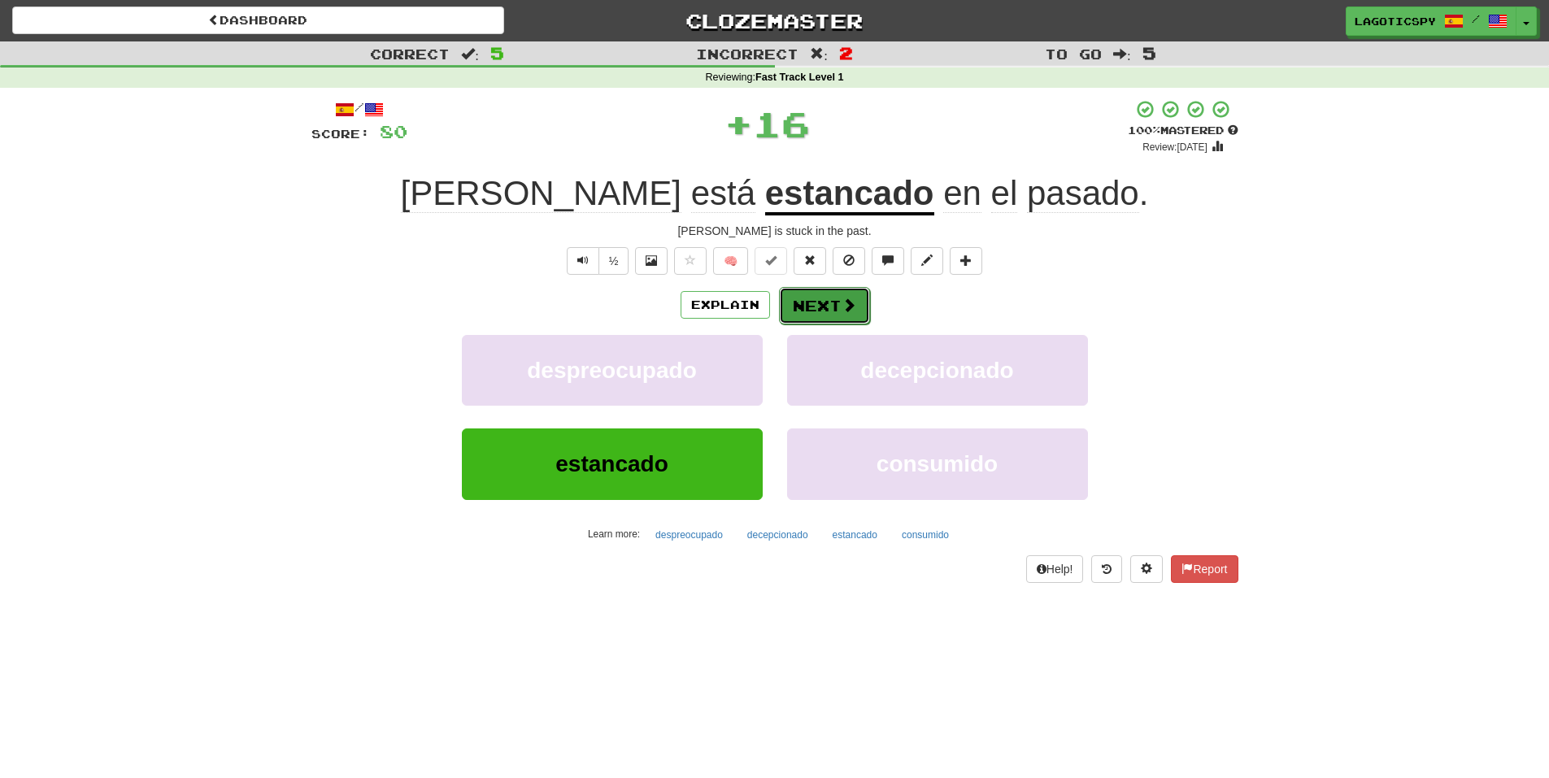
click at [827, 315] on button "Next" at bounding box center [824, 305] width 91 height 37
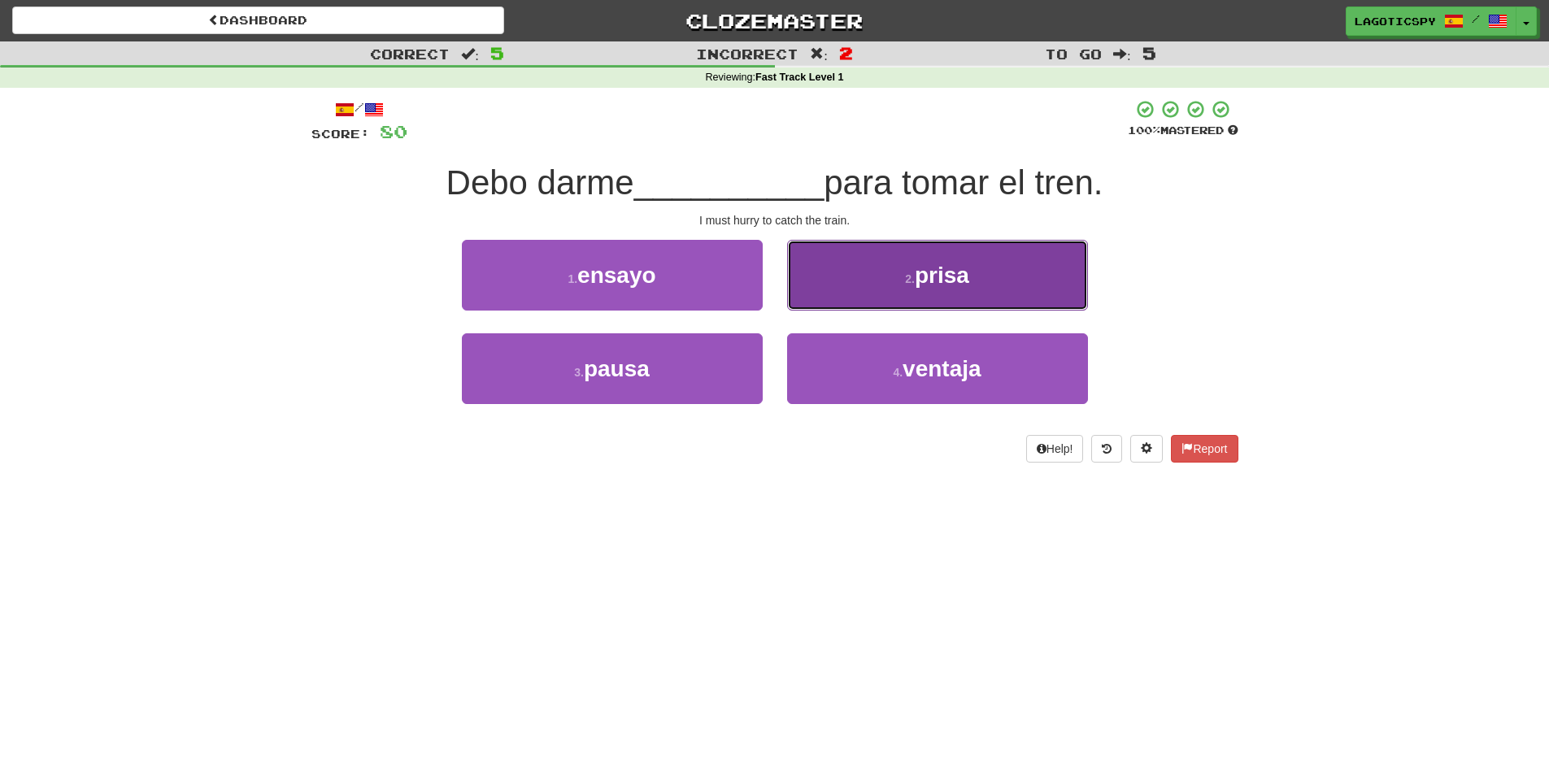
click at [895, 274] on button "2 . prisa" at bounding box center [937, 275] width 301 height 71
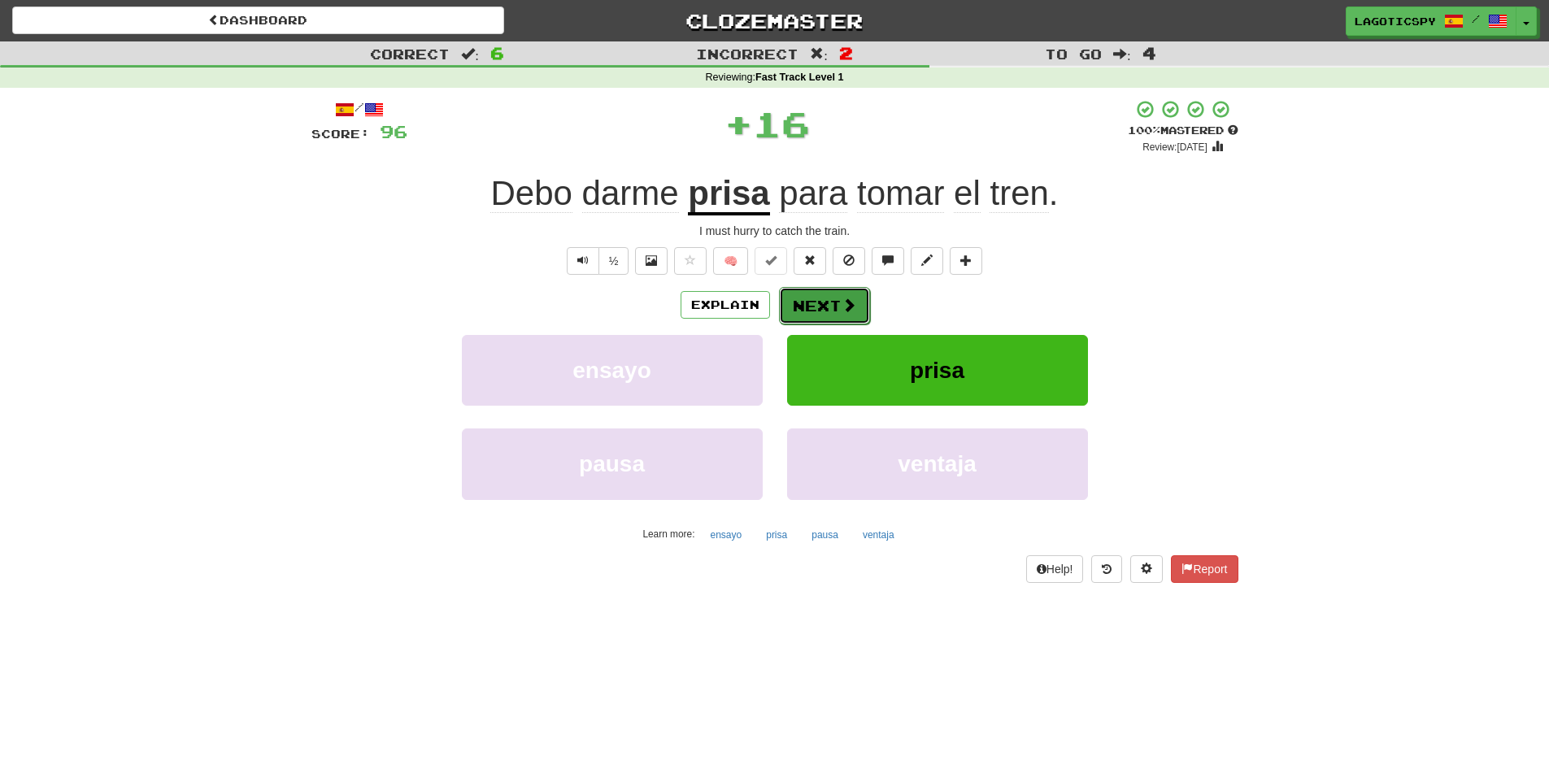
click at [855, 305] on button "Next" at bounding box center [824, 305] width 91 height 37
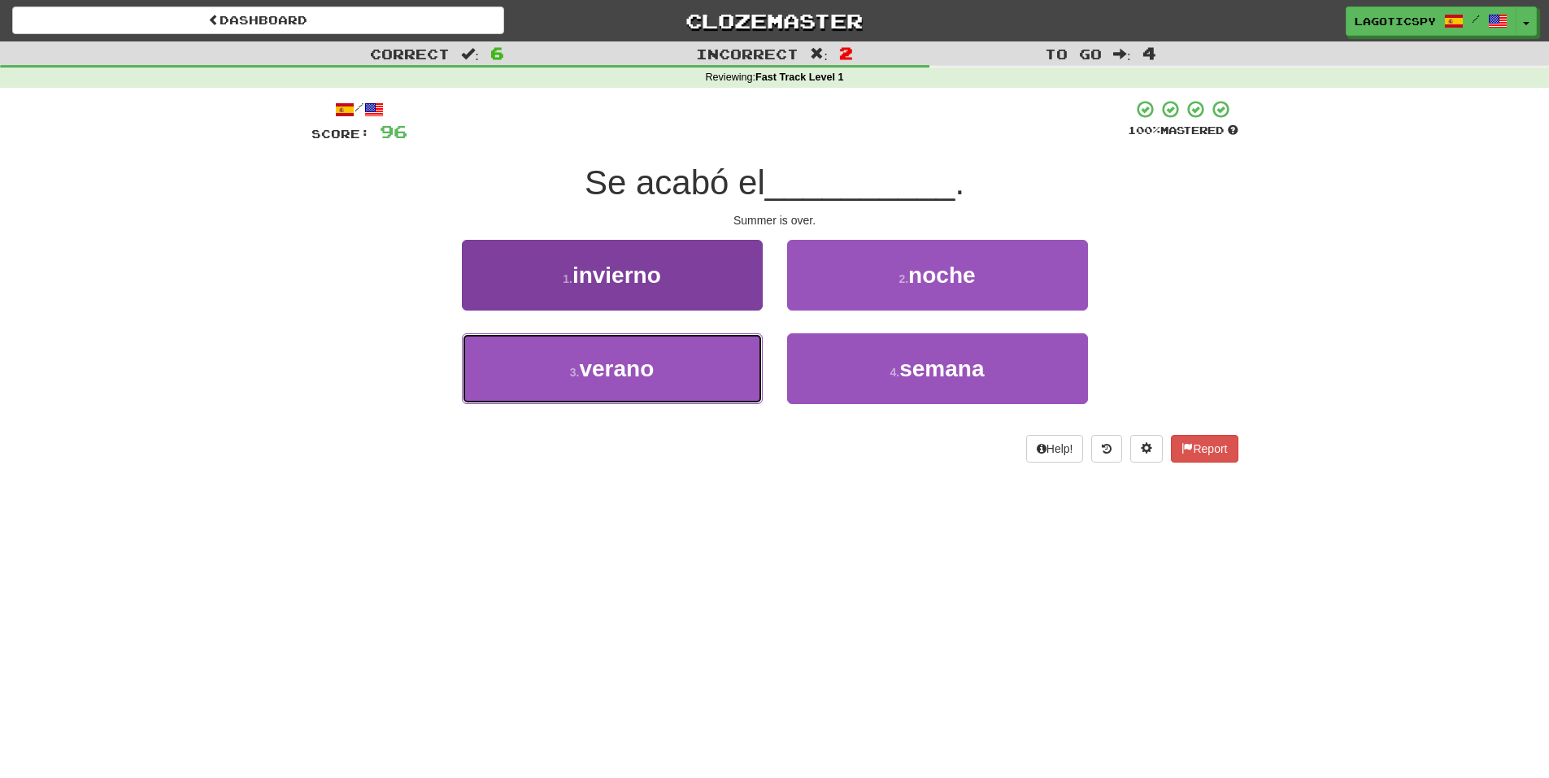
drag, startPoint x: 741, startPoint y: 374, endPoint x: 754, endPoint y: 376, distance: 13.2
click at [747, 374] on button "3 . verano" at bounding box center [612, 368] width 301 height 71
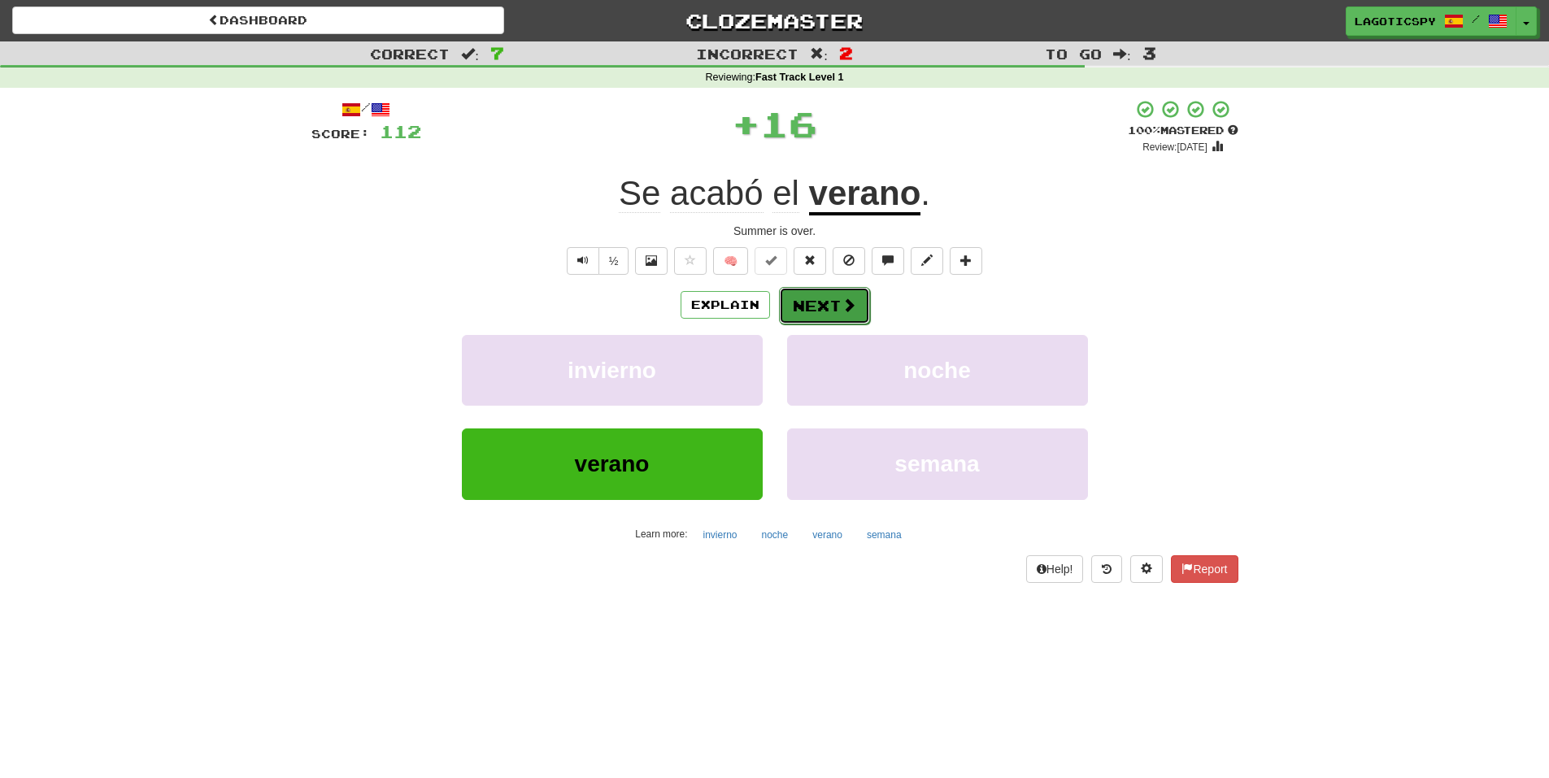
click at [856, 315] on button "Next" at bounding box center [824, 305] width 91 height 37
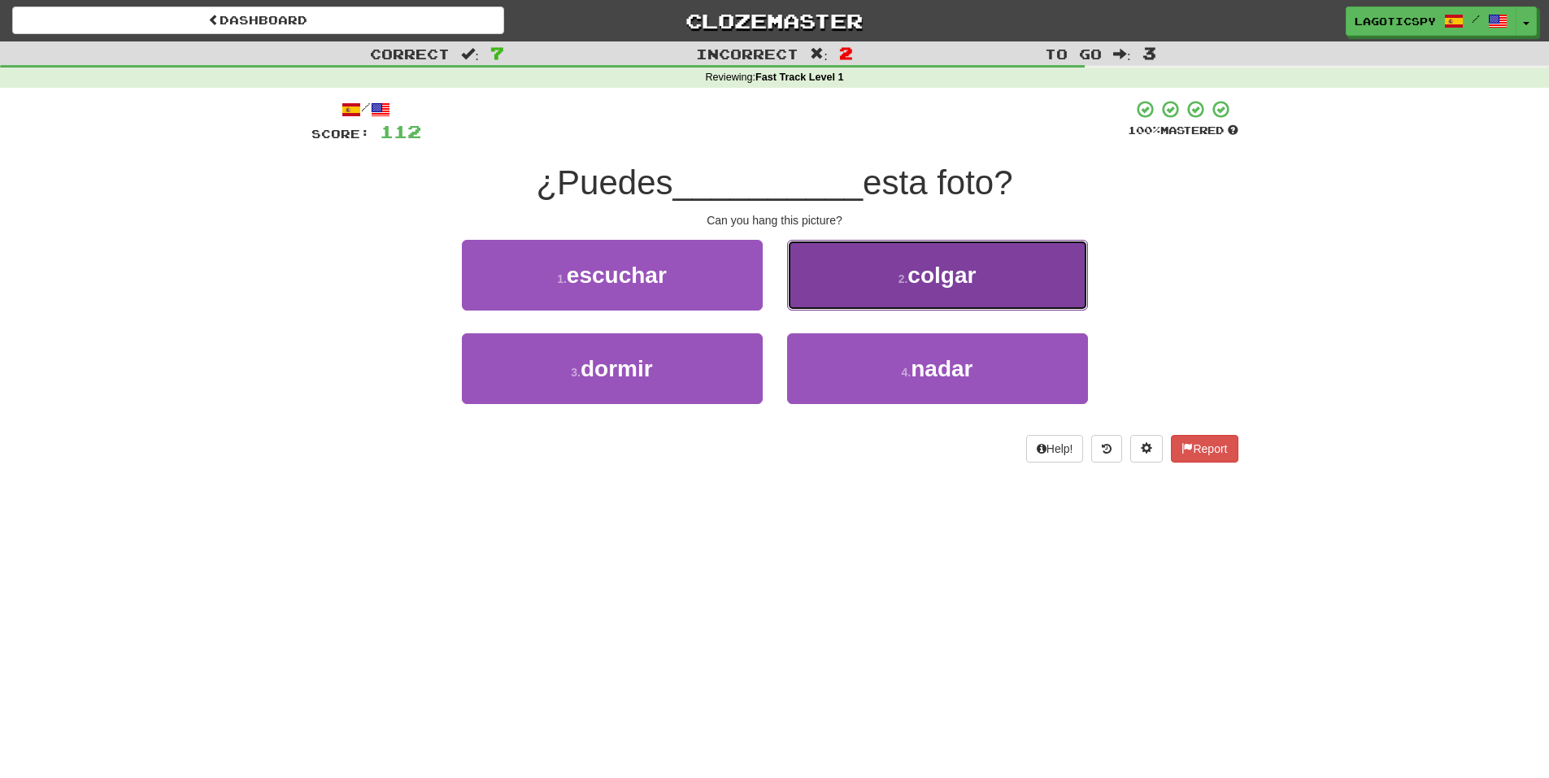
click at [893, 278] on button "2 . colgar" at bounding box center [937, 275] width 301 height 71
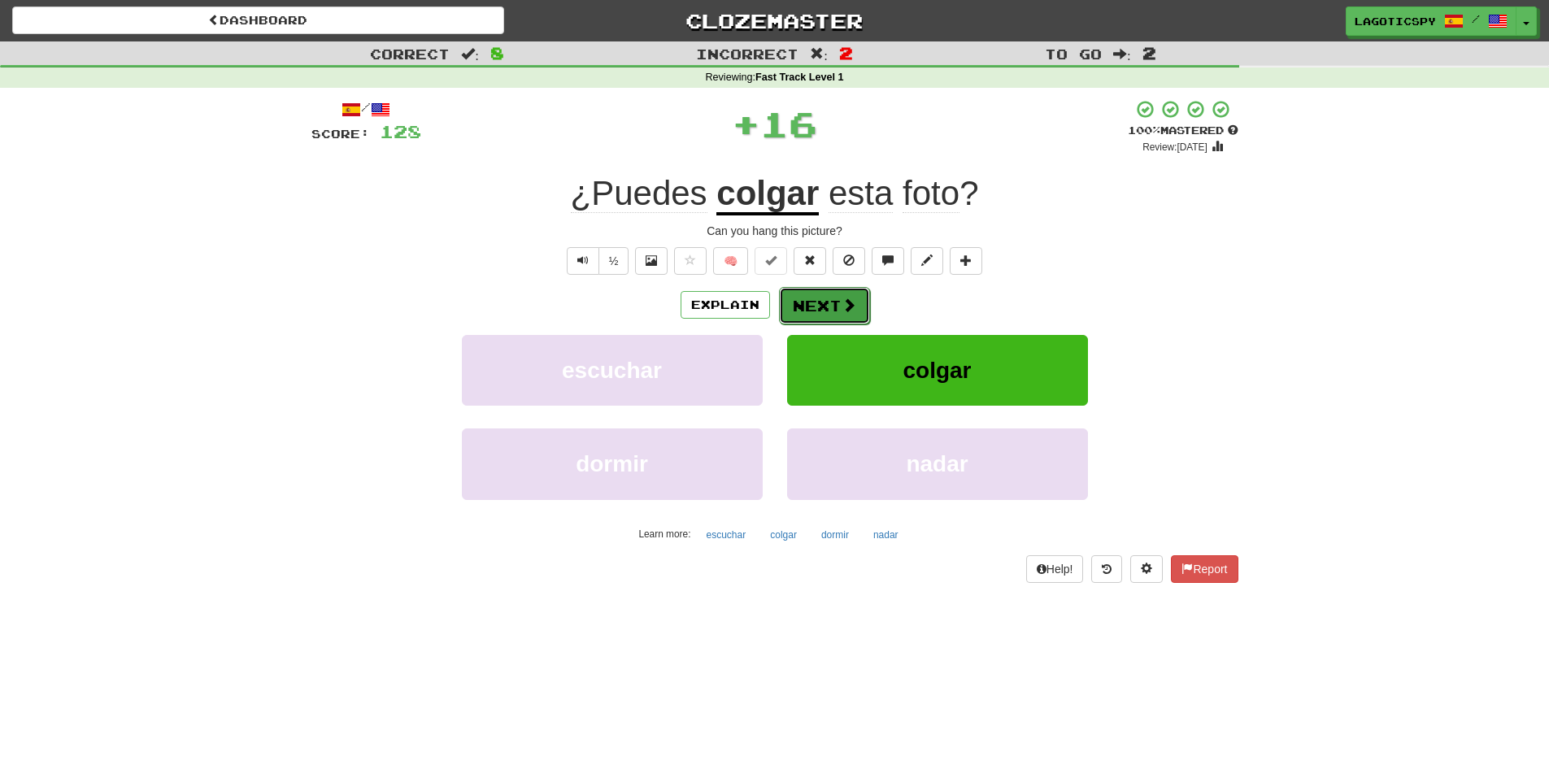
click at [863, 296] on button "Next" at bounding box center [824, 305] width 91 height 37
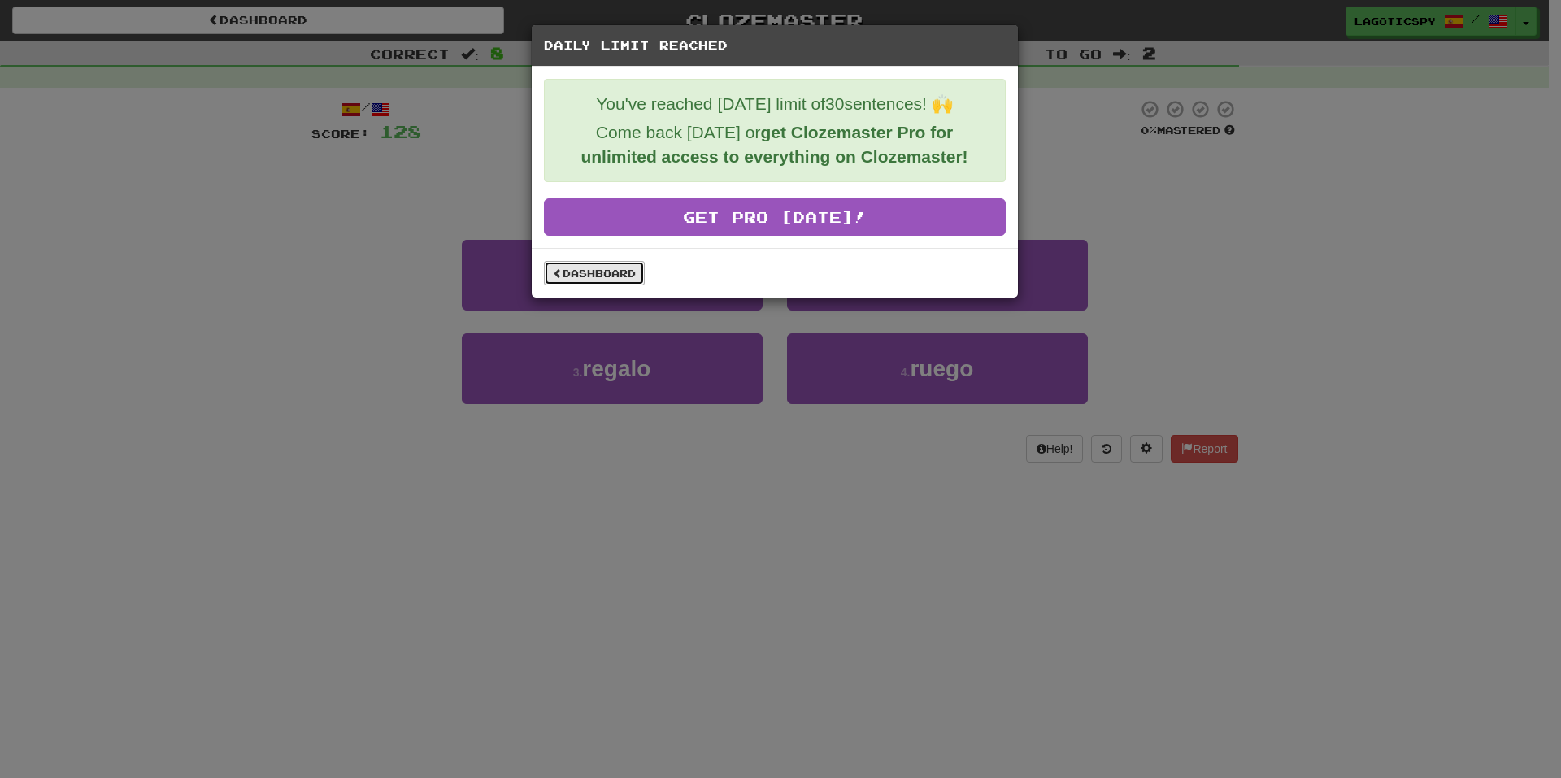
click at [614, 271] on link "Dashboard" at bounding box center [594, 273] width 101 height 24
